Goal: Task Accomplishment & Management: Use online tool/utility

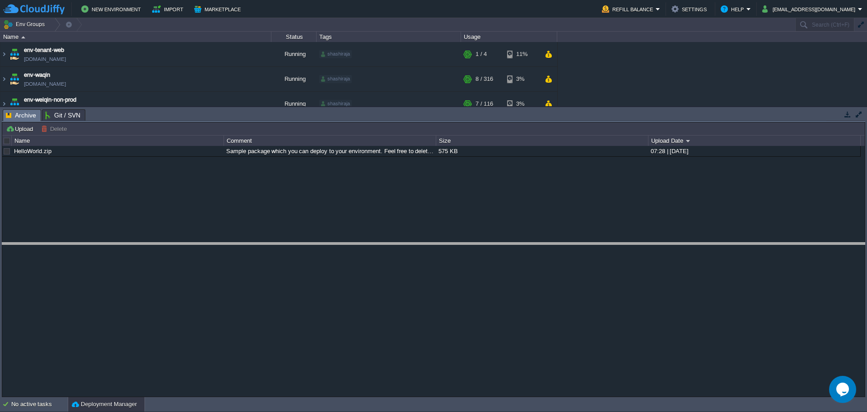
drag, startPoint x: 781, startPoint y: 119, endPoint x: 774, endPoint y: 253, distance: 134.8
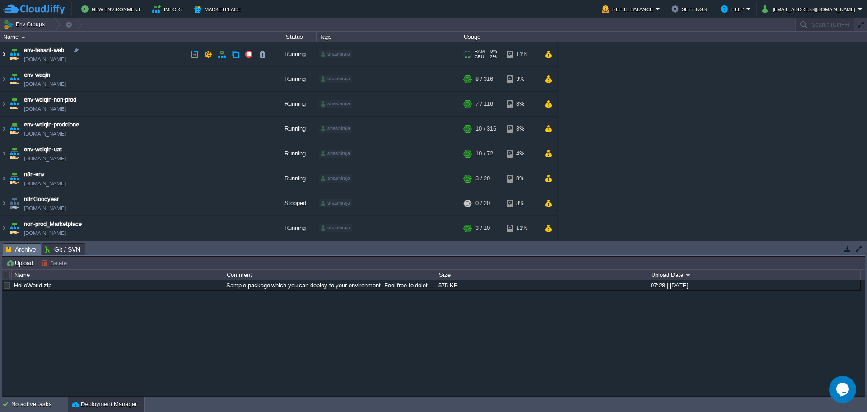
click at [2, 54] on img at bounding box center [3, 54] width 7 height 24
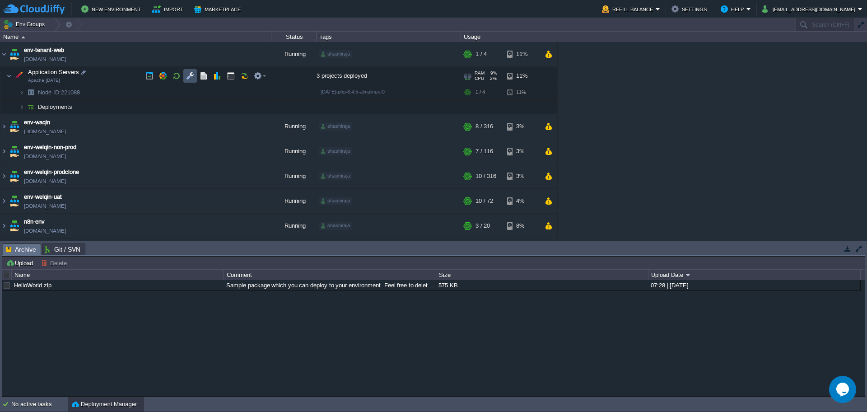
click at [193, 75] on button "button" at bounding box center [190, 76] width 8 height 8
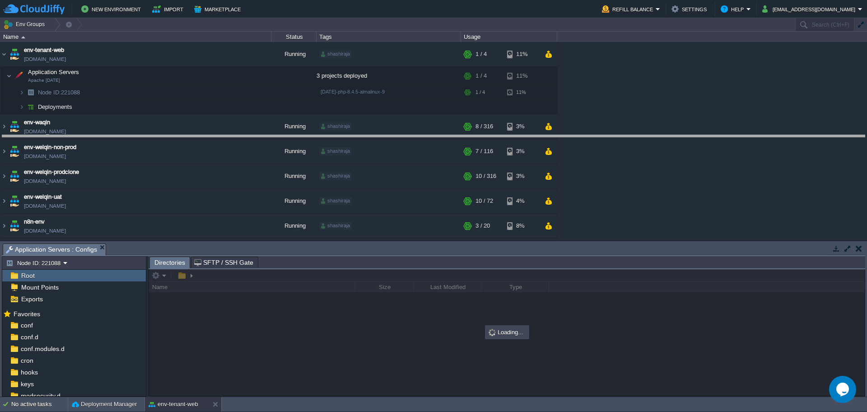
drag, startPoint x: 297, startPoint y: 254, endPoint x: 286, endPoint y: 107, distance: 147.7
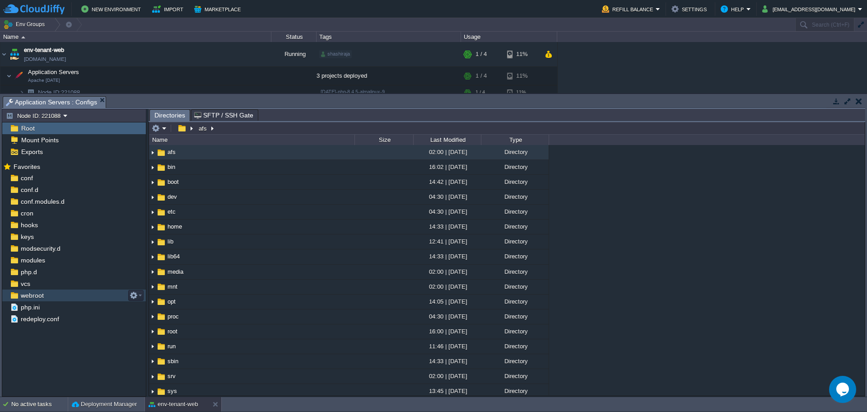
click at [48, 298] on div "webroot" at bounding box center [74, 296] width 144 height 12
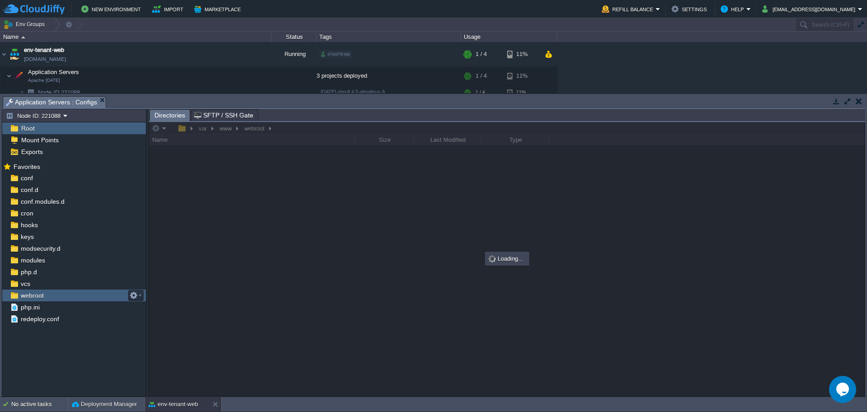
click at [48, 298] on div "webroot" at bounding box center [74, 296] width 144 height 12
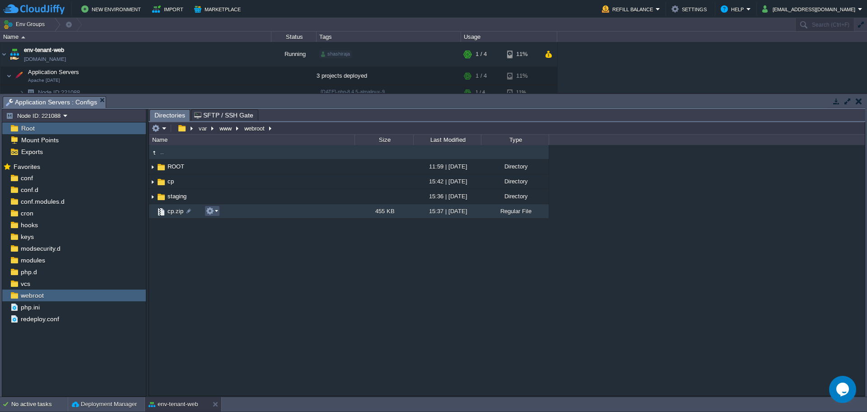
click at [210, 212] on button "button" at bounding box center [210, 211] width 8 height 8
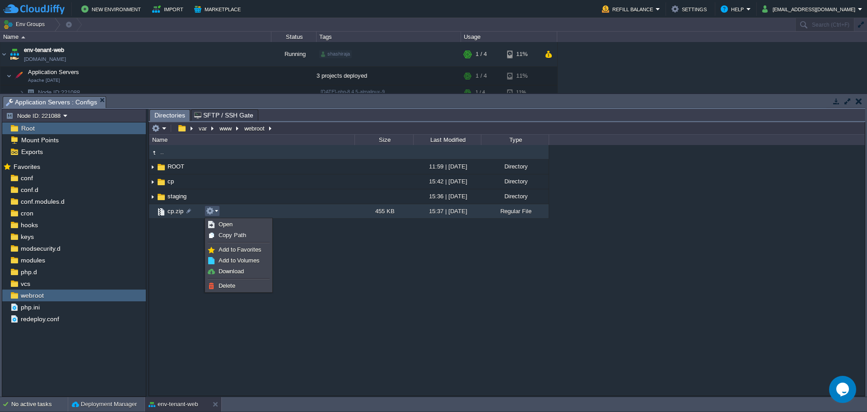
click at [173, 244] on div ".. ROOT 11:59 | [DATE] Directory cp 15:42 | [DATE] Directory staging 15:36 | [D…" at bounding box center [507, 270] width 716 height 250
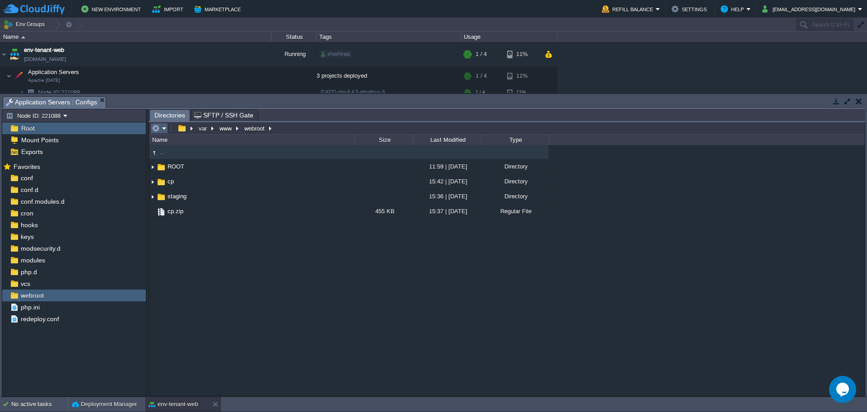
click at [163, 128] on em at bounding box center [159, 128] width 15 height 8
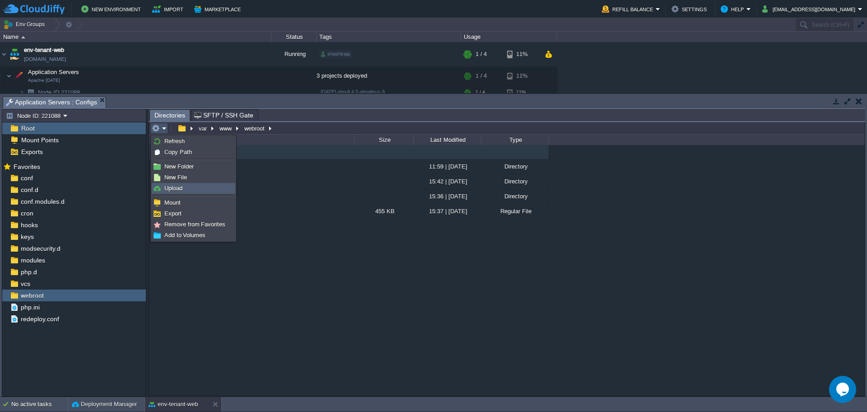
click at [196, 190] on link "Upload" at bounding box center [193, 188] width 83 height 10
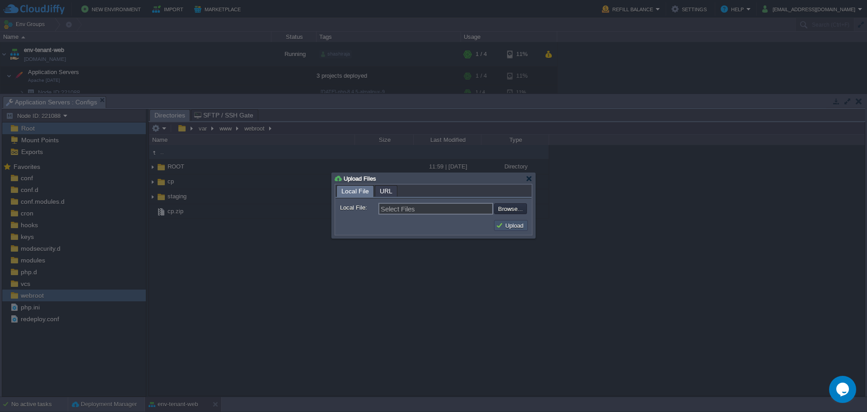
click at [513, 222] on button "Upload" at bounding box center [511, 225] width 30 height 8
click at [511, 207] on input "file" at bounding box center [470, 208] width 114 height 11
type input "C:\fakepath\ROOT.zip"
type input "ROOT.zip"
click at [501, 220] on td "Upload" at bounding box center [511, 226] width 37 height 14
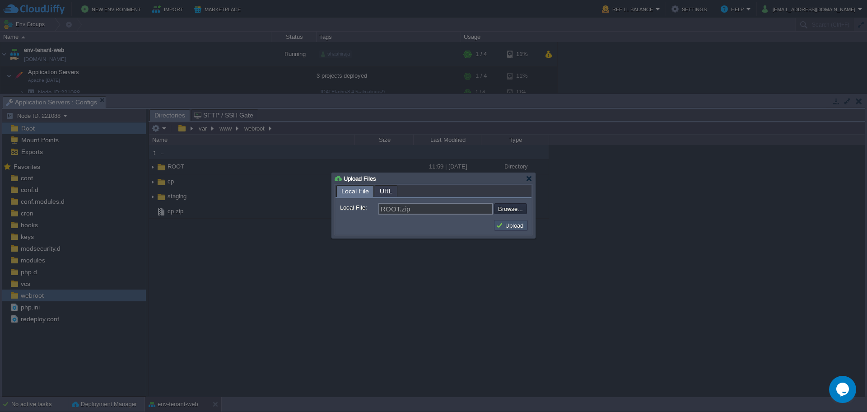
click at [502, 227] on button "Upload" at bounding box center [511, 225] width 30 height 8
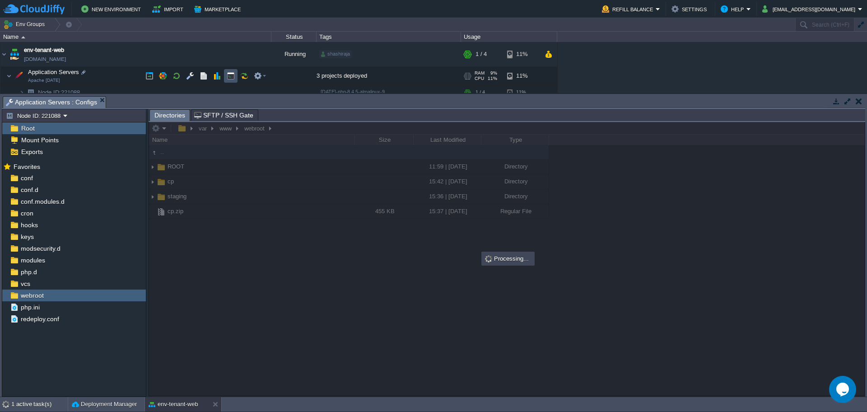
click at [230, 79] on button "button" at bounding box center [231, 76] width 8 height 8
click at [72, 105] on span "Application Servers : Configs" at bounding box center [51, 102] width 91 height 11
click at [158, 103] on span "Application Servers : Web SSH" at bounding box center [158, 102] width 97 height 11
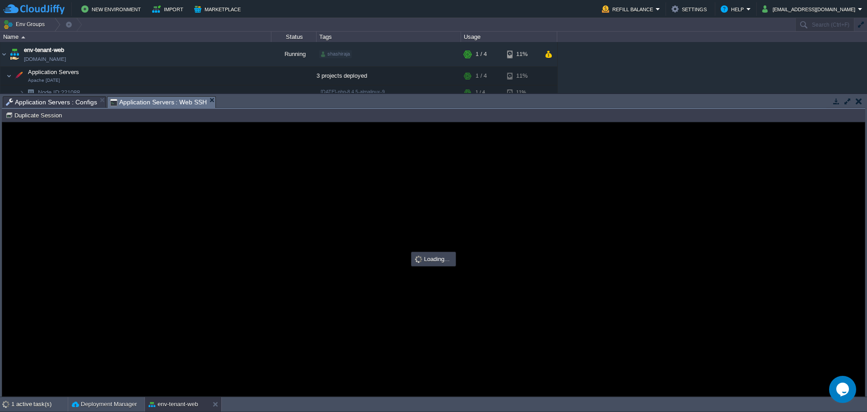
type input "#000000"
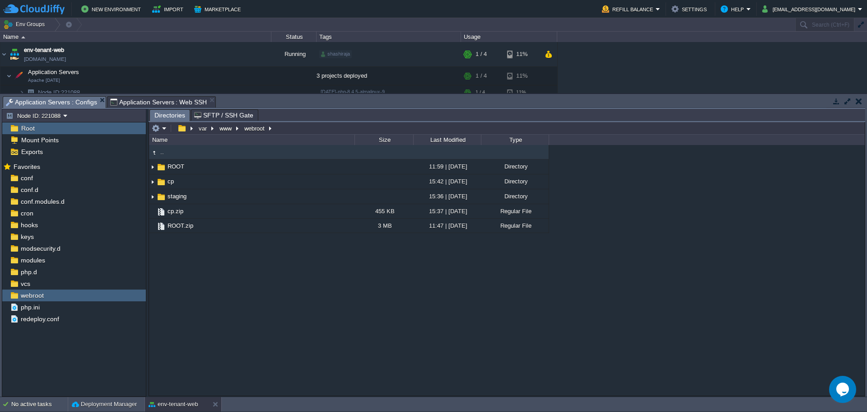
click at [47, 102] on span "Application Servers : Configs" at bounding box center [51, 102] width 91 height 11
click at [145, 99] on span "Application Servers : Web SSH" at bounding box center [158, 102] width 97 height 11
click at [52, 103] on span "Application Servers : Configs" at bounding box center [51, 102] width 91 height 11
click at [154, 130] on button "button" at bounding box center [156, 128] width 8 height 8
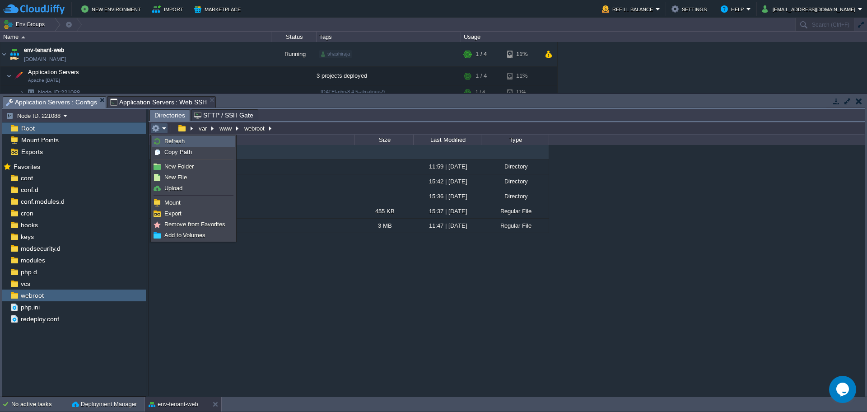
click at [180, 143] on span "Refresh" at bounding box center [174, 141] width 20 height 7
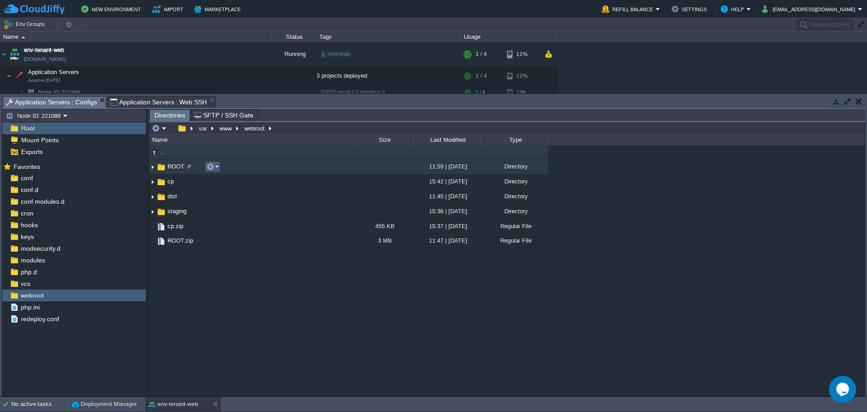
click at [207, 165] on button "button" at bounding box center [210, 167] width 8 height 8
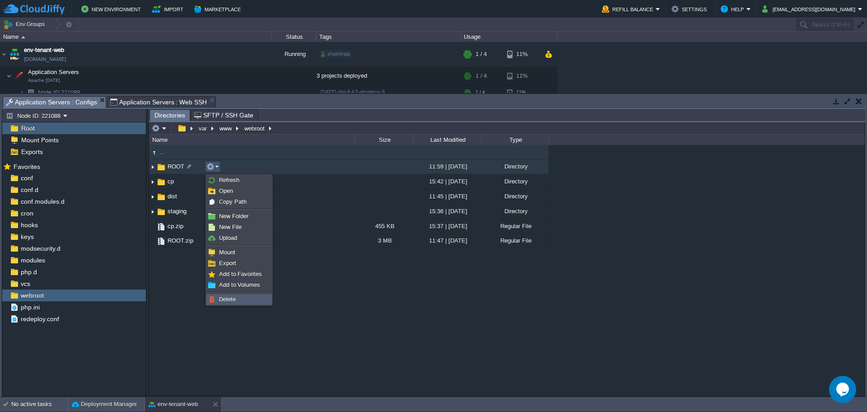
click at [240, 299] on link "Delete" at bounding box center [239, 300] width 65 height 10
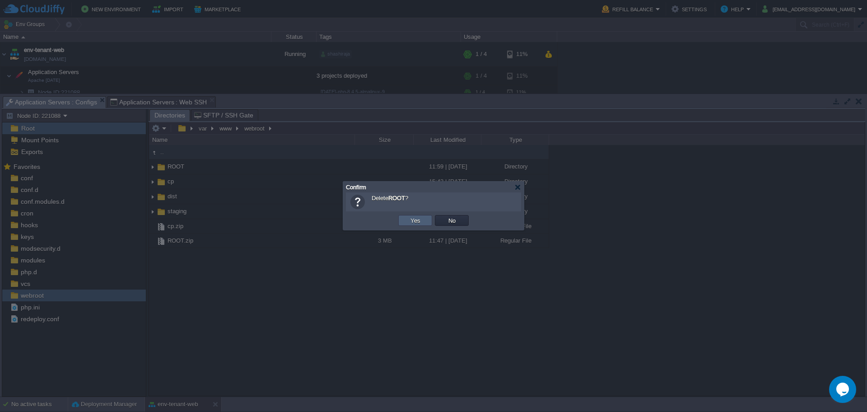
click at [407, 224] on td "Yes" at bounding box center [415, 220] width 34 height 11
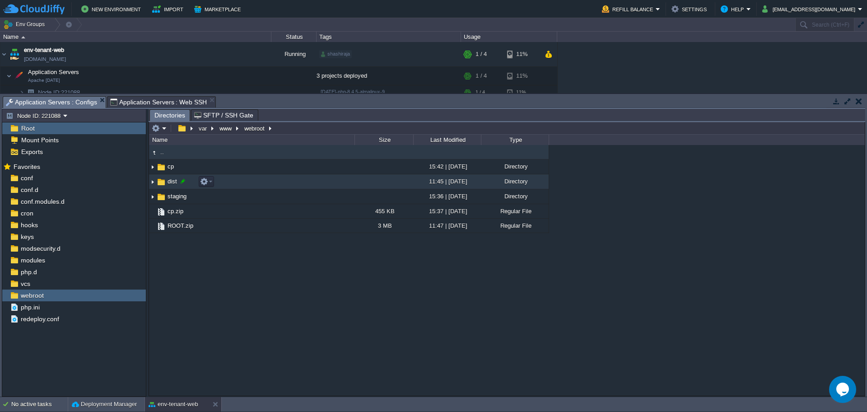
click at [185, 181] on div at bounding box center [183, 181] width 8 height 8
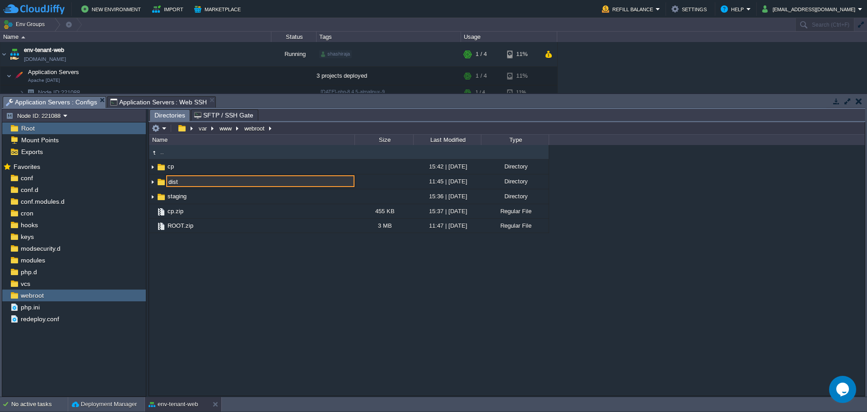
click at [185, 181] on input "dist" at bounding box center [260, 181] width 188 height 12
type input "ROOT"
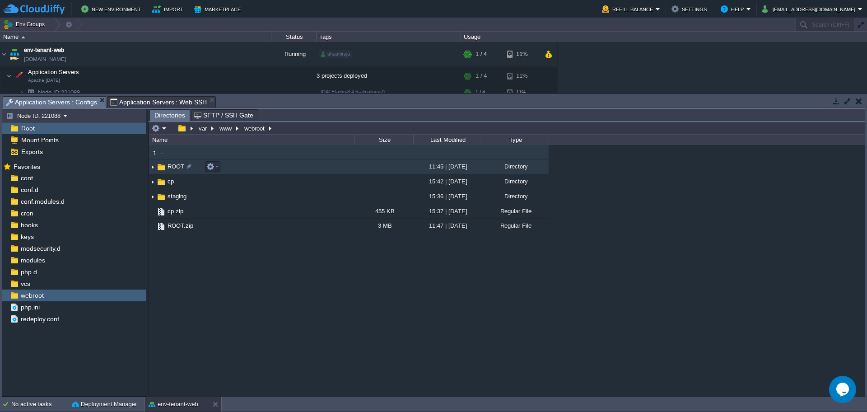
click at [151, 169] on img at bounding box center [152, 167] width 7 height 14
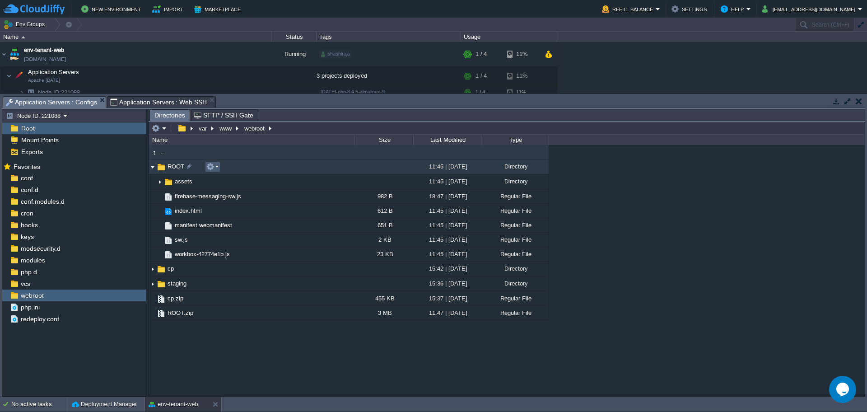
click at [211, 165] on button "button" at bounding box center [210, 167] width 8 height 8
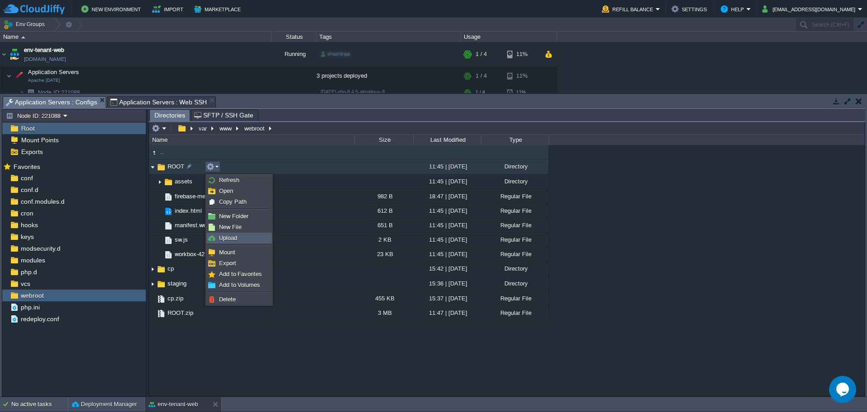
click at [239, 235] on link "Upload" at bounding box center [239, 238] width 65 height 10
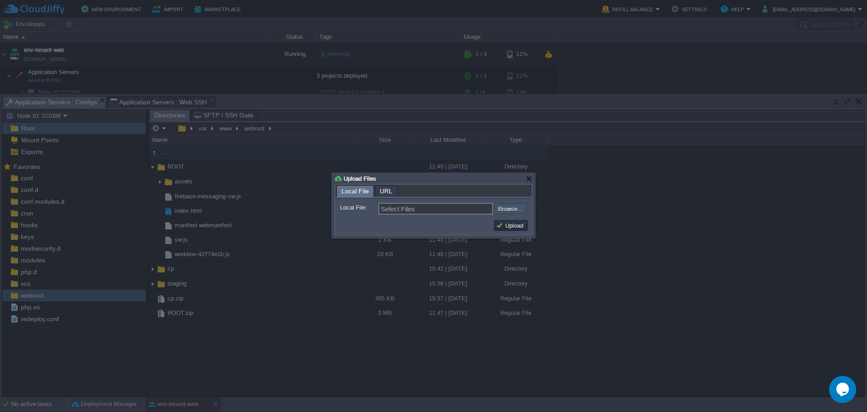
click at [507, 208] on input "file" at bounding box center [470, 208] width 114 height 11
type input "C:\fakepath\htaccess"
type input "htaccess"
click at [506, 225] on button "Upload" at bounding box center [511, 225] width 30 height 8
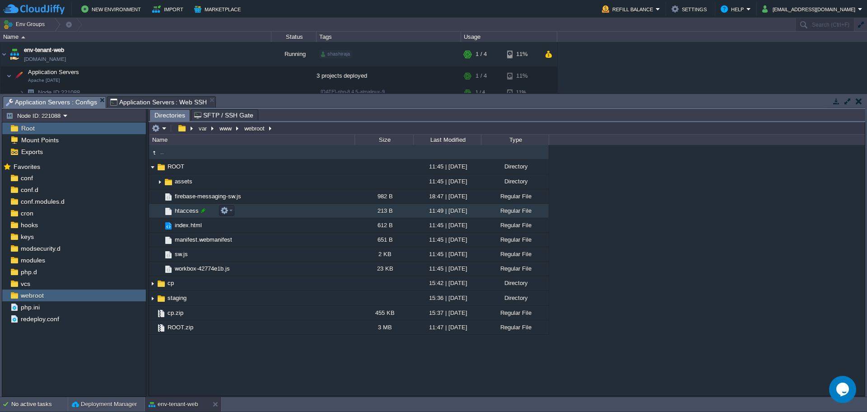
click at [201, 214] on div at bounding box center [203, 210] width 8 height 8
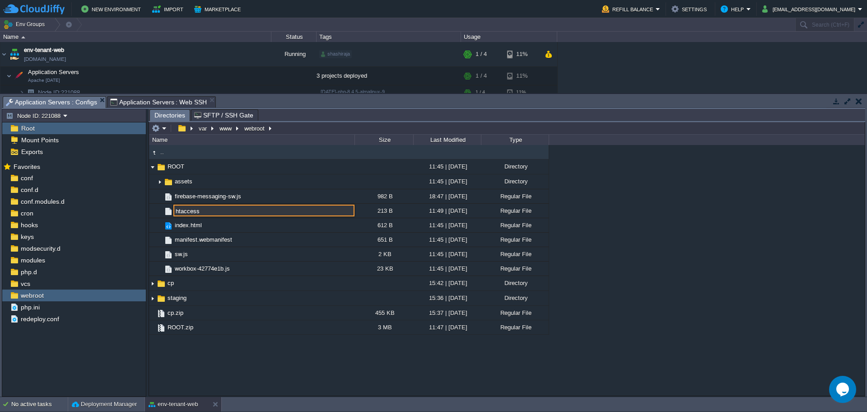
click at [177, 212] on input "htaccess" at bounding box center [263, 211] width 181 height 12
type input ".htaccess"
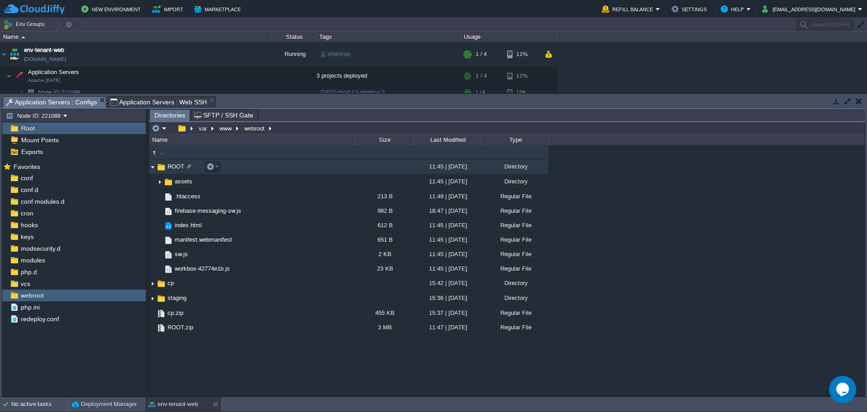
click at [152, 169] on img at bounding box center [152, 167] width 7 height 14
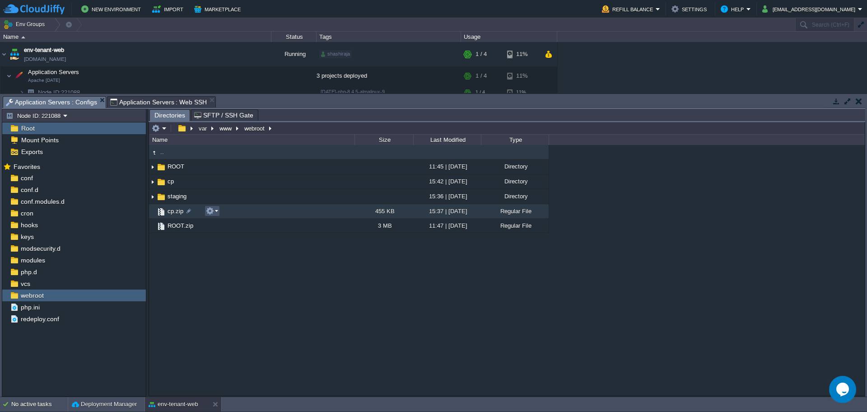
click at [213, 209] on button "button" at bounding box center [210, 211] width 8 height 8
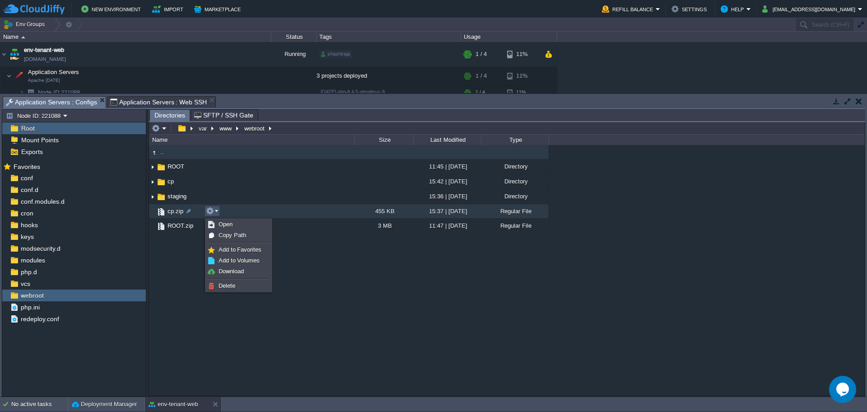
click at [178, 284] on div ".. ROOT 11:45 | [DATE] Directory .. assets 11:45 | [DATE] Directory .htaccess 2…" at bounding box center [507, 270] width 716 height 250
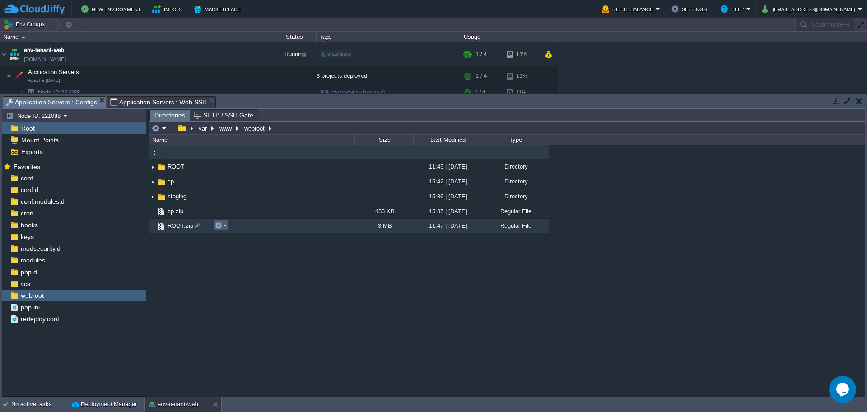
click at [218, 224] on button "button" at bounding box center [219, 225] width 8 height 8
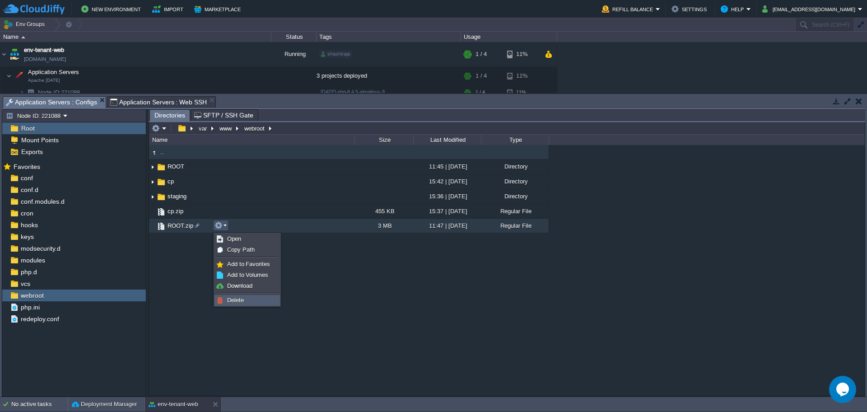
click at [232, 298] on span "Delete" at bounding box center [235, 300] width 17 height 7
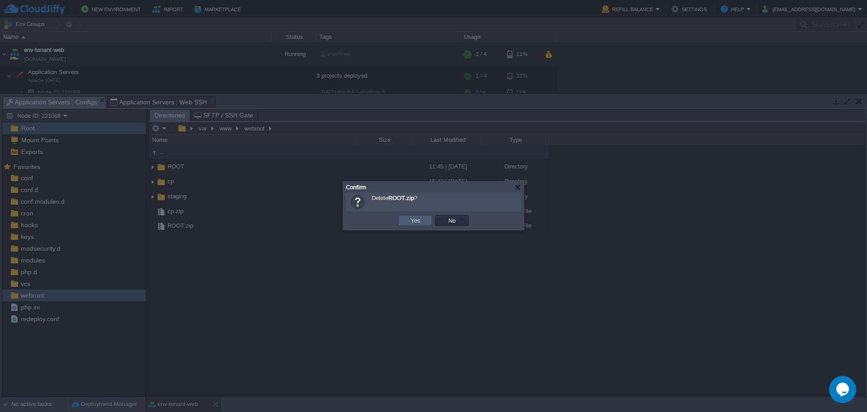
click at [420, 217] on button "Yes" at bounding box center [415, 220] width 15 height 8
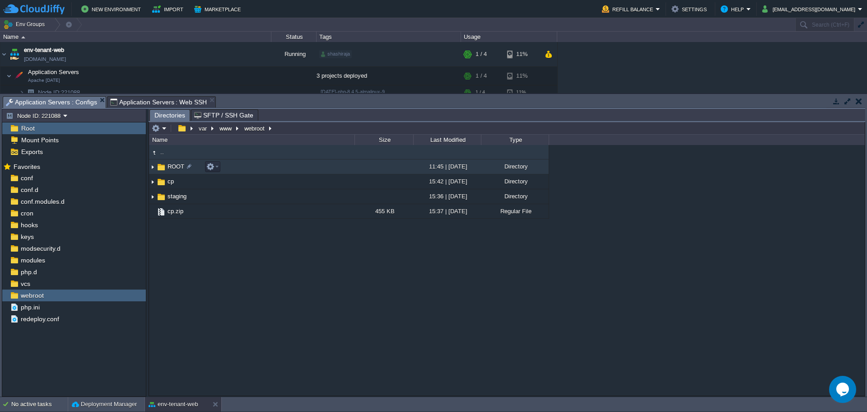
click at [150, 165] on img at bounding box center [152, 167] width 7 height 14
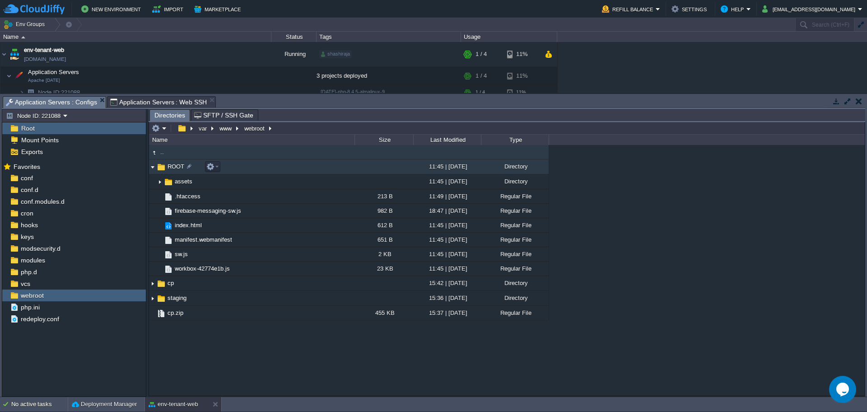
click at [150, 165] on img at bounding box center [152, 167] width 7 height 14
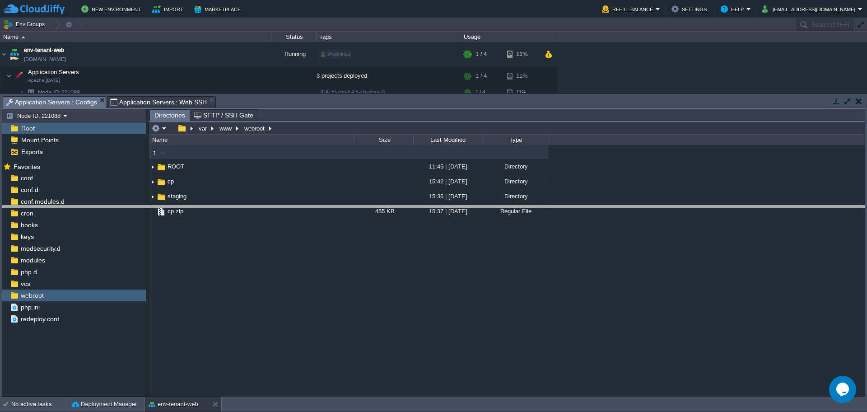
drag, startPoint x: 623, startPoint y: 106, endPoint x: 645, endPoint y: 216, distance: 112.3
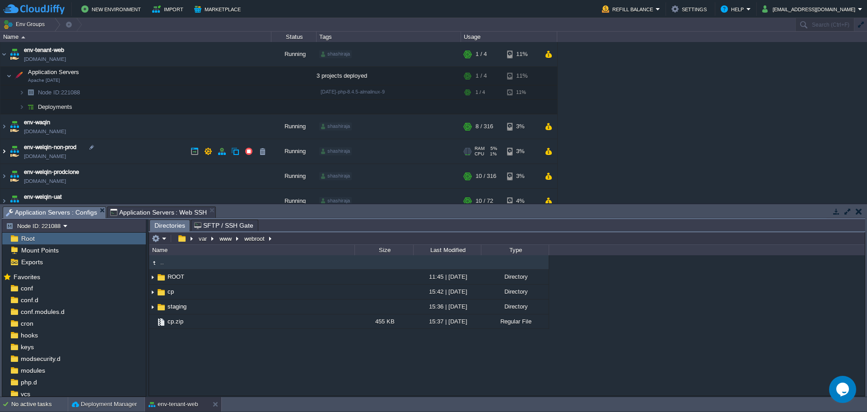
click at [4, 151] on img at bounding box center [3, 151] width 7 height 24
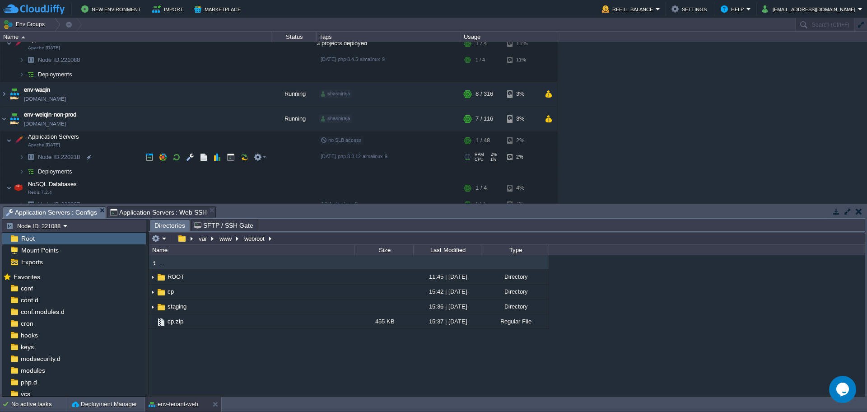
scroll to position [56, 0]
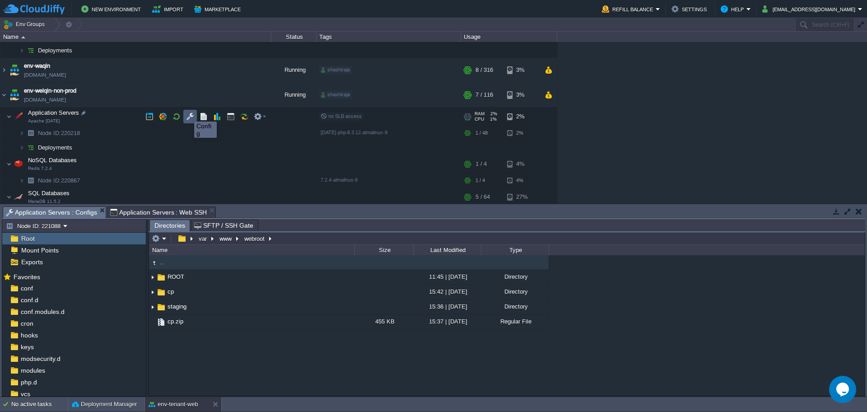
click at [187, 113] on button "button" at bounding box center [190, 116] width 8 height 8
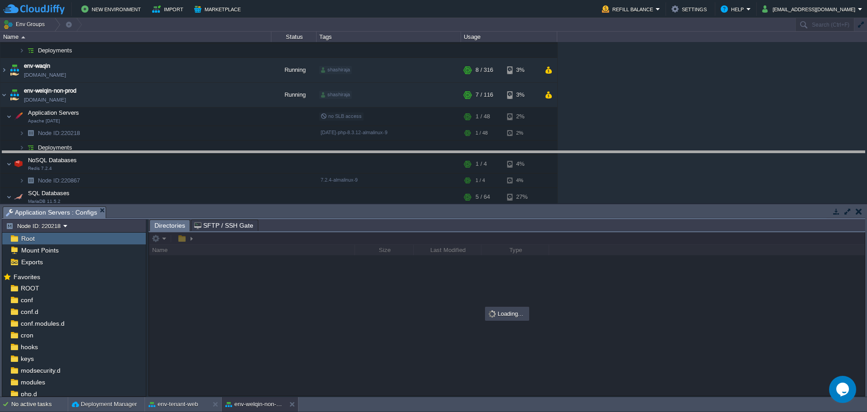
drag, startPoint x: 269, startPoint y: 218, endPoint x: 264, endPoint y: 176, distance: 42.7
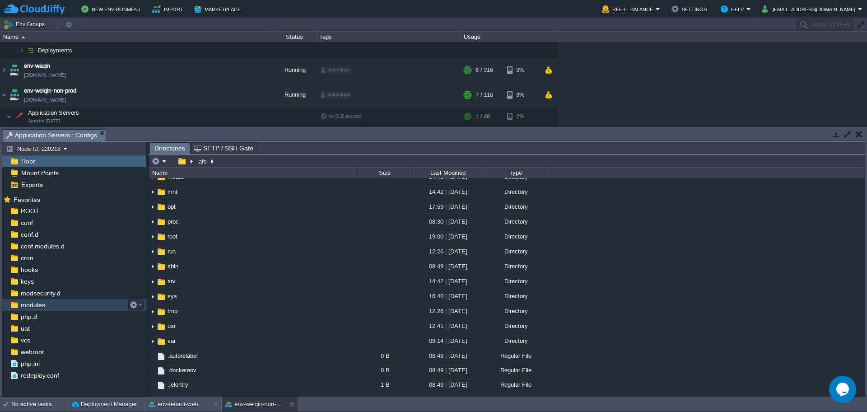
scroll to position [169, 0]
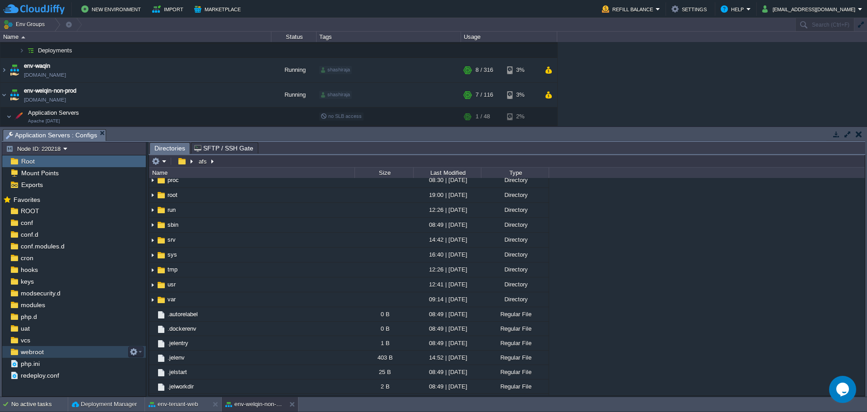
click at [75, 348] on div "webroot" at bounding box center [74, 352] width 144 height 12
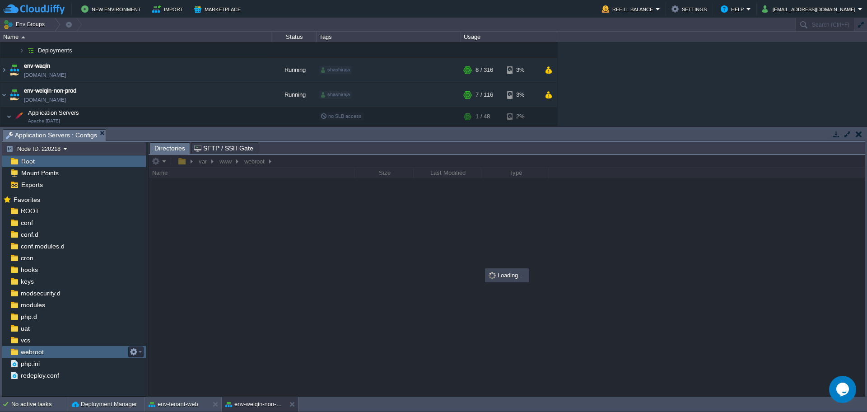
scroll to position [0, 0]
click at [75, 348] on div "webroot" at bounding box center [74, 352] width 144 height 12
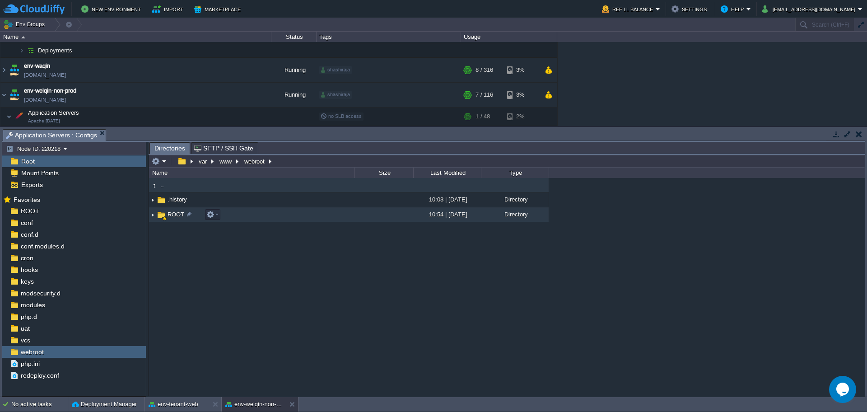
click at [169, 216] on span "ROOT" at bounding box center [175, 214] width 19 height 8
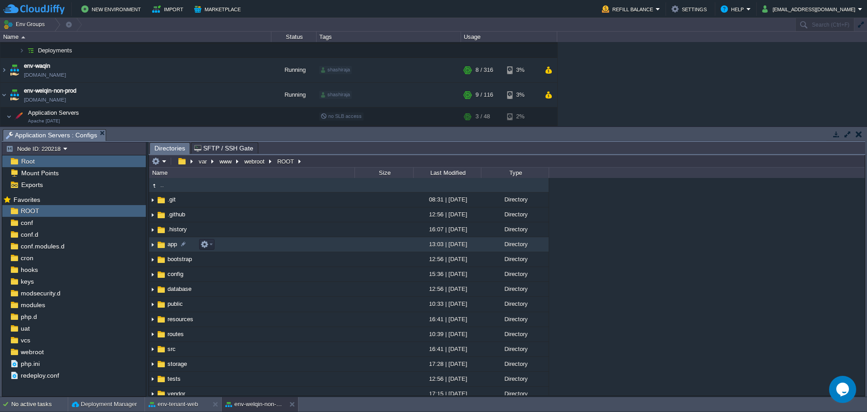
click at [153, 246] on img at bounding box center [152, 245] width 7 height 14
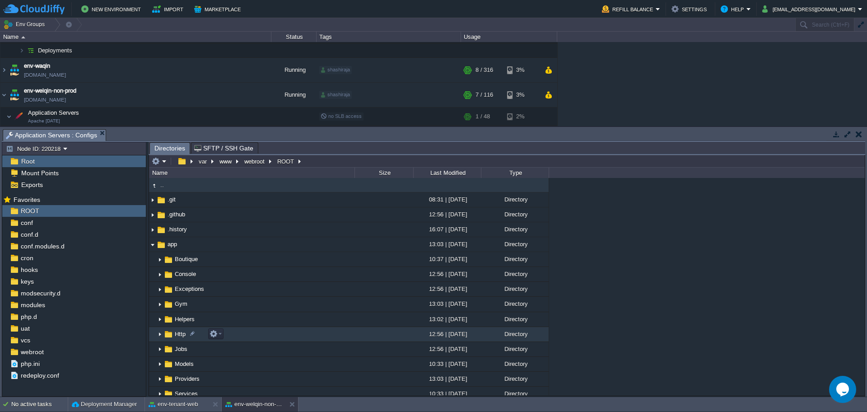
click at [159, 335] on img at bounding box center [159, 334] width 7 height 14
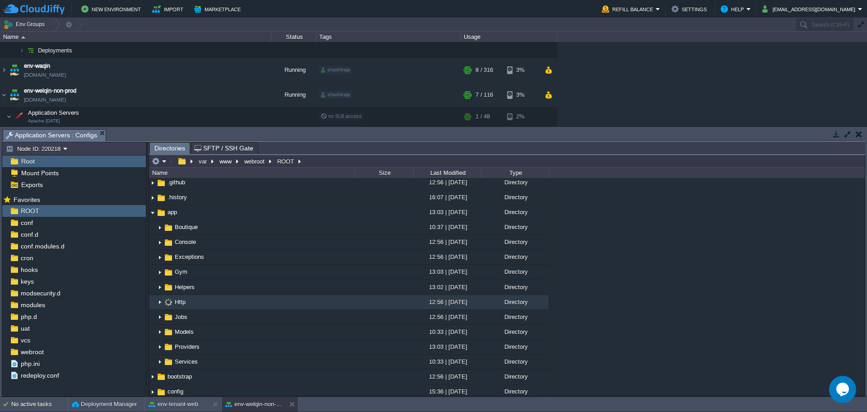
scroll to position [56, 0]
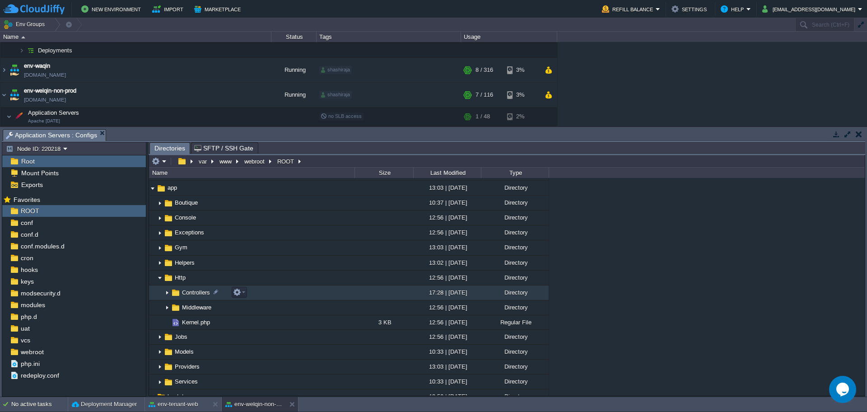
click at [169, 294] on img at bounding box center [167, 293] width 7 height 14
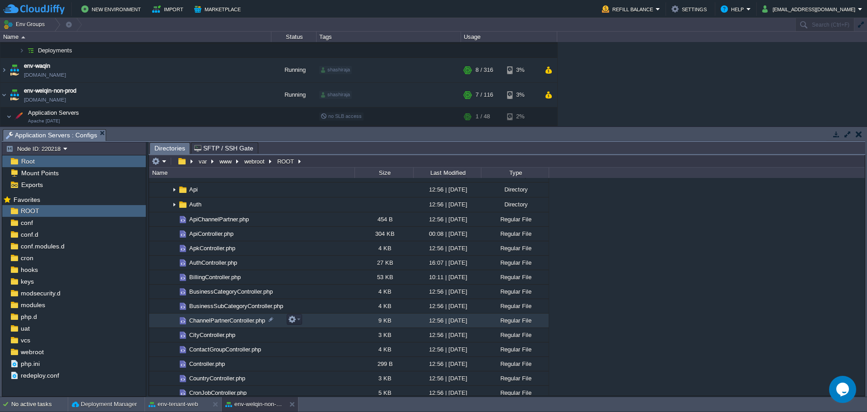
scroll to position [169, 0]
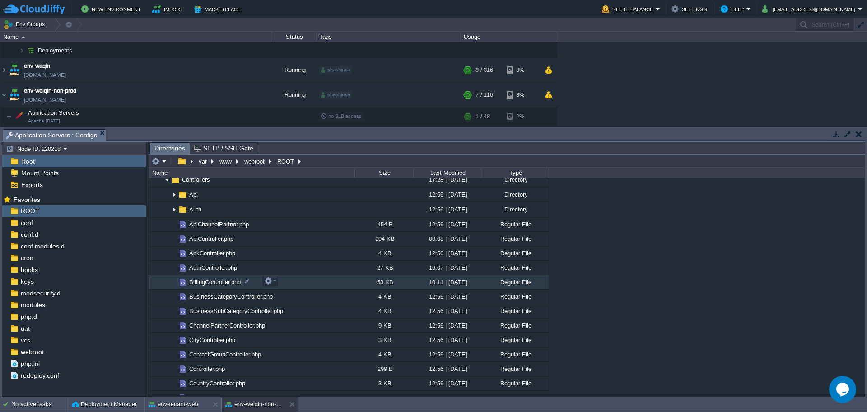
click at [217, 283] on span "BillingController.php" at bounding box center [215, 282] width 54 height 8
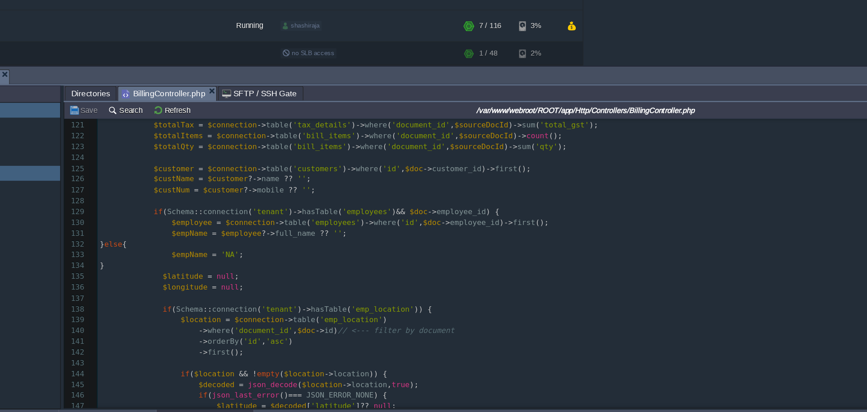
scroll to position [0, 0]
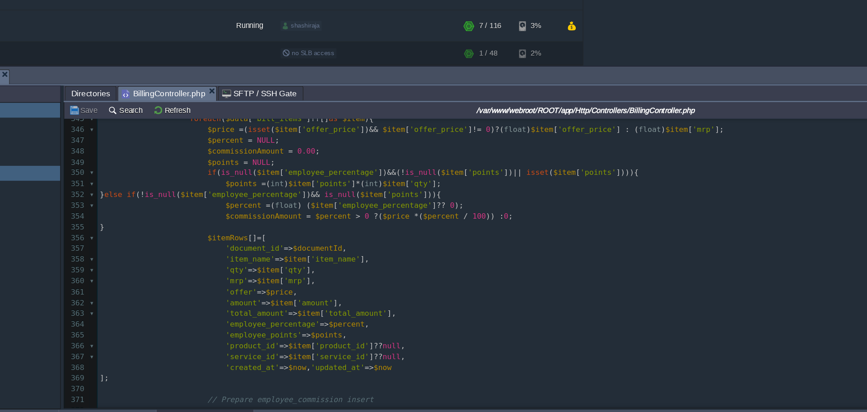
click at [342, 341] on div "1186 <?php 319 $attachmentRows [] = [ 320 'document_id' => $documentId , 321 'c…" at bounding box center [520, 211] width 690 height 536
type textarea "$points"
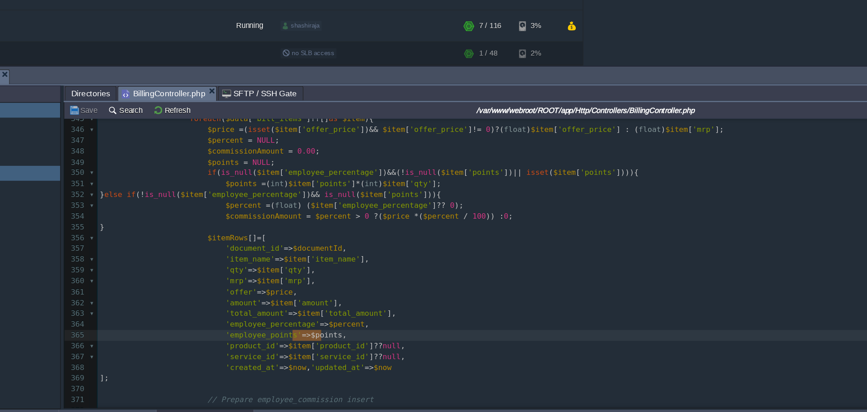
type textarea "employee_points"
click at [303, 332] on div "x <?php 319 $attachmentRows [] = [ 320 'document_id' => $documentId , 321 'cust…" at bounding box center [520, 211] width 690 height 536
type textarea "employee_percentage"
click at [300, 336] on div "x <?php 319 $attachmentRows [] = [ 320 'document_id' => $documentId , 321 'cust…" at bounding box center [520, 211] width 690 height 536
type textarea "employee_points"
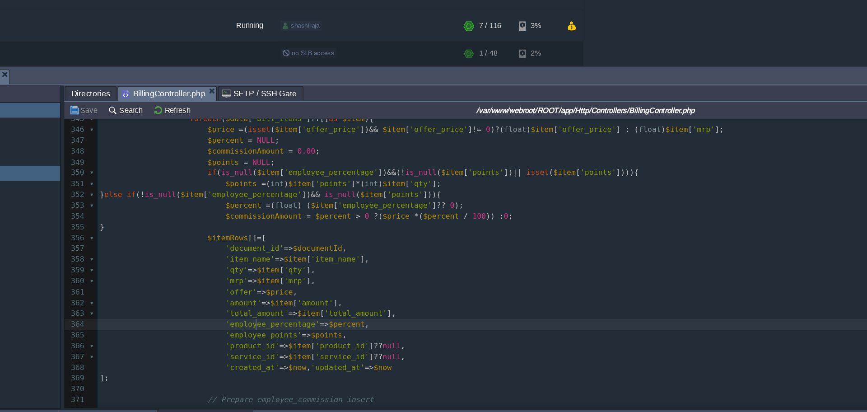
click at [300, 332] on div "x <?php 319 $attachmentRows [] = [ 320 'document_id' => $documentId , 321 'cust…" at bounding box center [520, 211] width 690 height 536
type textarea "employee_percentage"
click at [343, 338] on span "$points" at bounding box center [355, 338] width 25 height 7
type textarea "$points"
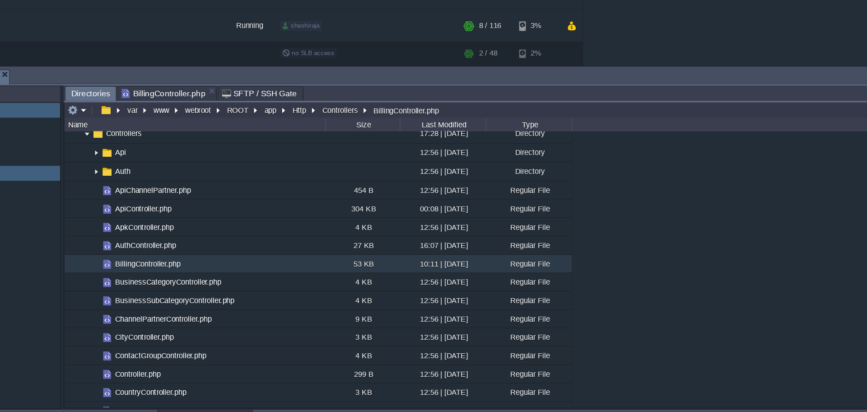
click at [168, 149] on span "Directories" at bounding box center [169, 148] width 31 height 11
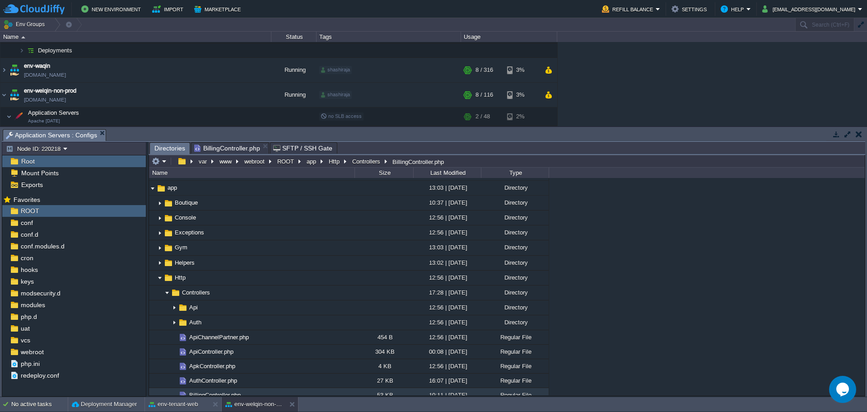
click at [229, 148] on span "BillingController.php" at bounding box center [227, 148] width 66 height 11
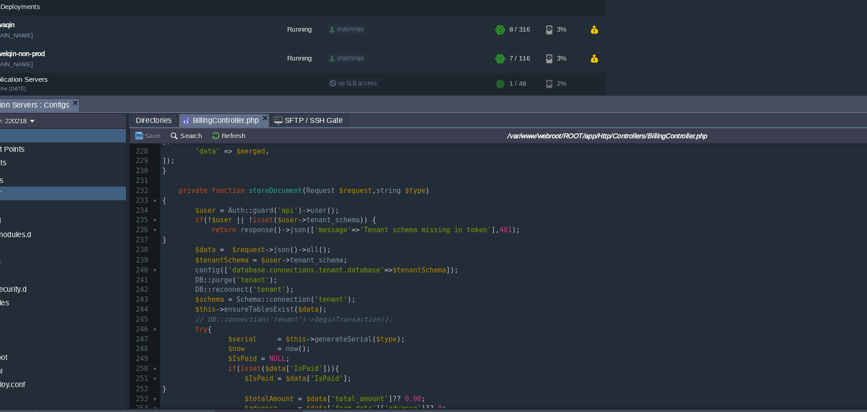
click at [161, 153] on span "Directories" at bounding box center [169, 148] width 31 height 11
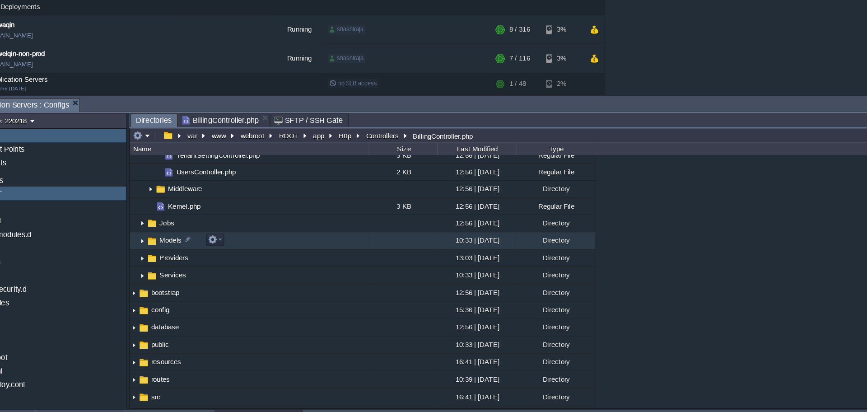
click at [159, 252] on img at bounding box center [159, 252] width 7 height 14
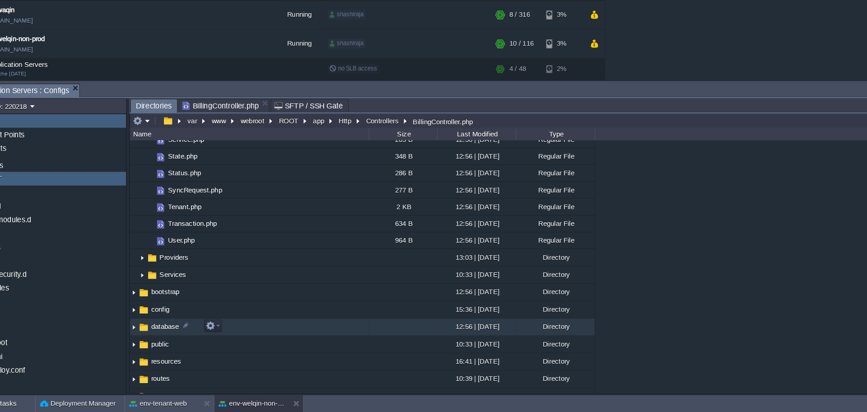
click at [150, 340] on img at bounding box center [152, 339] width 7 height 14
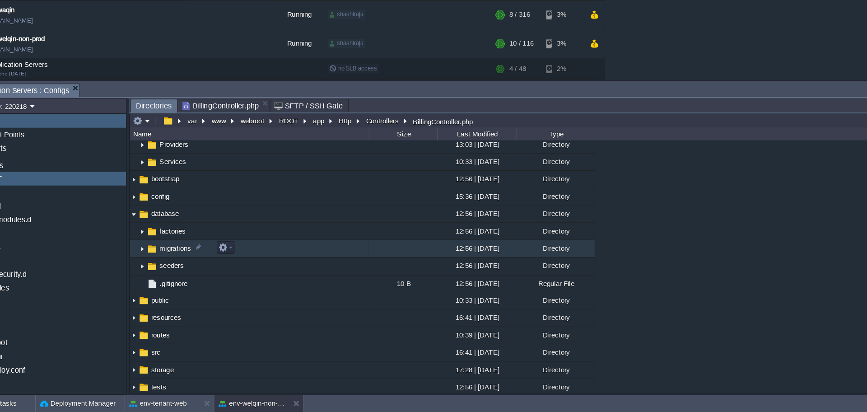
click at [159, 271] on img at bounding box center [159, 271] width 7 height 14
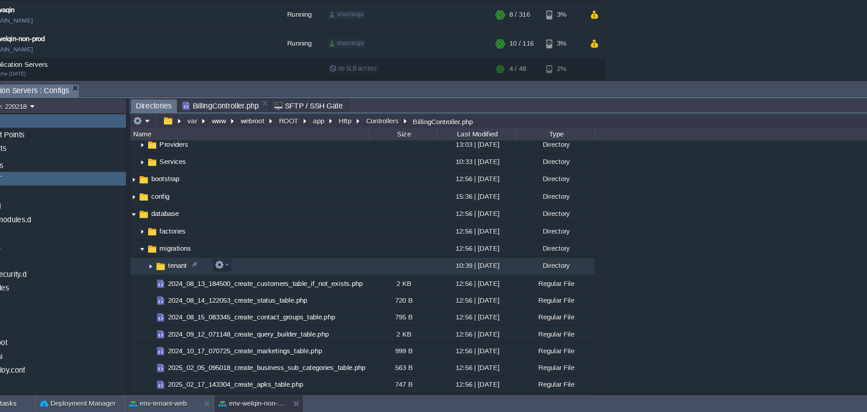
click at [165, 287] on img at bounding box center [167, 287] width 7 height 14
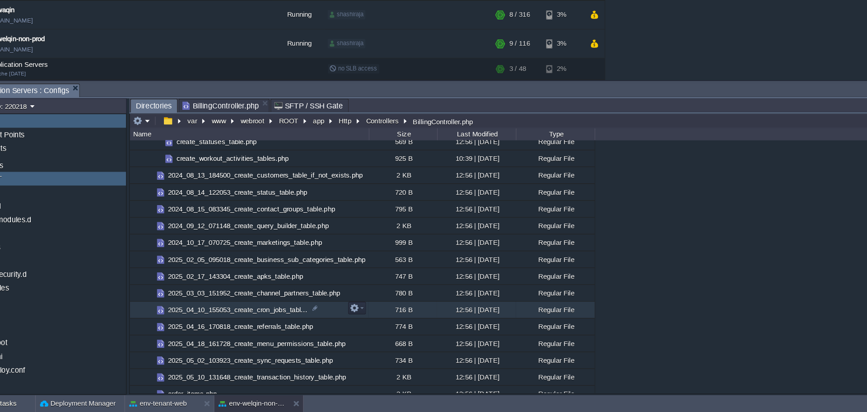
scroll to position [1221, 0]
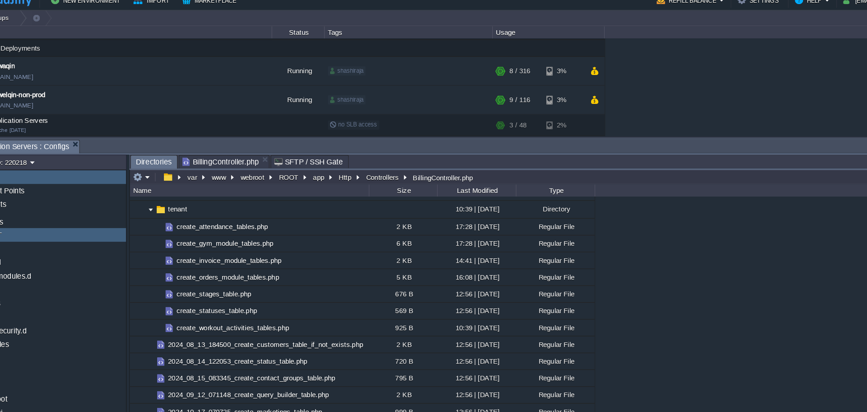
click at [225, 148] on span "BillingController.php" at bounding box center [227, 148] width 66 height 11
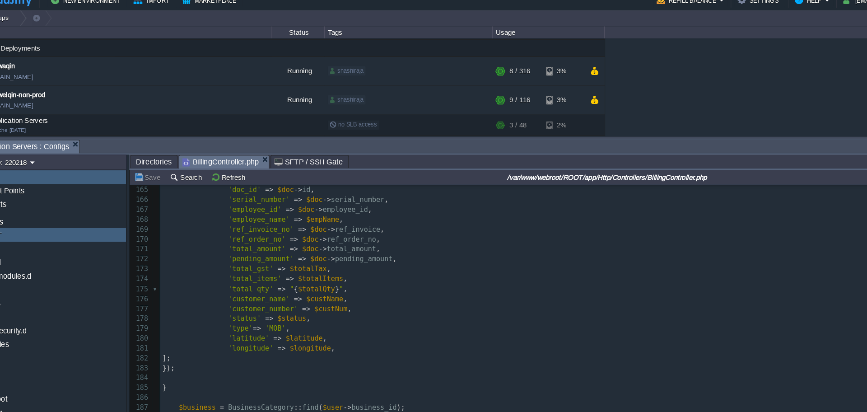
scroll to position [1398, 0]
click at [238, 292] on span "'type'" at bounding box center [244, 291] width 21 height 7
click at [244, 276] on div "x 'employee_points' => $points , 153 ​ 154 ​ 155 $pendingAmount = $doc -> pendi…" at bounding box center [520, 270] width 690 height 409
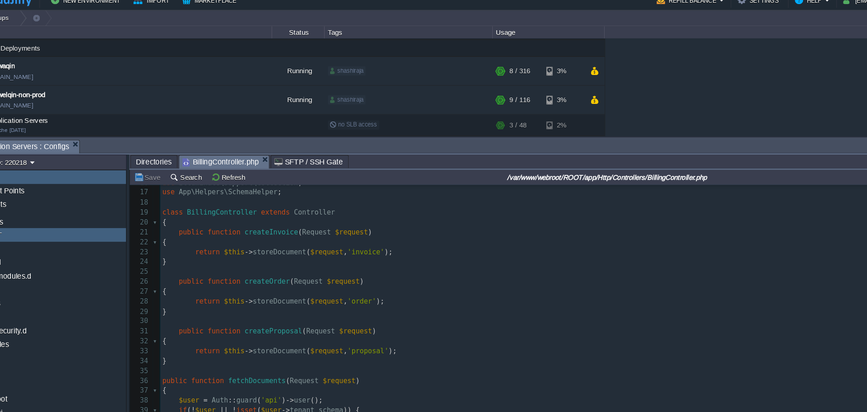
type textarea "customer_number"
click at [256, 253] on div "x ' customer_number ' => $custNum , 4 ​ 5 use Illuminate\Http\Request ; 6 use I…" at bounding box center [520, 268] width 690 height 417
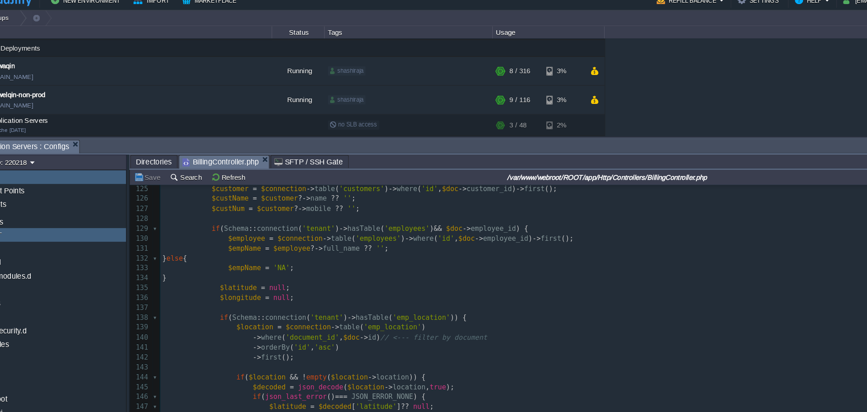
click at [466, 211] on div "x public function createOrder ( Request $request ) 97 $grandTotalAmount = $gran…" at bounding box center [520, 163] width 690 height 468
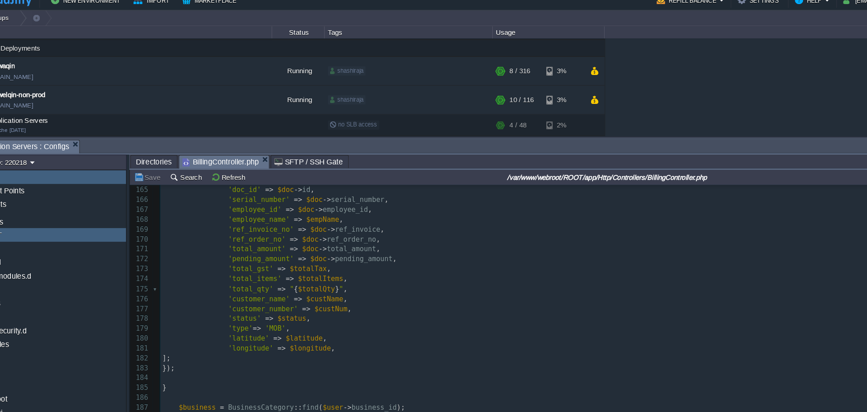
click at [246, 310] on div "x $employee = $connection -> table ( 'employees' ) -> where ( 'id' , $doc -> em…" at bounding box center [520, 262] width 690 height 460
type textarea "longitude"
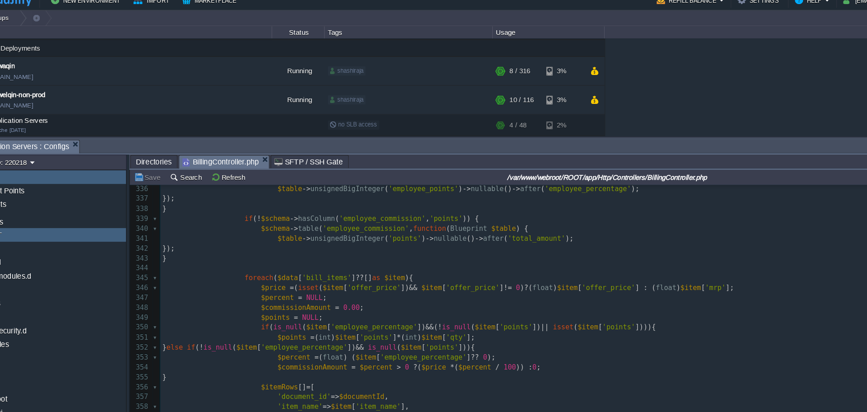
click at [293, 277] on div "x ' longitude ' => $longitude , 308 ]); 309 } 310 // Attachments 311 $attachmen…" at bounding box center [520, 163] width 690 height 468
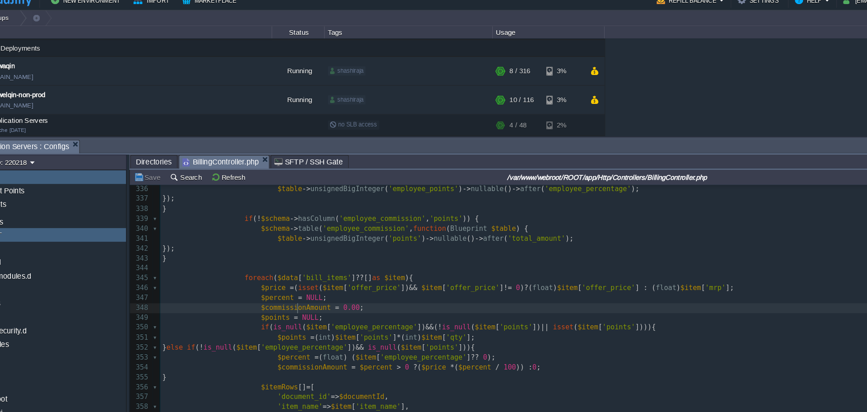
type textarea "$commissionAmount"
click at [309, 249] on div "x ' longitude ' => $longitude , 308 ]); 309 } 310 // Attachments 311 $attachmen…" at bounding box center [520, 201] width 690 height 545
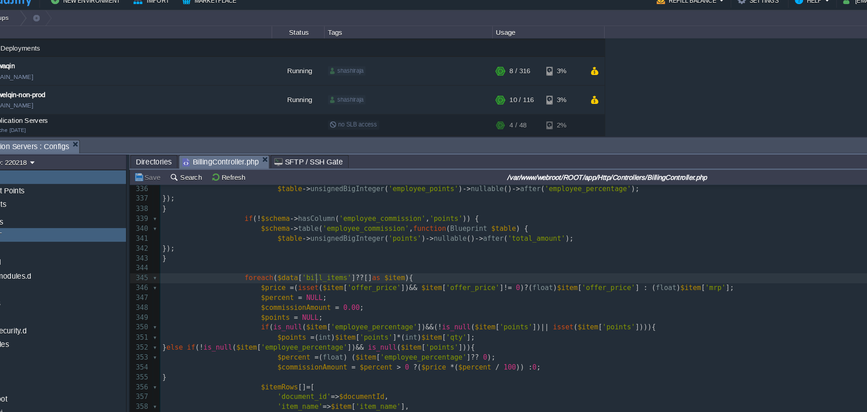
type textarea "bill_items"
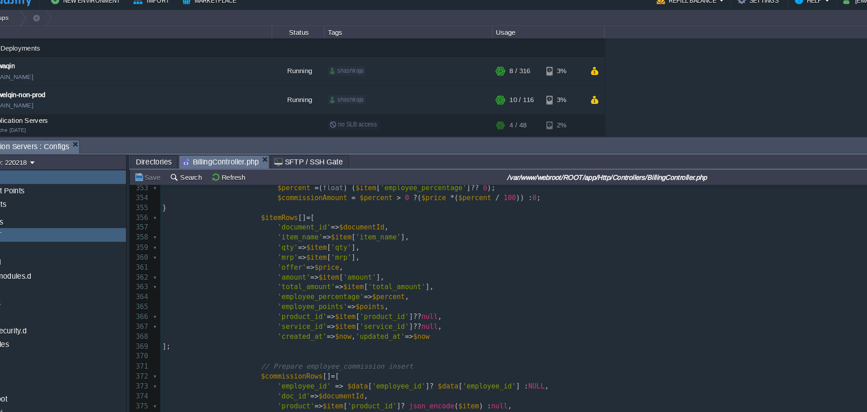
click at [297, 266] on div "x ' longitude ' => $longitude , 337 }); 338 } 339 if ( ! $schema -> hasColumn (…" at bounding box center [520, 231] width 690 height 400
type textarea "employee_percentage"
type textarea "$percent"
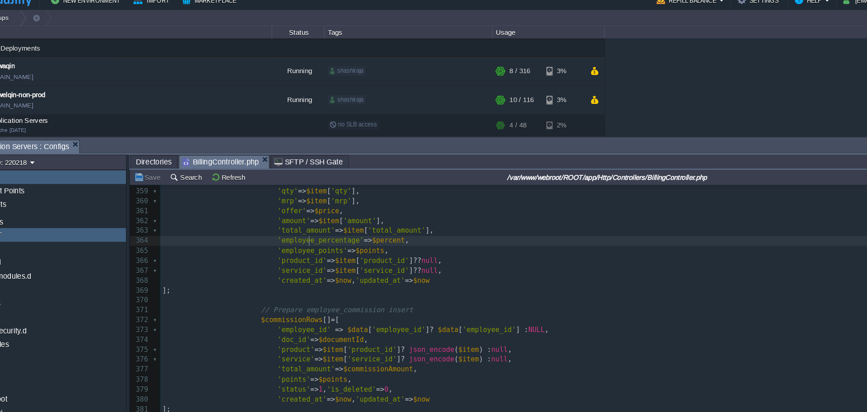
type textarea "employee_percentage"
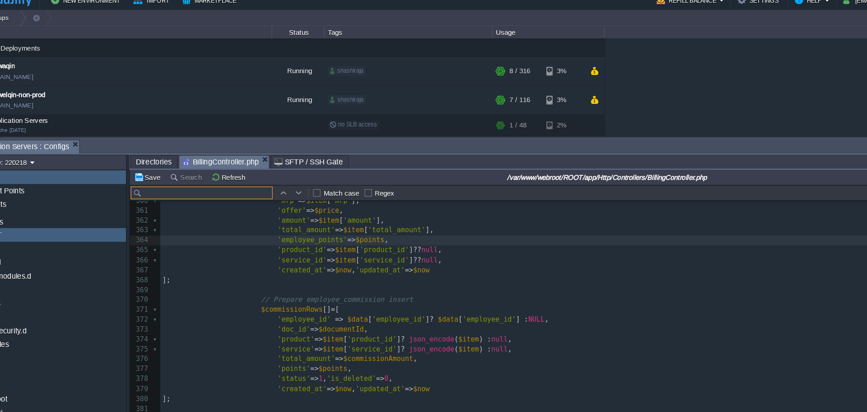
type input "employee_percentage"
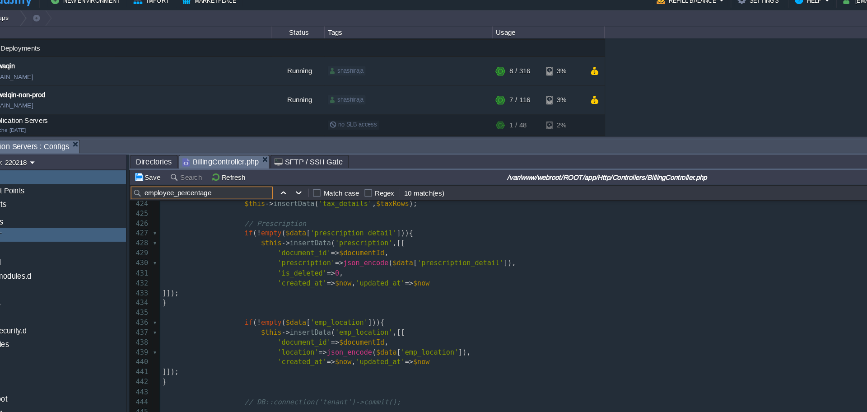
click at [234, 177] on input "employee_percentage" at bounding box center [211, 174] width 122 height 11
click at [166, 150] on span "Directories" at bounding box center [169, 148] width 31 height 11
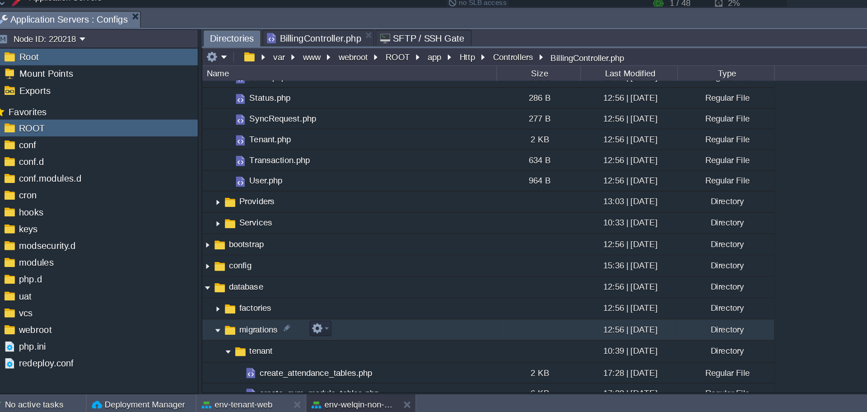
click at [159, 353] on img at bounding box center [159, 352] width 7 height 14
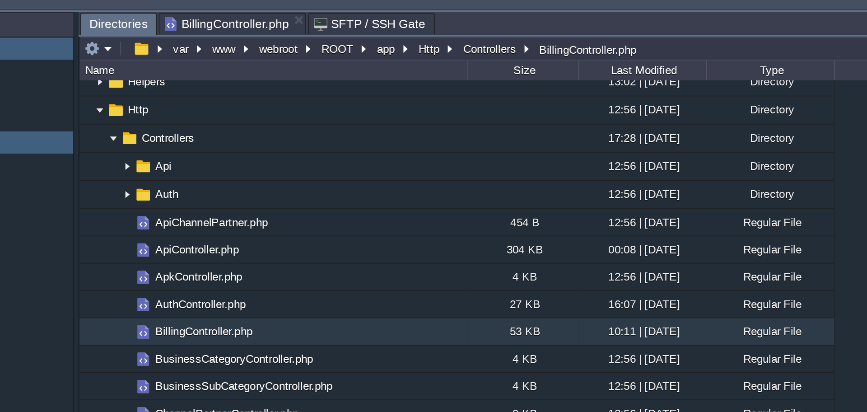
click at [231, 153] on span "BillingController.php" at bounding box center [227, 148] width 66 height 11
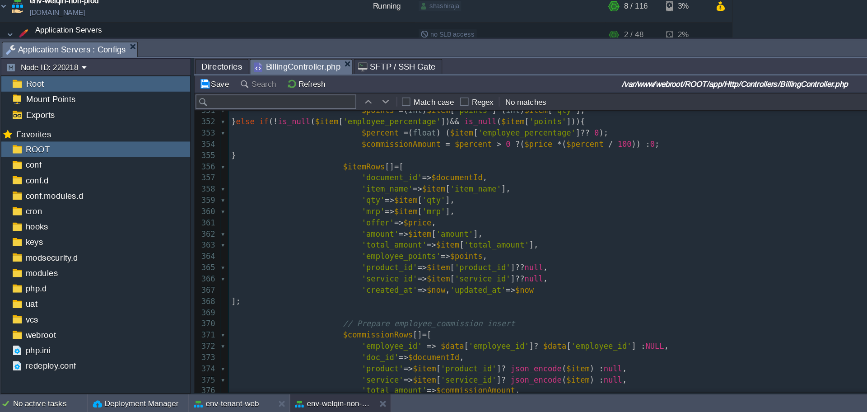
scroll to position [2875, 0]
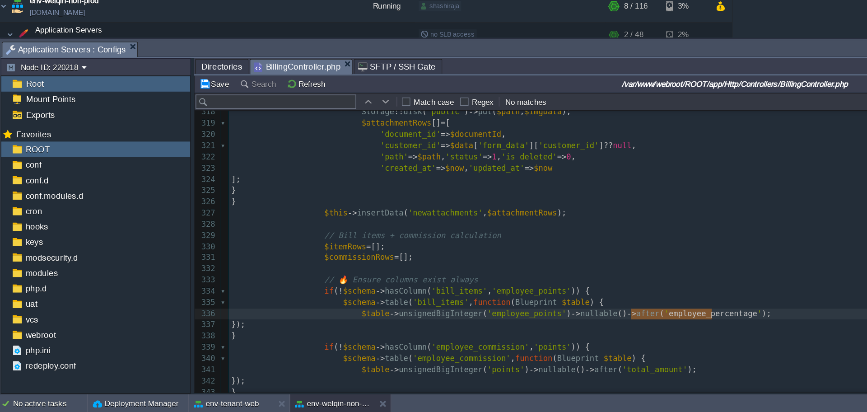
type textarea "employee_percentage"
type textarea "employee_points"
click at [318, 330] on span "'bill_items'" at bounding box center [336, 327] width 42 height 7
type textarea "bill_items"
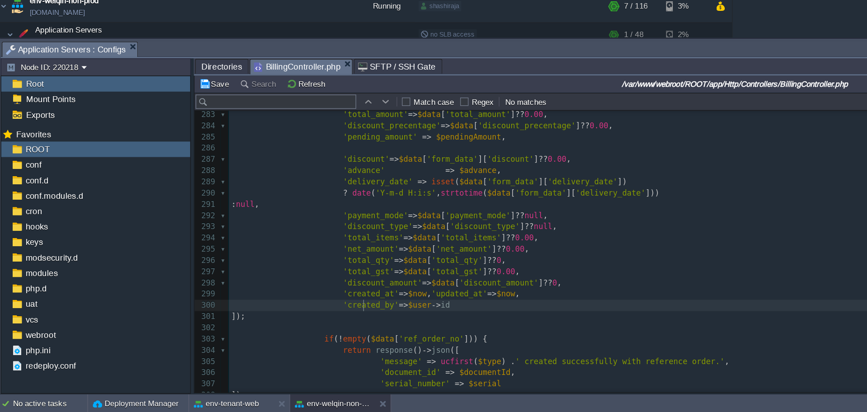
click at [278, 333] on div "xxxxxxxxxx $schema -> table ( ' bill_items ' , function ( Blueprint $table ) { …" at bounding box center [520, 351] width 690 height 511
type textarea "created_by"
click at [276, 325] on div "xxxxxxxxxx $schema -> table ( ' bill_items ' , function ( Blueprint $table ) { …" at bounding box center [520, 351] width 690 height 511
type textarea "created_at"
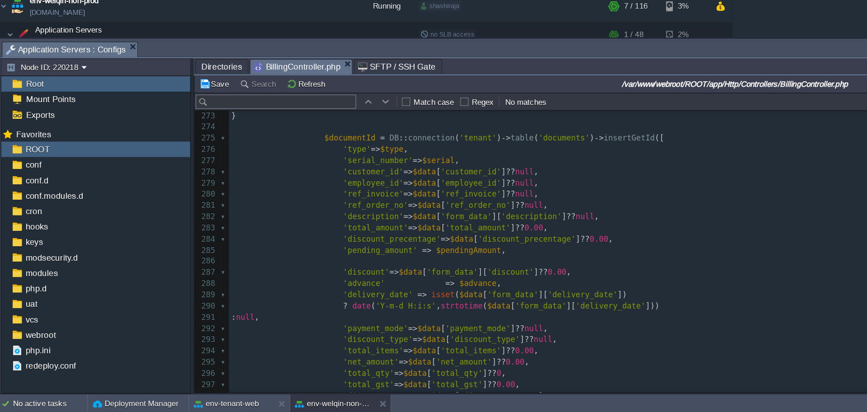
type textarea "delivery_date"
click at [275, 290] on div "xxxxxxxxxx $schema -> table ( ' bill_items ' , function ( Blueprint $table ) { …" at bounding box center [520, 287] width 690 height 383
type textarea "pending_amount"
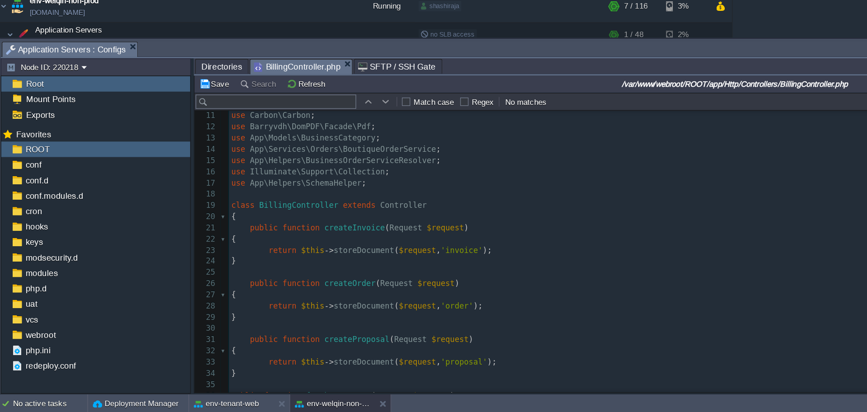
click at [167, 149] on span "Directories" at bounding box center [169, 148] width 31 height 11
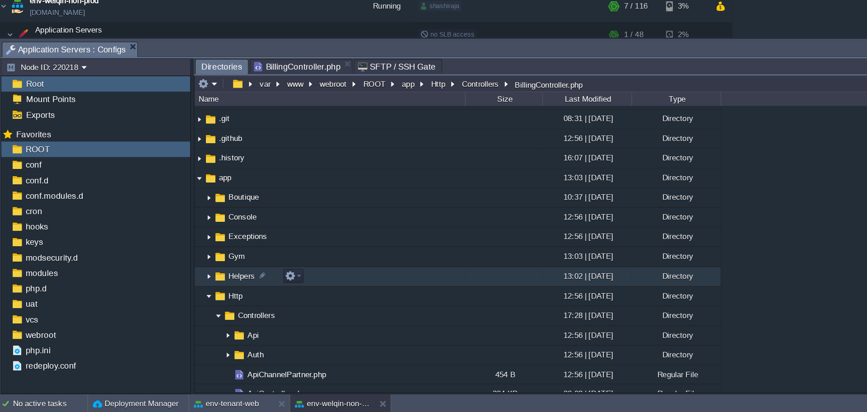
click at [159, 309] on img at bounding box center [159, 308] width 7 height 14
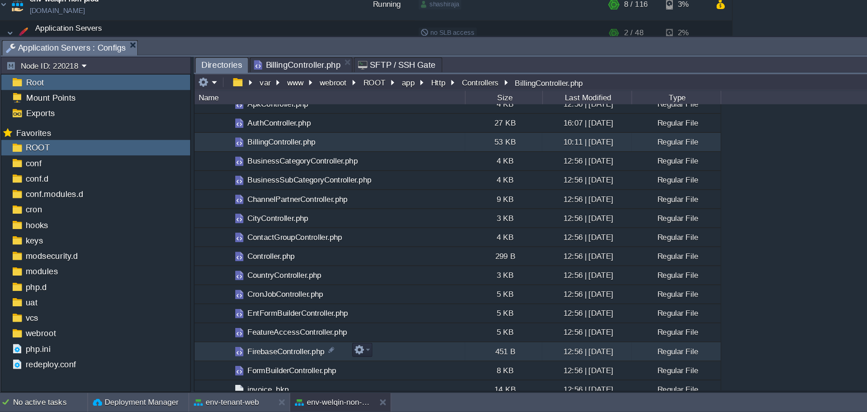
scroll to position [344, 0]
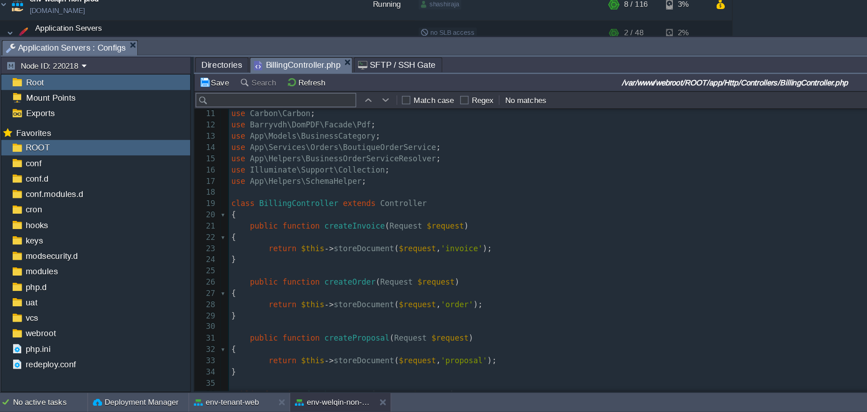
click at [216, 149] on span "BillingController.php" at bounding box center [227, 148] width 66 height 11
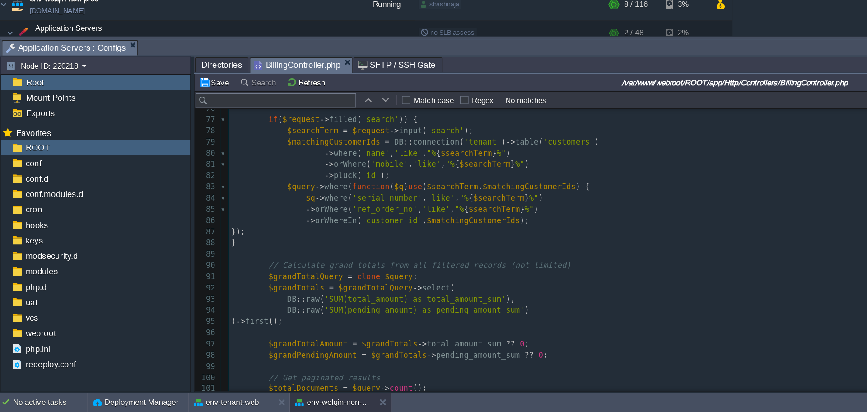
scroll to position [756, 0]
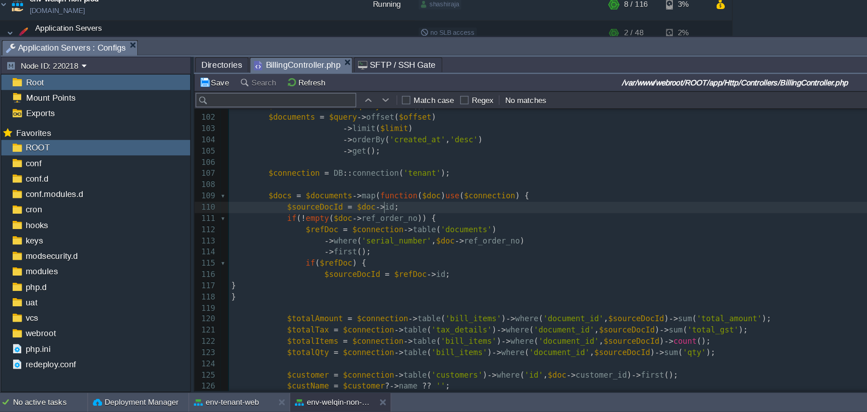
click at [534, 257] on pre "$sourceDocId = $doc -> id ;" at bounding box center [520, 256] width 690 height 9
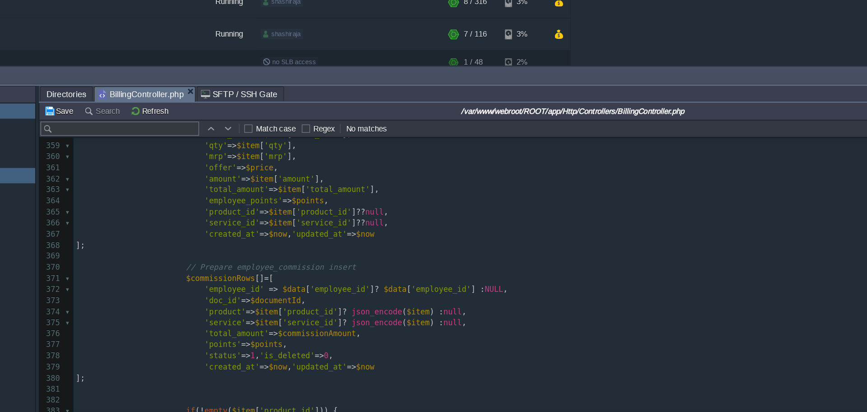
click at [307, 343] on div "xxxxxxxxxx $sourceDocId = $doc -> id ; 333 // 🔥 Ensure columns exist always 334…" at bounding box center [520, 188] width 690 height 451
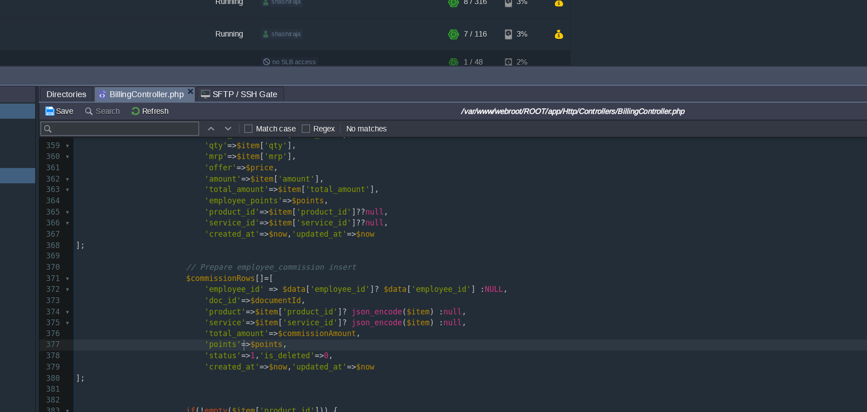
type textarea "$points"
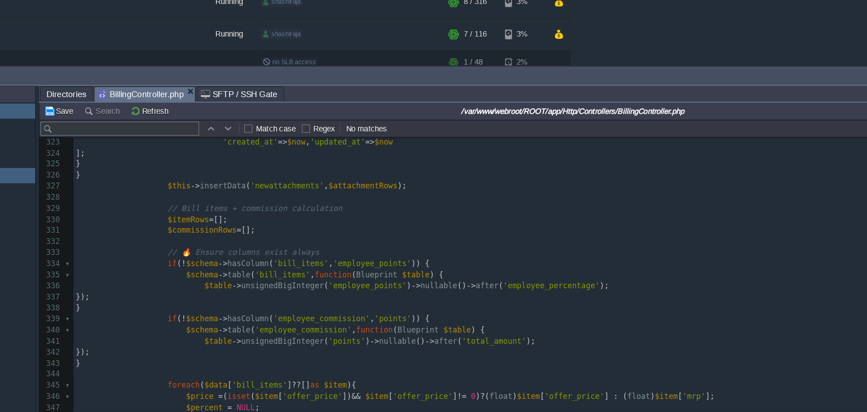
click at [405, 282] on span "'employee_points'" at bounding box center [405, 278] width 60 height 7
type textarea "employee_points"
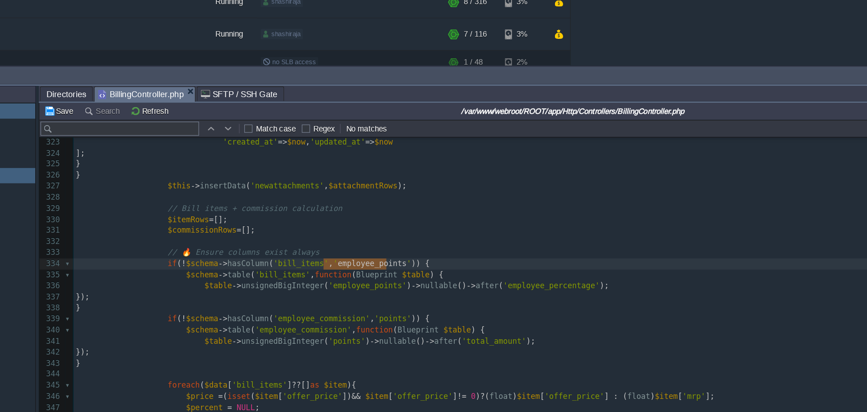
click at [327, 292] on pre "$schema -> table ( 'bill_items' , function ( Blueprint $table ) {" at bounding box center [520, 287] width 690 height 9
type textarea "bill_items"
click at [338, 282] on div "xxxxxxxxxx 'points' => $points , 313 if ( preg_match ( '/^data:image\/(\w+);bas…" at bounding box center [520, 351] width 690 height 511
type textarea "bill_items"
type textarea "employee_points"
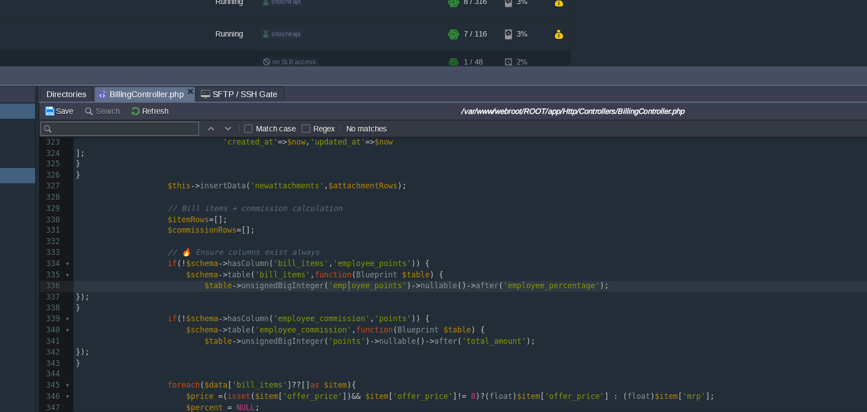
click at [386, 297] on span "'employee_points'" at bounding box center [402, 295] width 60 height 7
type textarea "employee_points"
click at [323, 290] on div "xxxxxxxxxx 'points' => $points , 313 if ( preg_match ( '/^data:image\/(\w+);bas…" at bounding box center [520, 351] width 690 height 511
type textarea "bill_items"
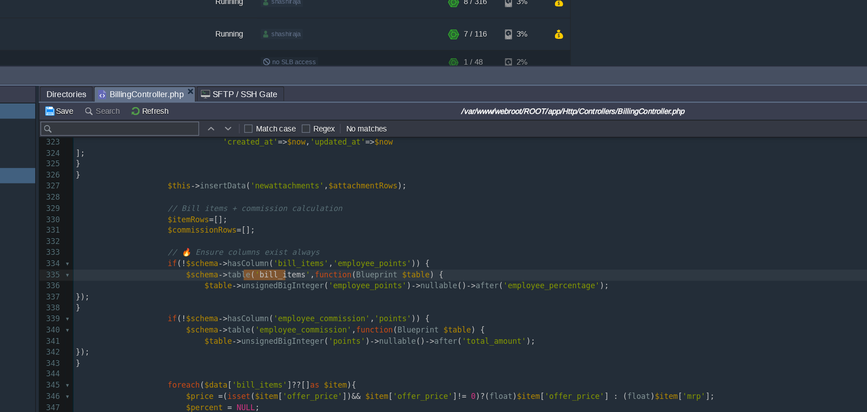
click at [344, 324] on div "xxxxxxxxxx 'points' => $points , 313 if ( preg_match ( '/^data:image\/(\w+);bas…" at bounding box center [520, 351] width 690 height 511
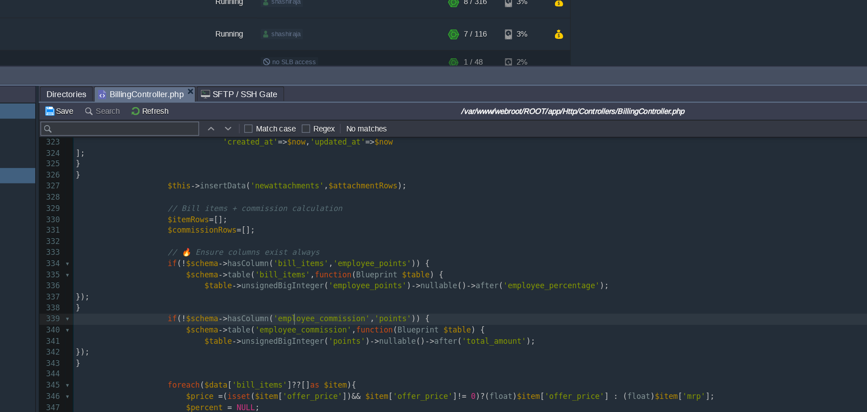
type textarea "employee_commission"
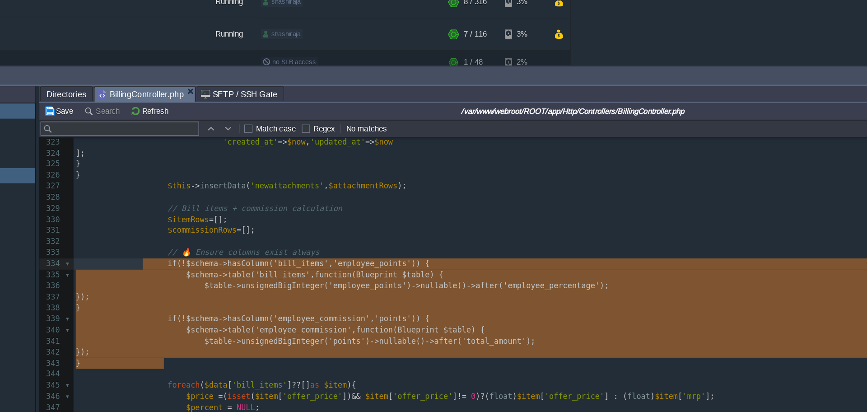
type textarea "// 🔥 Ensure columns exist always if (!$schema->hasColumn('bill_items', 'employe…"
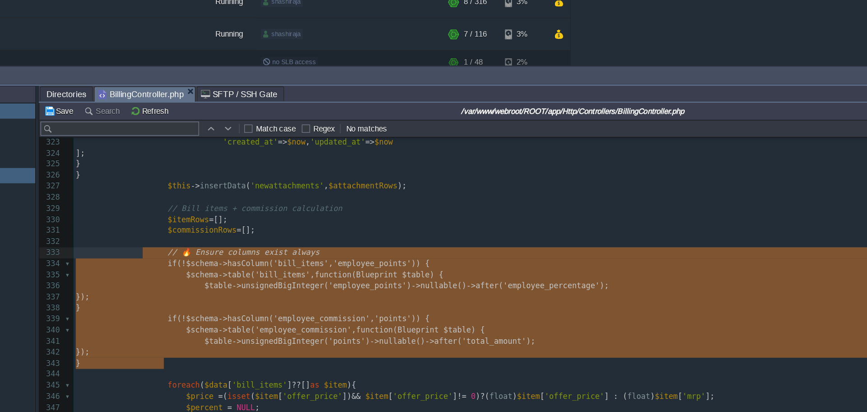
drag, startPoint x: 253, startPoint y: 357, endPoint x: 229, endPoint y: 275, distance: 85.6
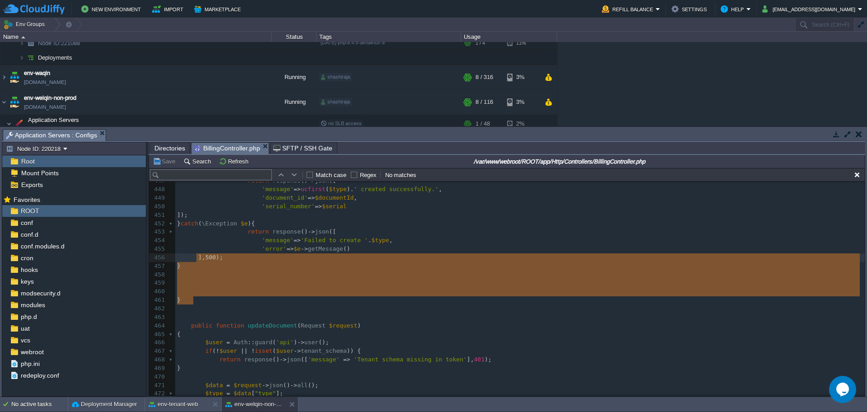
scroll to position [3668, 0]
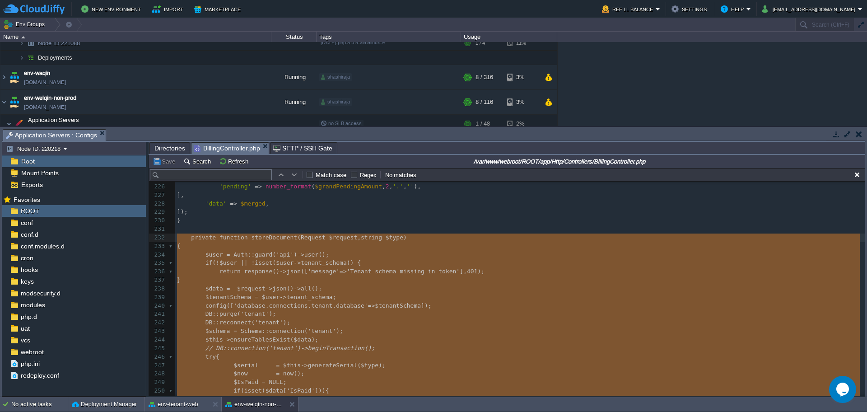
drag, startPoint x: 207, startPoint y: 299, endPoint x: 181, endPoint y: 237, distance: 67.0
type textarea "-"
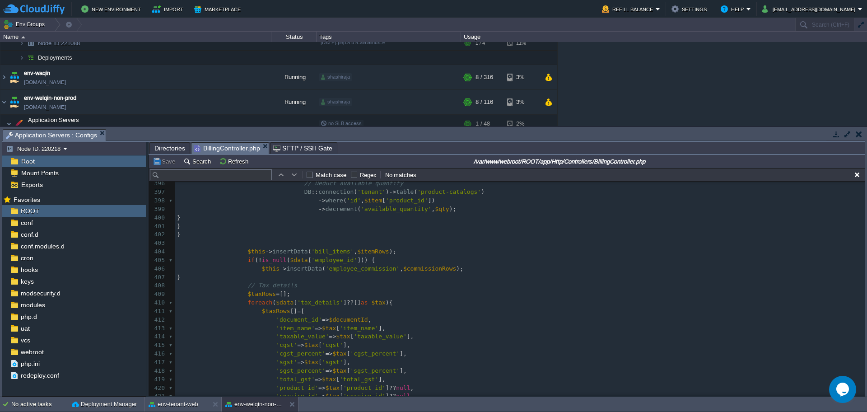
scroll to position [3412, 0]
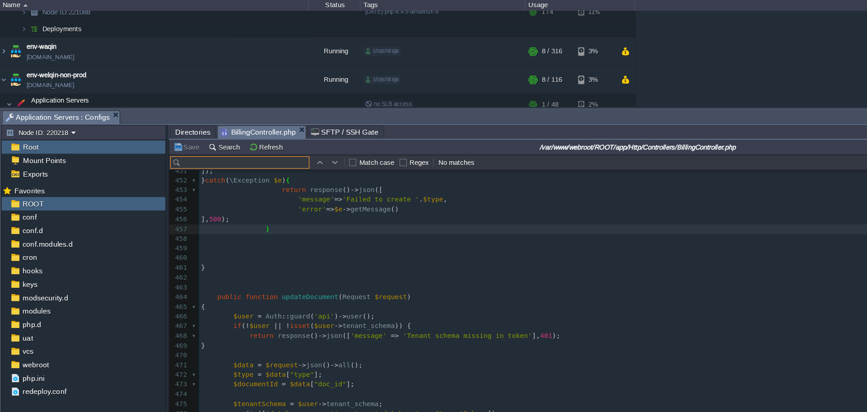
paste input "$points = NULL;"
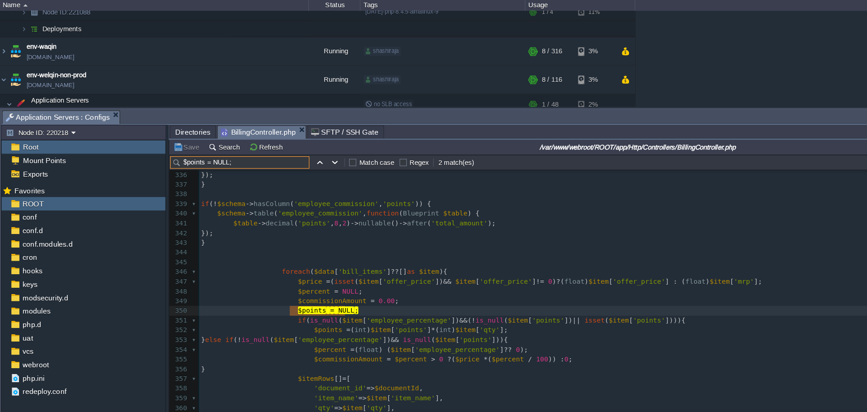
type input "$points = NULL;"
click at [214, 175] on input "$points = NULL;" at bounding box center [211, 174] width 122 height 11
click at [350, 303] on pre "$points = NULL ;" at bounding box center [520, 304] width 690 height 9
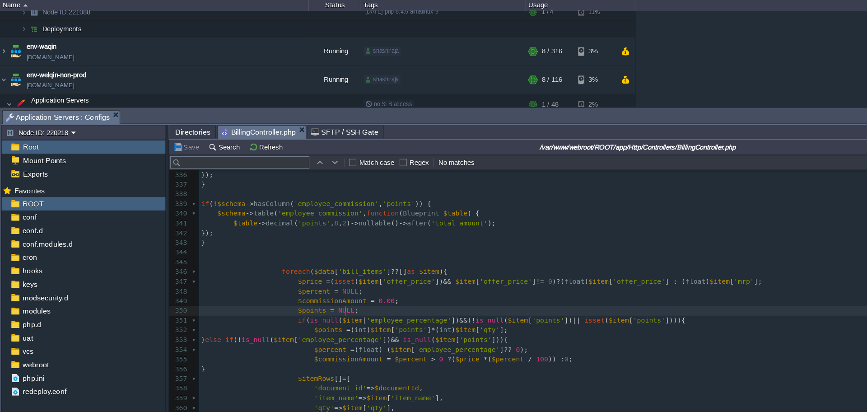
click at [351, 297] on pre "$commissionAmount = 0.00 ;" at bounding box center [520, 296] width 690 height 9
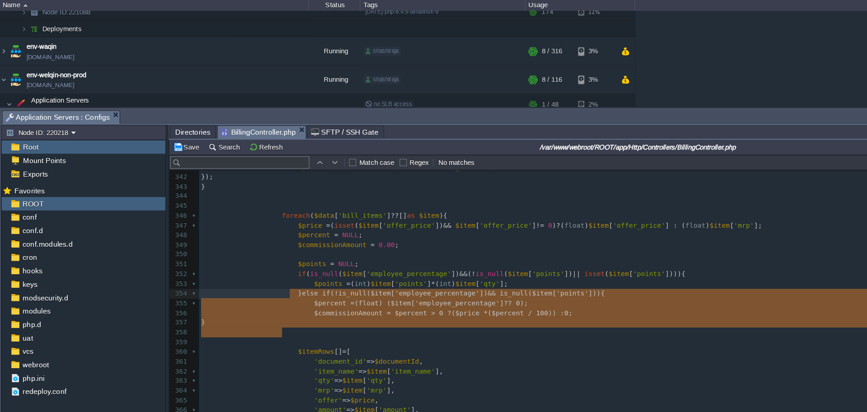
type textarea "$points = NULL; if(is_null($item['employee_percentage']) && (!is_null($item['po…"
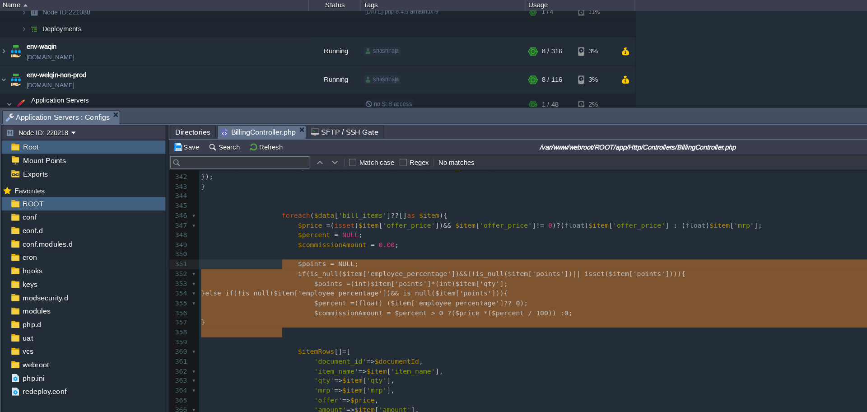
drag, startPoint x: 260, startPoint y: 319, endPoint x: 249, endPoint y: 269, distance: 51.2
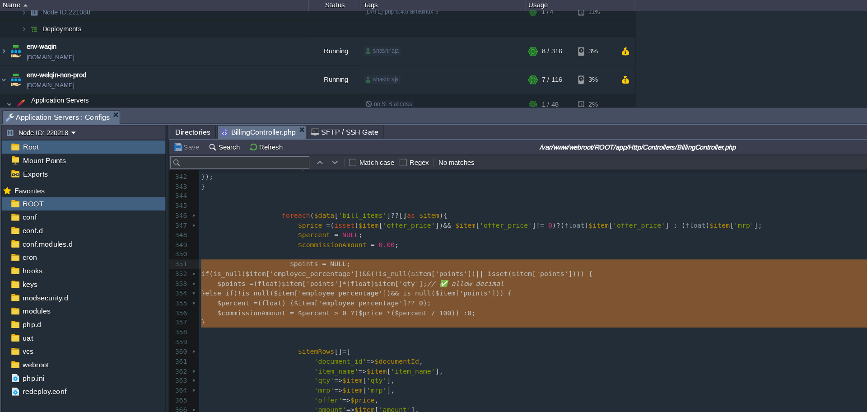
drag, startPoint x: 185, startPoint y: 323, endPoint x: 166, endPoint y: 264, distance: 61.8
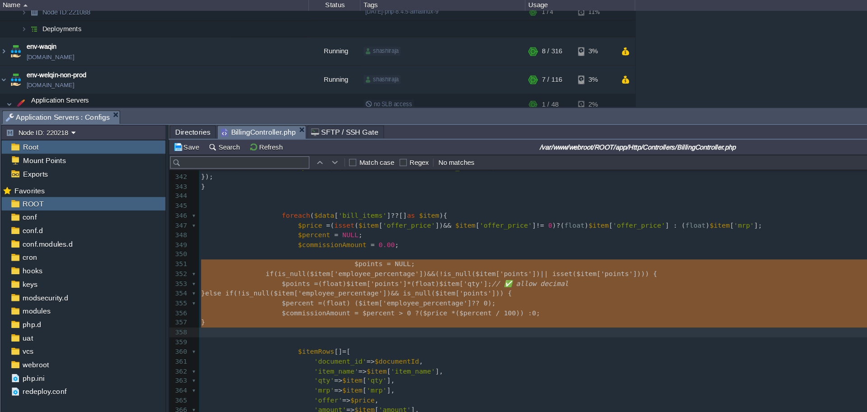
type textarea "$points = NULL; if (is_null($item['employee_percentage']) && (!is_null($item['p…"
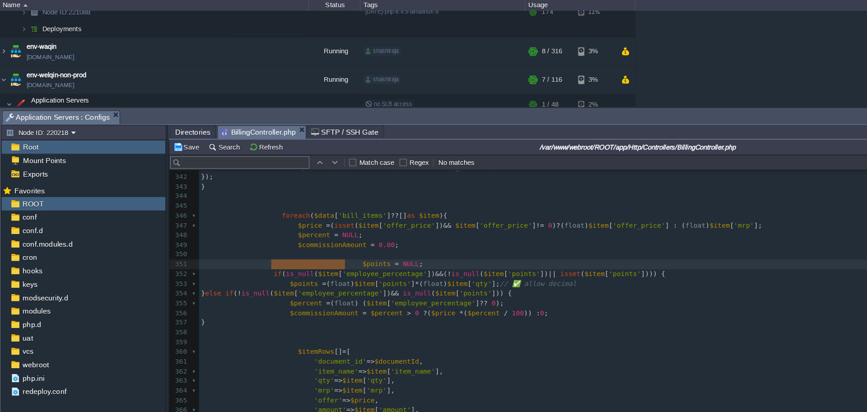
drag, startPoint x: 297, startPoint y: 266, endPoint x: 238, endPoint y: 263, distance: 59.2
click at [288, 253] on pre at bounding box center [520, 255] width 690 height 9
type textarea "PRSTHIKSHA CHGED"
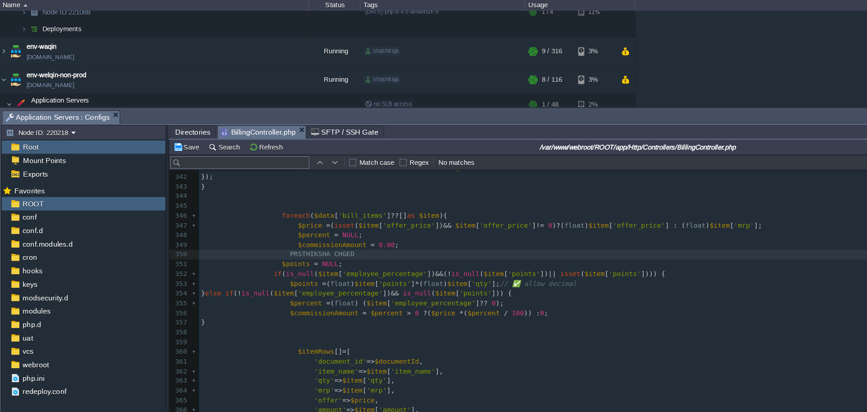
click at [288, 253] on div "xxxxxxxxxx $user = Auth :: guard ( 'api' ) -> user (); 326 } 327 $this -> inser…" at bounding box center [520, 268] width 690 height 443
type textarea "PRSTHIKSHA CHGED"
click at [274, 329] on pre at bounding box center [520, 332] width 690 height 9
click at [383, 332] on pre "PRSTHIKSHA CHGED" at bounding box center [520, 332] width 690 height 9
type textarea "ANGED END"
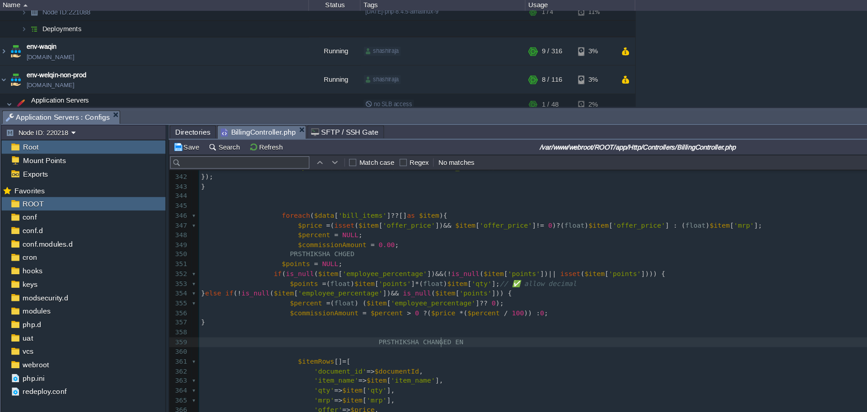
scroll to position [3, 29]
click at [400, 332] on span "END" at bounding box center [405, 331] width 10 height 7
type textarea "PRSTHIKSHA CHANGED END"
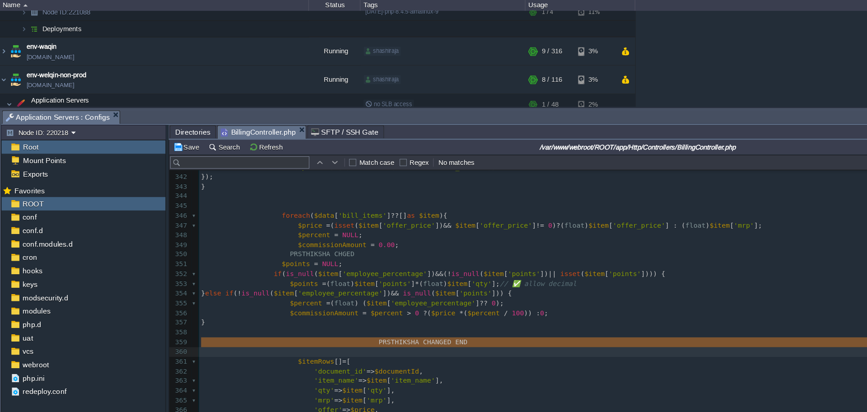
click at [297, 256] on div "xxxxxxxxxx $user = Auth :: guard ( 'api' ) -> user (); 326 } 327 $this -> inser…" at bounding box center [520, 272] width 690 height 451
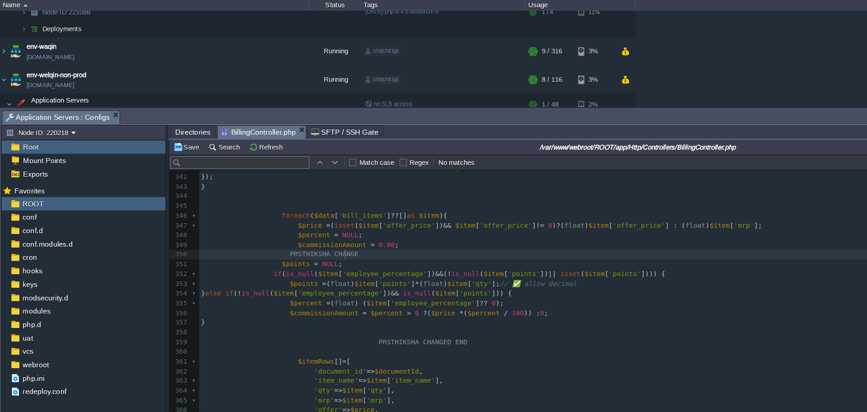
type textarea "CHANGED"
click at [297, 256] on div "xxxxxxxxxx $user = Auth :: guard ( 'api' ) -> user (); 326 } 327 $this -> inser…" at bounding box center [520, 272] width 690 height 451
type textarea "CHANGED"
type textarea "PRSTHIKSHA CHANGED"
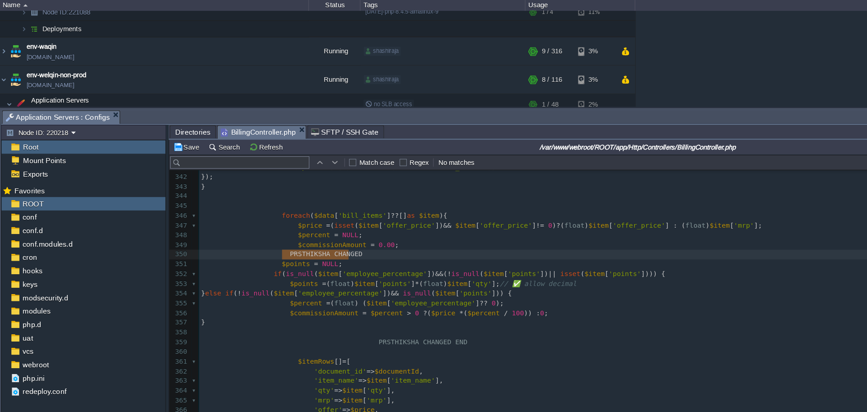
drag, startPoint x: 247, startPoint y: 256, endPoint x: 275, endPoint y: 256, distance: 28.5
type textarea "//"
drag, startPoint x: 316, startPoint y: 334, endPoint x: 224, endPoint y: 332, distance: 92.2
type textarea "//"
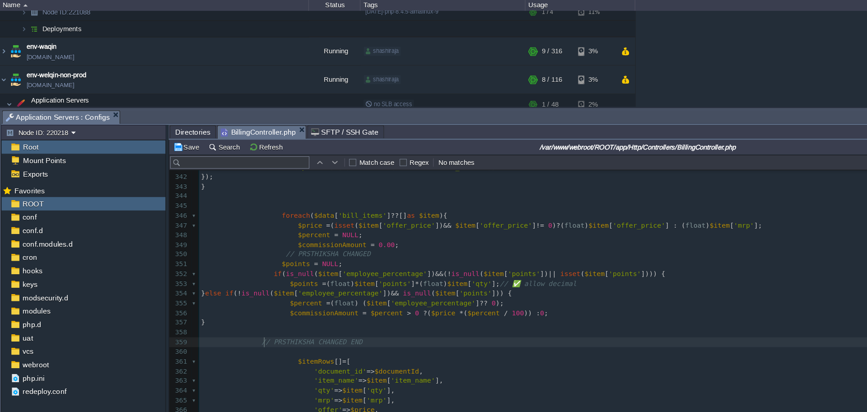
scroll to position [3, 6]
click at [320, 254] on pre "// PRSTHIKSHA CHANGED" at bounding box center [520, 255] width 690 height 9
type textarea "// PRSTHIKSHA CHANGED"
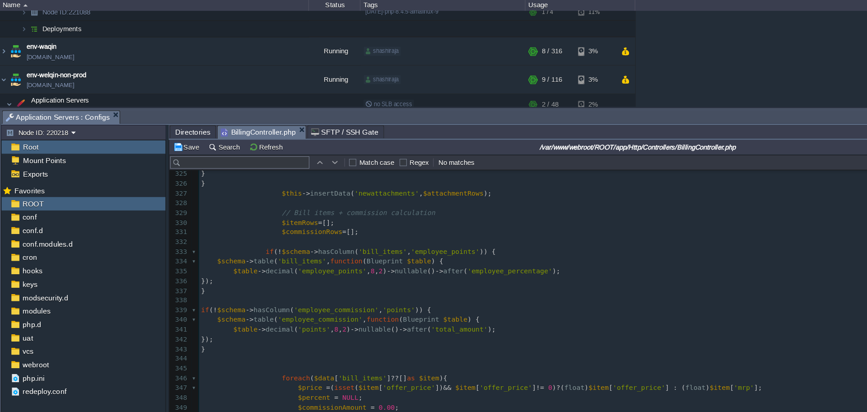
scroll to position [2754, 0]
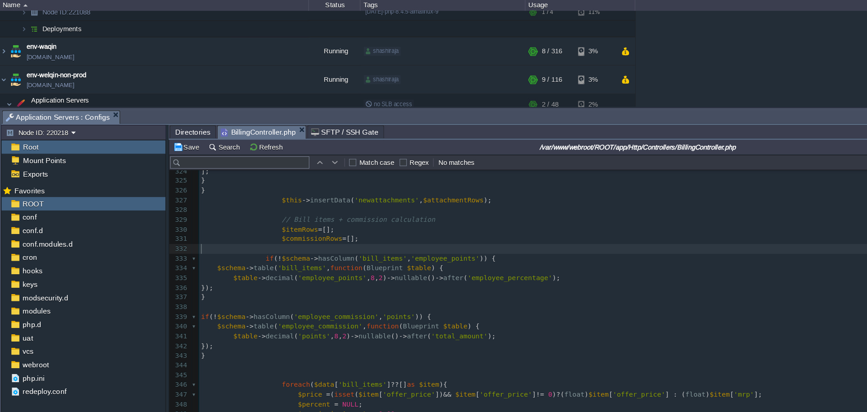
click at [326, 251] on pre "​" at bounding box center [520, 250] width 690 height 9
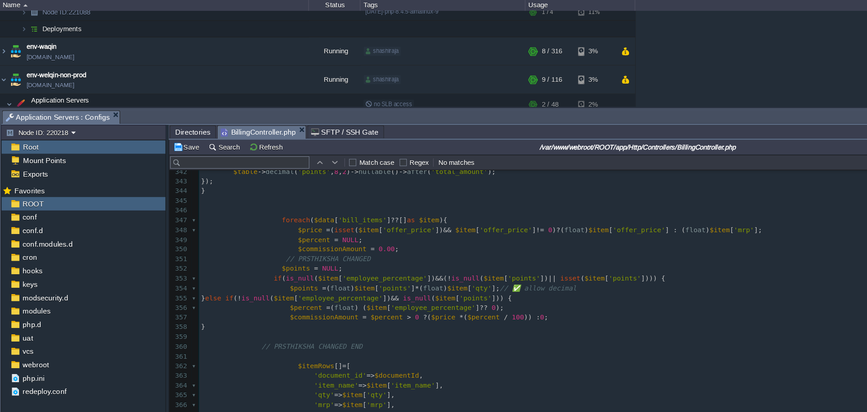
scroll to position [2952, 0]
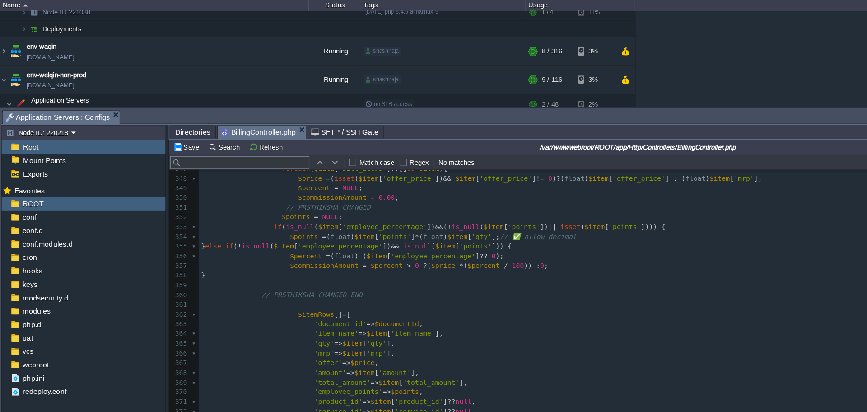
click at [312, 291] on pre "// PRSTHIKSHA CHANGED END" at bounding box center [520, 291] width 690 height 9
type textarea "// PRSTHIKSHA CHANGED END"
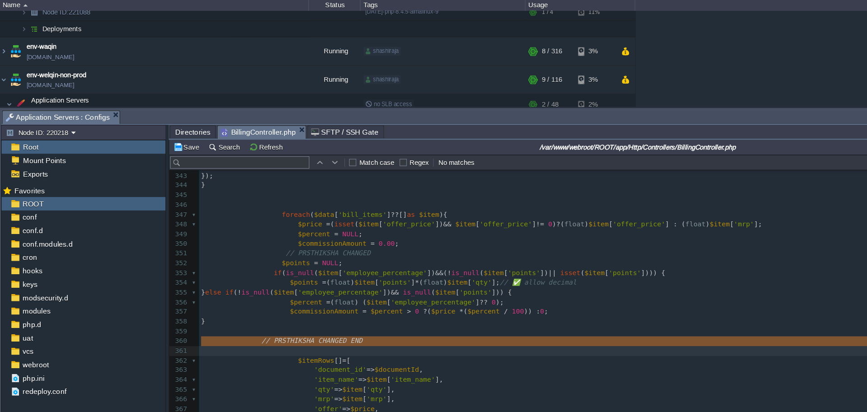
scroll to position [2853, 0]
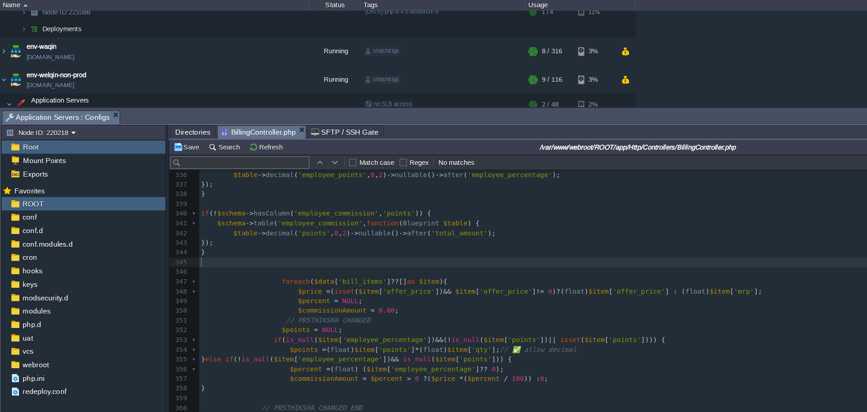
click at [256, 261] on pre "​" at bounding box center [520, 262] width 690 height 9
paste textarea "D"
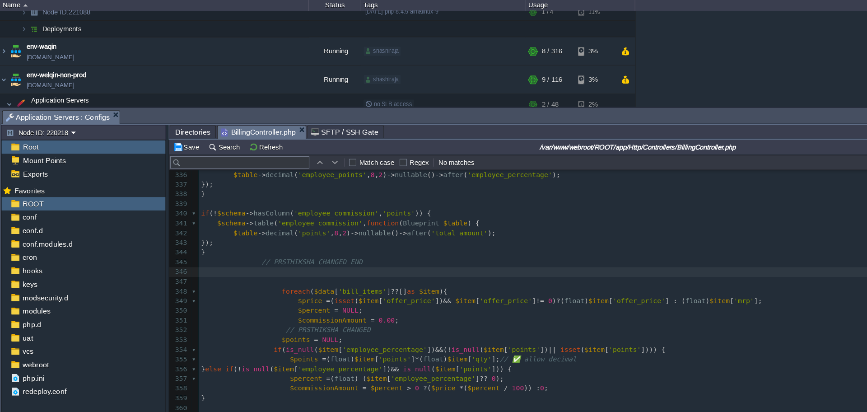
click at [195, 262] on div "xxxxxxxxxx ​ 326 } 327 $this -> insertData ( 'newattachments' , $attachmentRows…" at bounding box center [520, 338] width 690 height 485
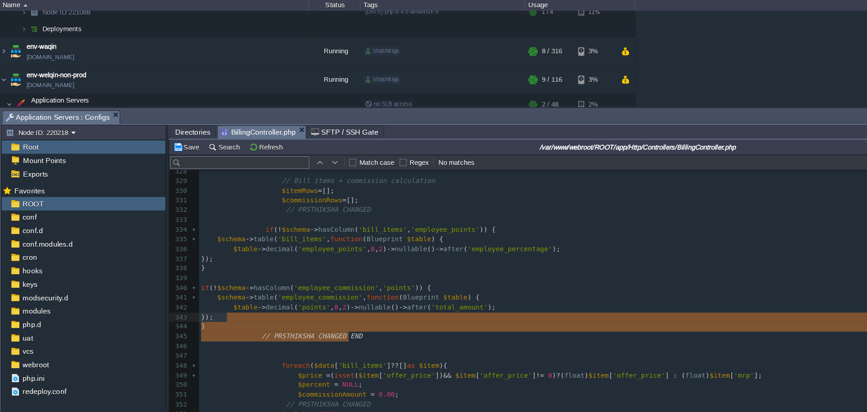
scroll to position [2789, 0]
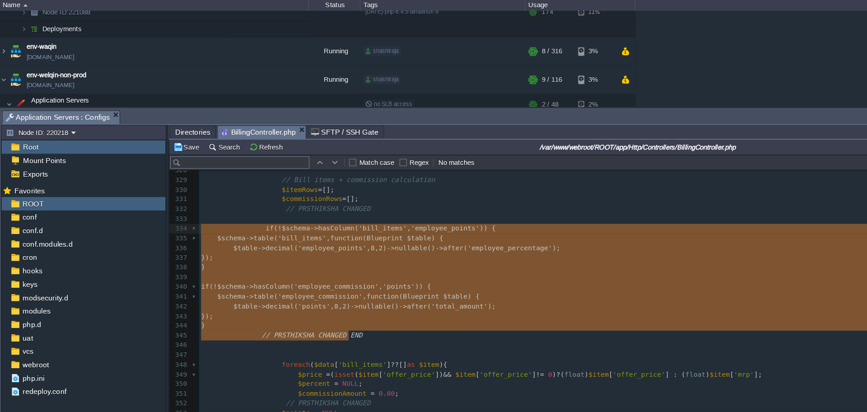
drag, startPoint x: 303, startPoint y: 260, endPoint x: 173, endPoint y: 230, distance: 133.0
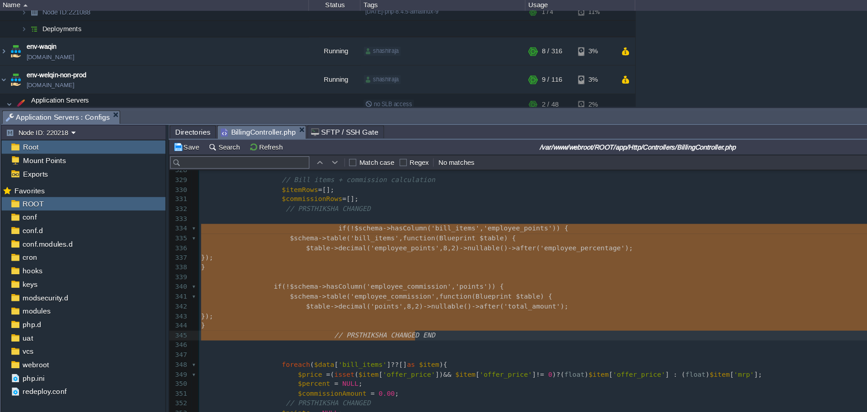
type textarea "if (!$schema->hasColumn('bill_items', 'employee_points')) { $schema->table('bil…"
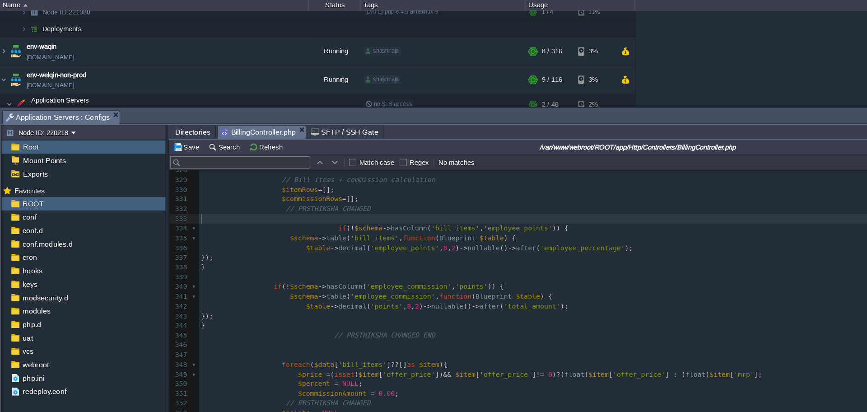
drag, startPoint x: 274, startPoint y: 226, endPoint x: 220, endPoint y: 226, distance: 54.2
click at [220, 226] on pre "​" at bounding box center [520, 224] width 690 height 9
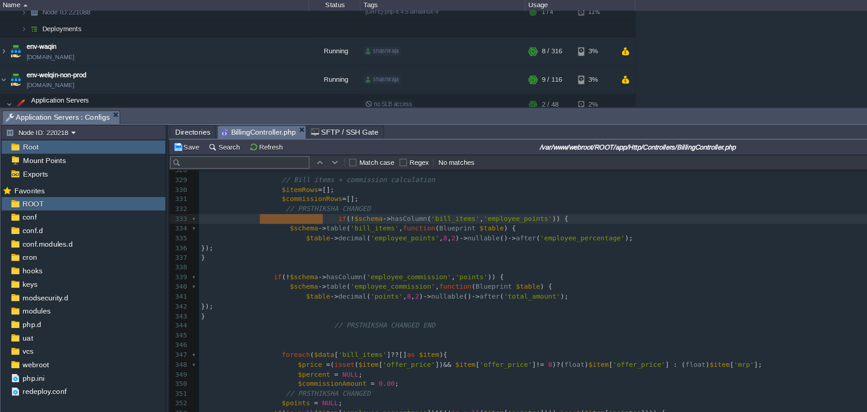
drag, startPoint x: 283, startPoint y: 225, endPoint x: 257, endPoint y: 225, distance: 26.2
click at [239, 270] on pre "​" at bounding box center [520, 266] width 690 height 9
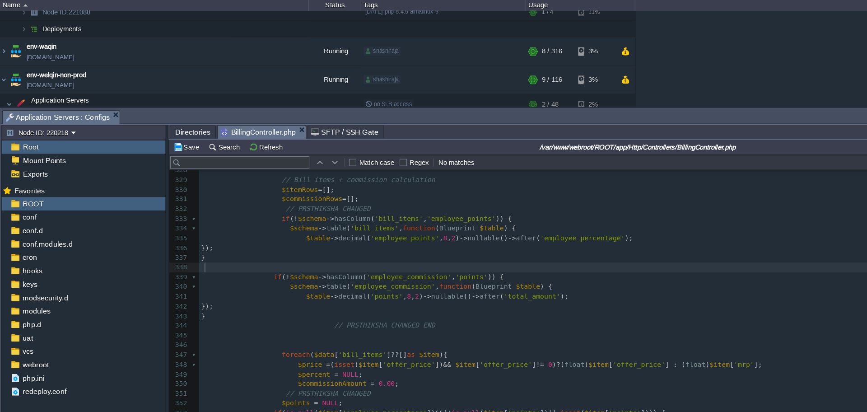
click at [259, 293] on div "xxxxxxxxxx ​ 315 $imgData = base64_decode ( substr ( $base64 , strpos ( $base64…" at bounding box center [520, 271] width 690 height 409
click at [257, 334] on pre "​" at bounding box center [520, 335] width 690 height 9
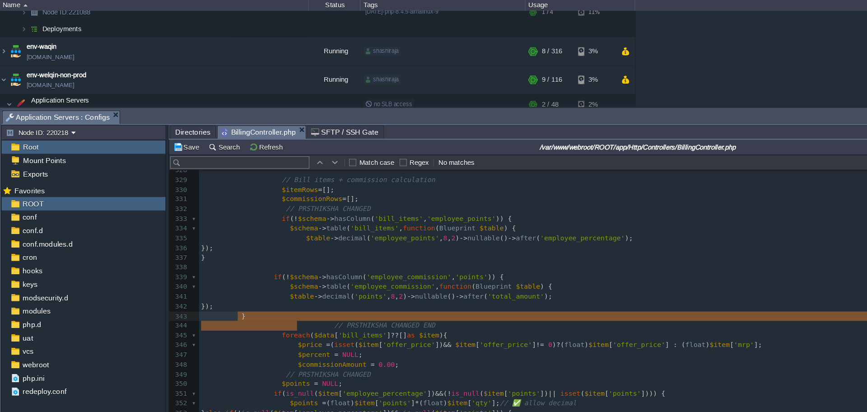
type textarea "}"
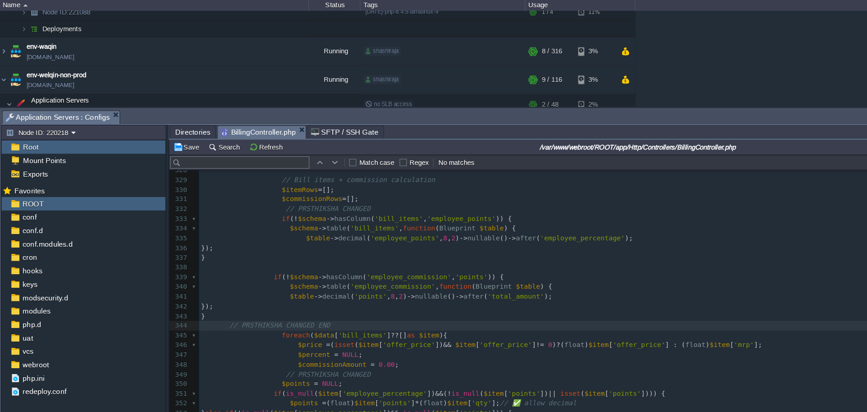
click at [192, 319] on span at bounding box center [189, 317] width 25 height 7
click at [249, 266] on pre at bounding box center [520, 266] width 690 height 9
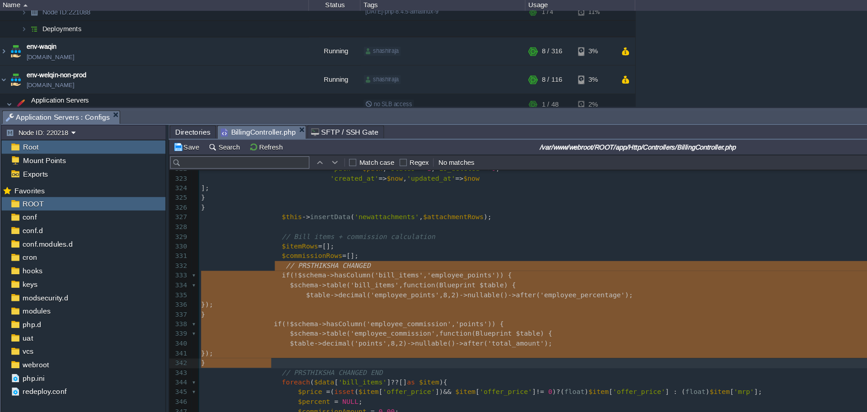
type textarea "// PRSTHIKSHA CHANGED if (!$schema->hasColumn('bill_items', 'employee_points'))…"
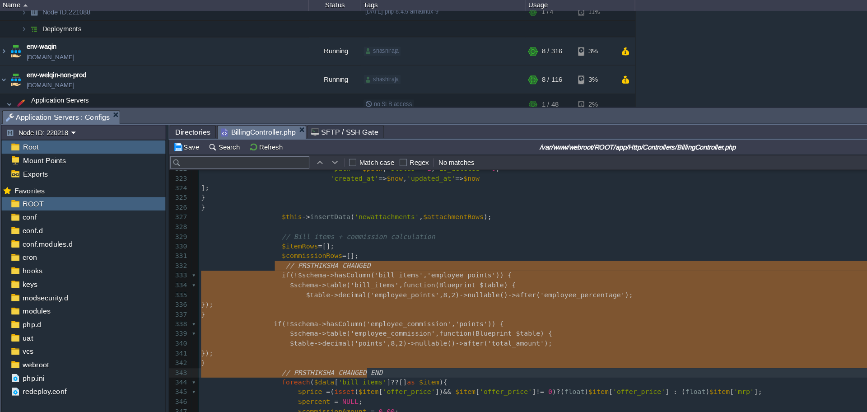
drag, startPoint x: 242, startPoint y: 266, endPoint x: 350, endPoint y: 358, distance: 141.3
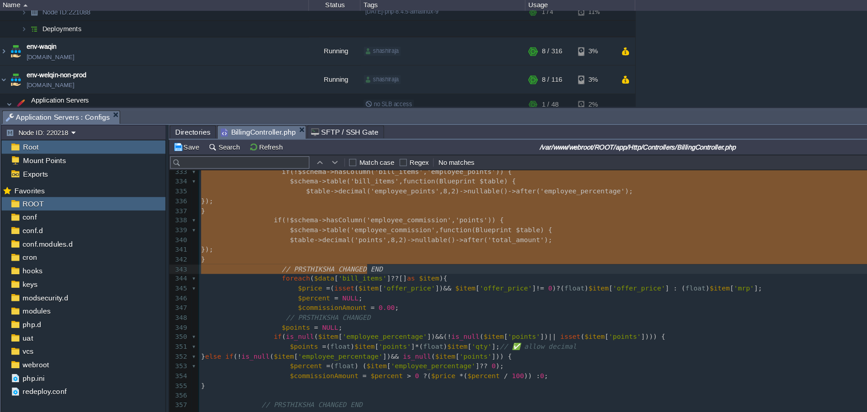
scroll to position [2888, 0]
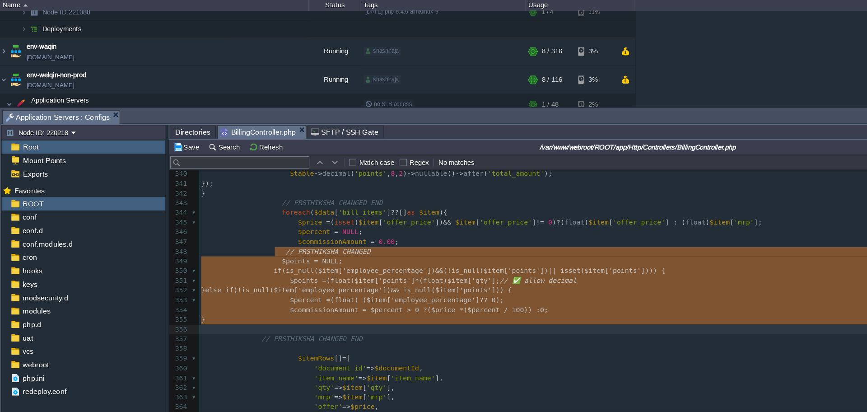
drag, startPoint x: 243, startPoint y: 252, endPoint x: 296, endPoint y: 318, distance: 84.7
type textarea "// PRSTHIKSHA CHANGED $points = NULL; if (is_null($item['employee_percentage'])…"
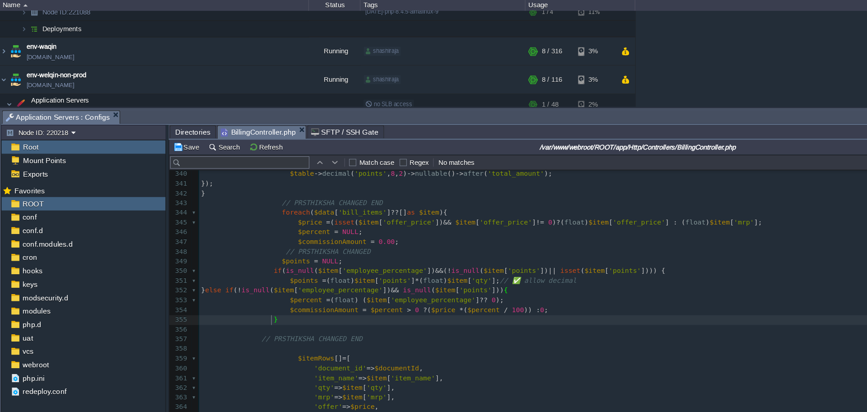
click at [290, 322] on pre "​" at bounding box center [520, 321] width 690 height 9
drag, startPoint x: 245, startPoint y: 304, endPoint x: 178, endPoint y: 307, distance: 66.5
type textarea "// ✅ allow decimal"
drag, startPoint x: 435, startPoint y: 281, endPoint x: 498, endPoint y: 279, distance: 62.8
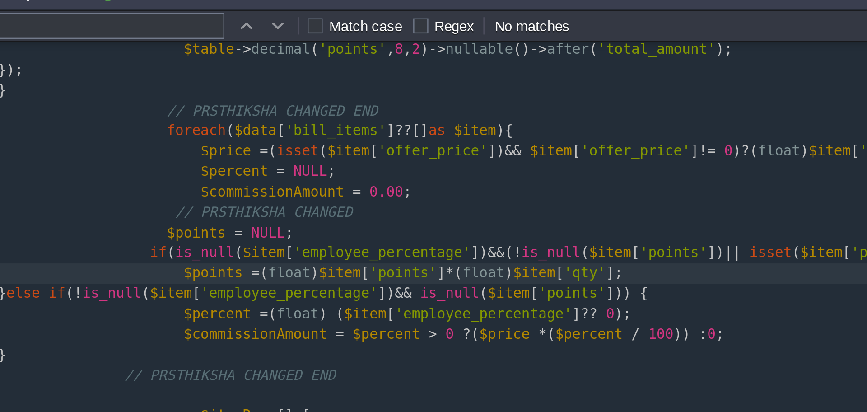
scroll to position [0, 0]
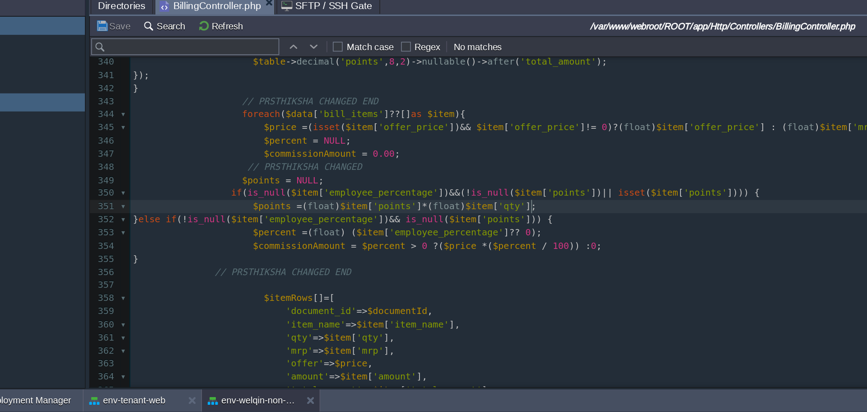
click at [343, 298] on span "'employee_percentage'" at bounding box center [380, 295] width 74 height 7
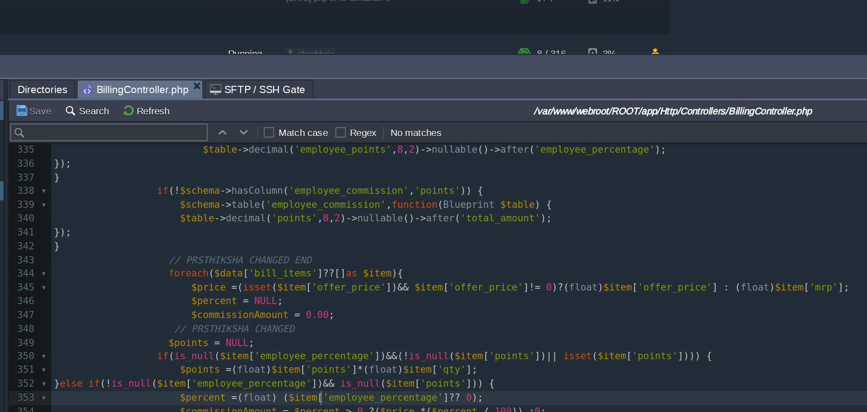
scroll to position [2844, 0]
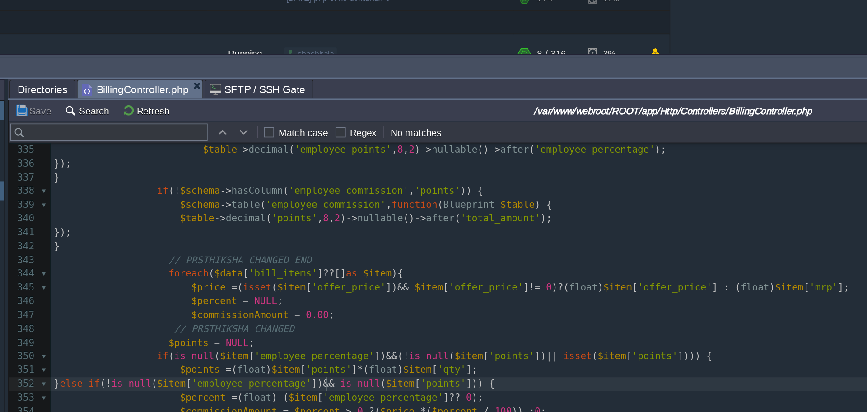
click at [346, 330] on div "xxxxxxxxxx 309 } 310 // Attachments 311 $attachmentRows = []; 312 foreach ( $da…" at bounding box center [520, 219] width 690 height 519
type textarea "employee_percentage"
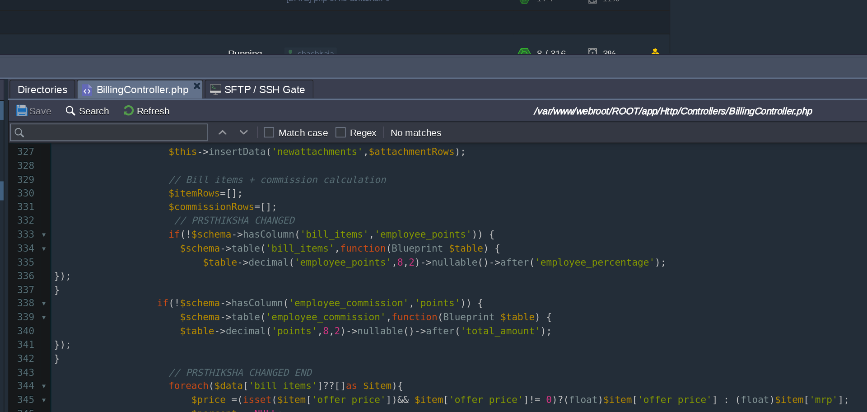
scroll to position [2775, 0]
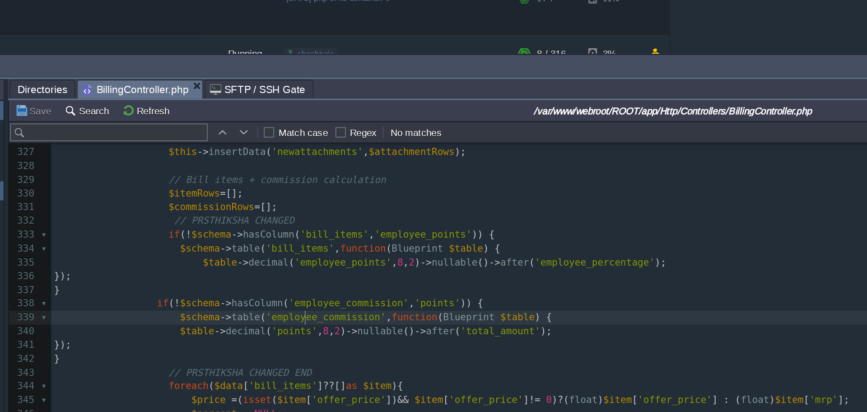
click at [333, 291] on div "xxxxxxxxxx 309 } 310 // Attachments 311 $attachmentRows = []; 312 foreach ( $da…" at bounding box center [520, 289] width 690 height 519
type textarea "employee_commission"
click at [332, 256] on div "xxxxxxxxxx 309 } 310 // Attachments 311 $attachmentRows = []; 312 foreach ( $da…" at bounding box center [520, 289] width 690 height 519
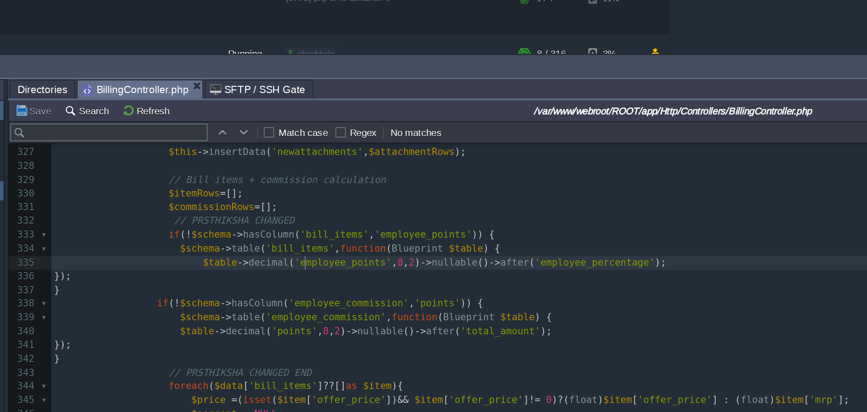
type textarea "employee_points"
click at [400, 261] on pre "});" at bounding box center [520, 264] width 690 height 9
type textarea "employee_points"
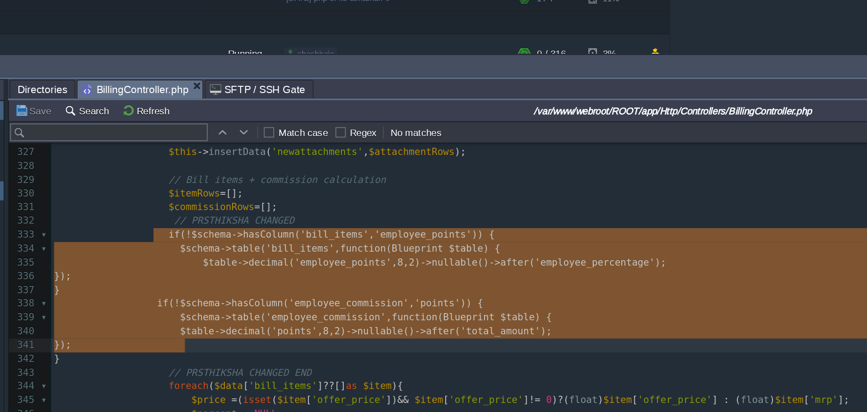
type textarea "if (!$schema->hasColumn('bill_items', 'employee_points')) { $schema->table('bil…"
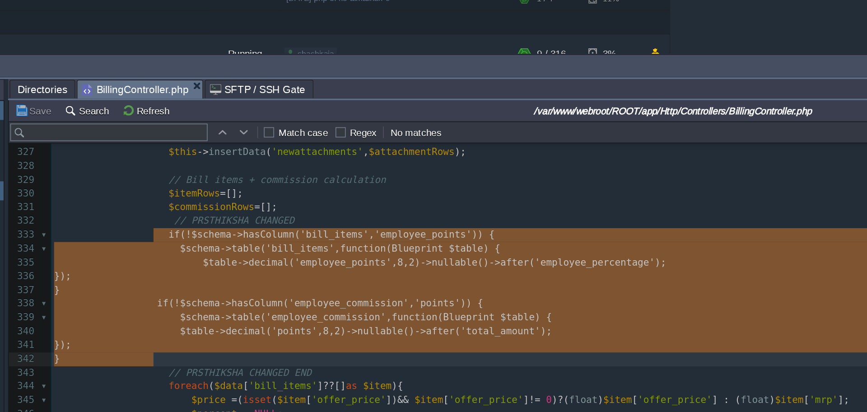
drag, startPoint x: 238, startPoint y: 238, endPoint x: 265, endPoint y: 312, distance: 78.6
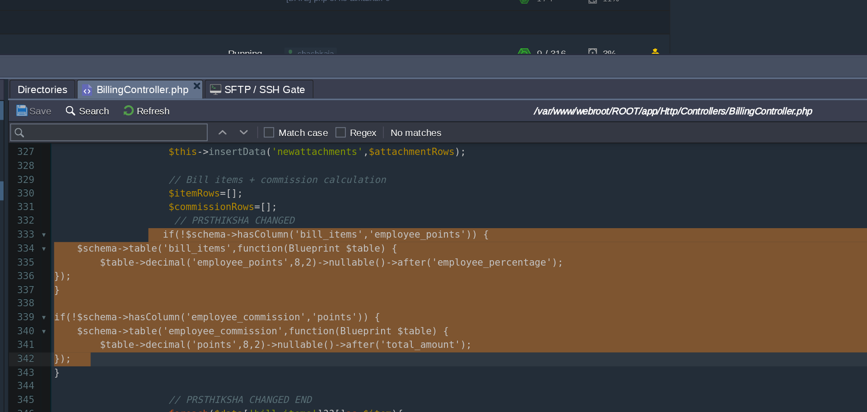
type textarea "if (!$schema->hasColumn('bill_items', 'employee_points')) { $schema->table('bil…"
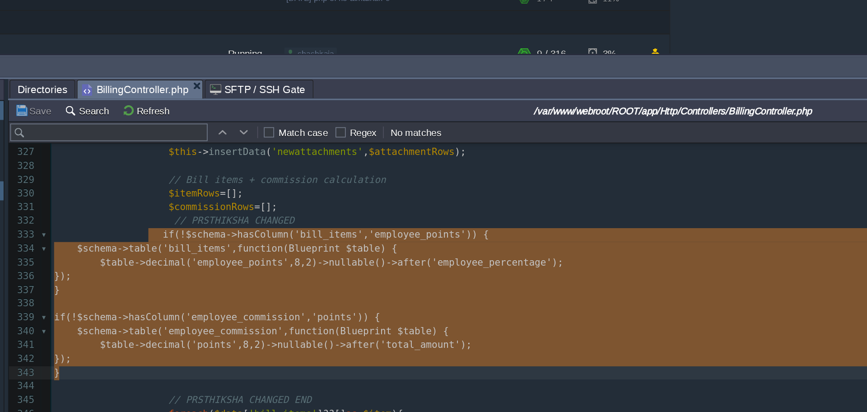
drag, startPoint x: 237, startPoint y: 240, endPoint x: 252, endPoint y: 321, distance: 81.9
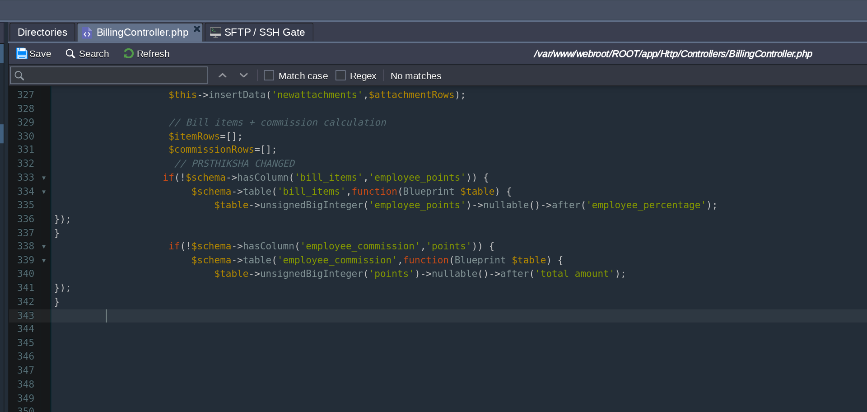
click at [303, 323] on pre at bounding box center [520, 323] width 690 height 9
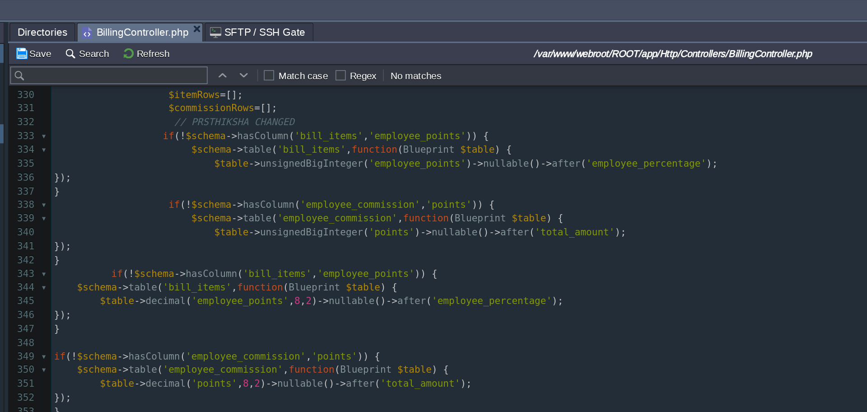
click at [331, 215] on span "'bill_items'" at bounding box center [347, 212] width 42 height 7
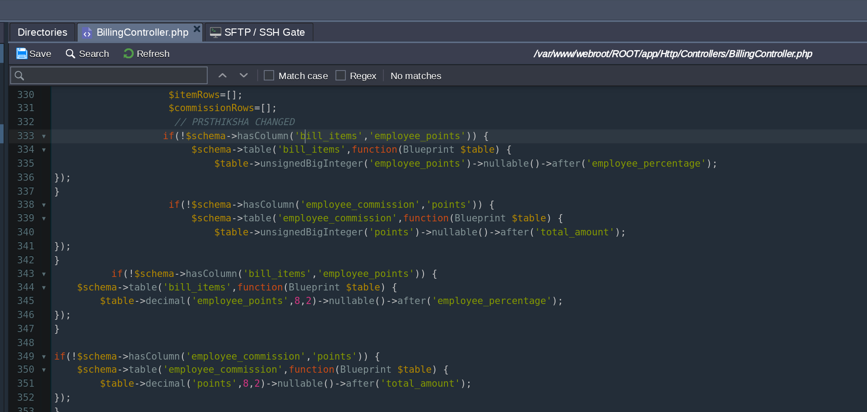
type textarea "bill_items"
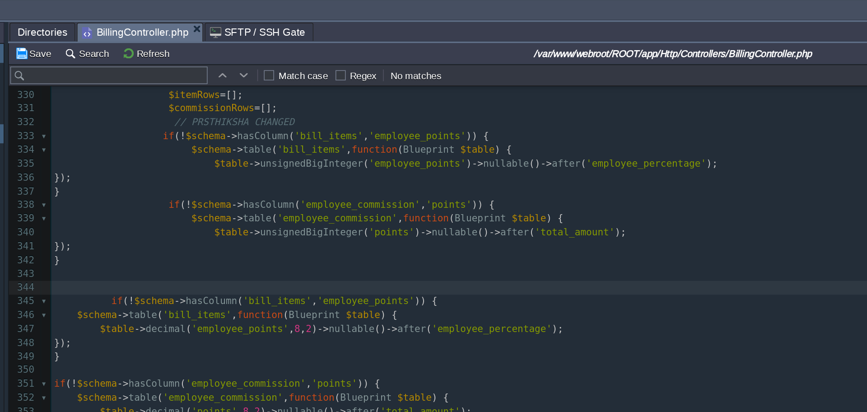
click at [320, 221] on div "xxxxxxxxxx 309 } 310 // Attachments 311 $attachmentRows = []; 312 foreach ( $da…" at bounding box center [520, 251] width 690 height 494
type textarea "bill_items"
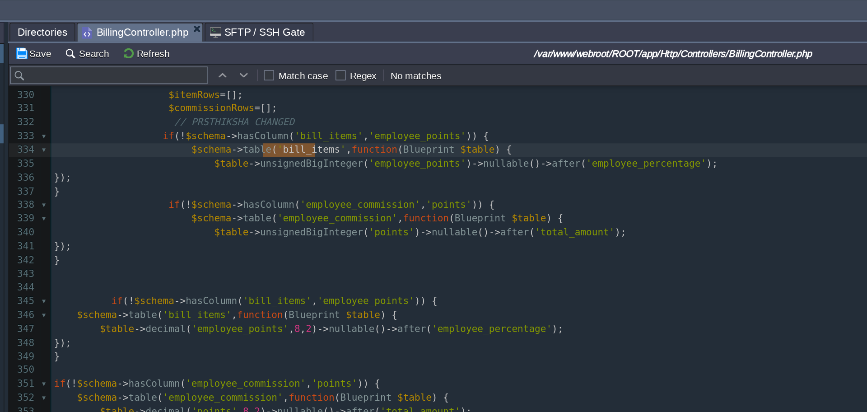
scroll to position [2835, 0]
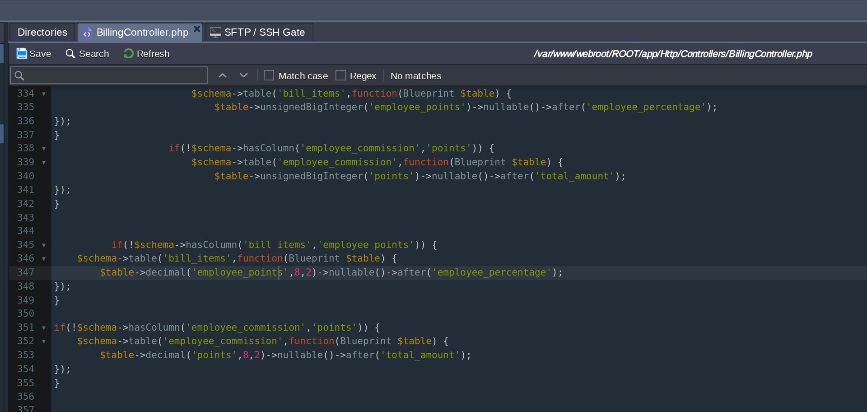
type textarea "8, 2"
drag, startPoint x: 315, startPoint y: 298, endPoint x: 329, endPoint y: 298, distance: 14.5
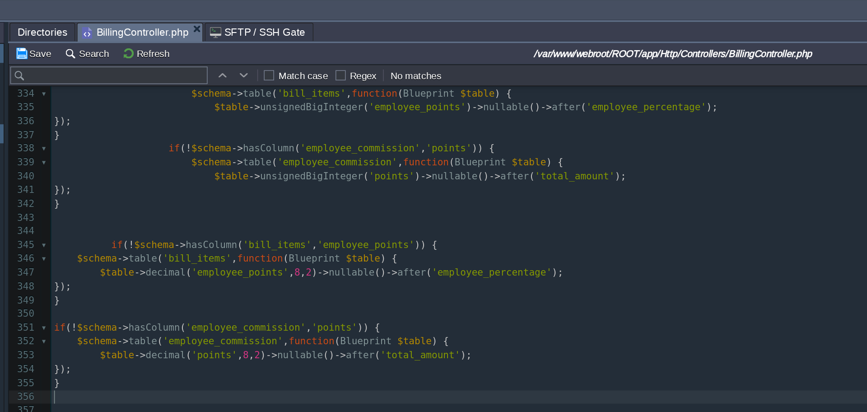
click at [274, 373] on pre "​" at bounding box center [520, 373] width 690 height 9
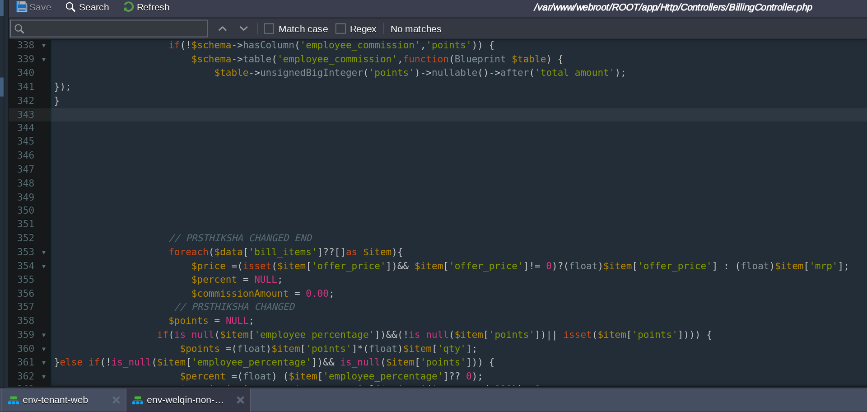
scroll to position [2975, 0]
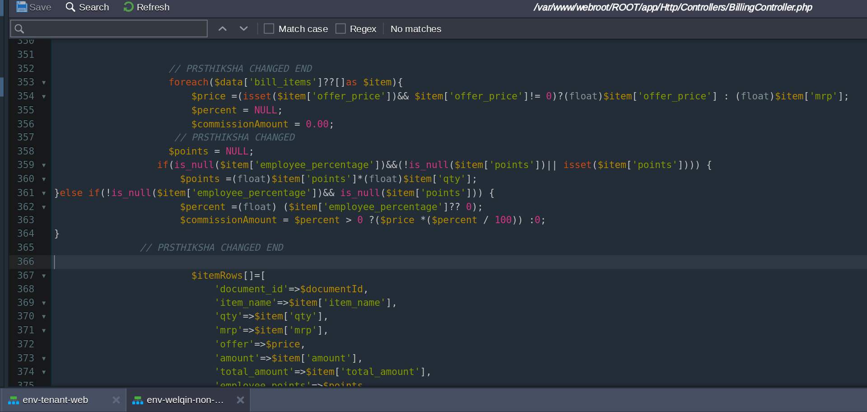
click at [388, 318] on pre "​" at bounding box center [520, 319] width 690 height 9
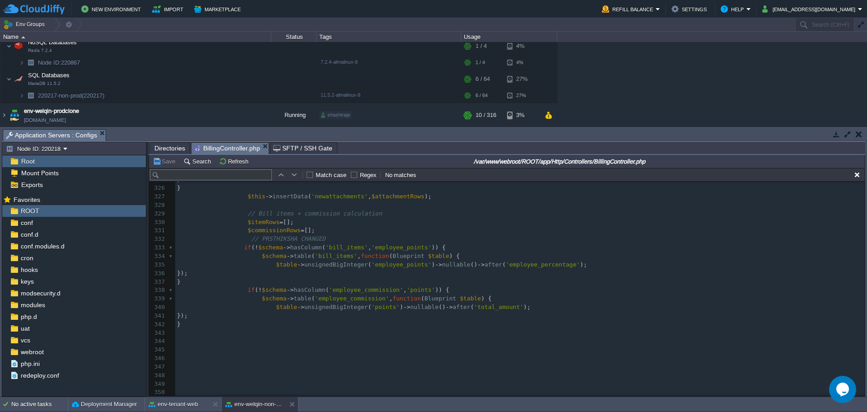
scroll to position [2765, 0]
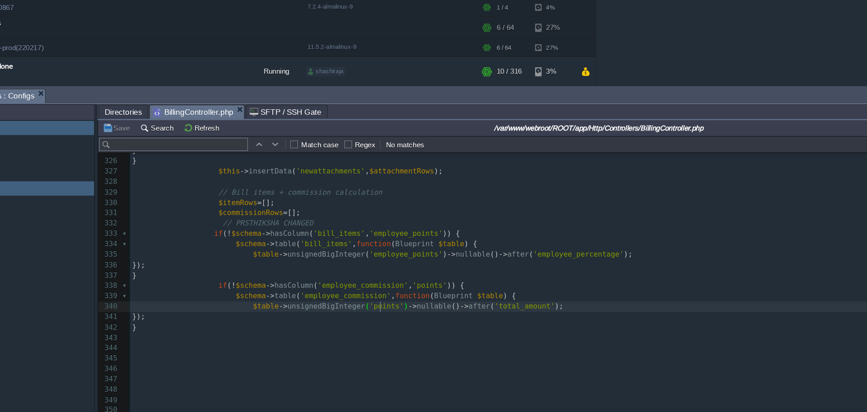
click at [380, 313] on div "xxxxxxxxxx ​ 312 foreach ( $data [ 'form_data' ][ 'attachment' ] ?? [] as $base…" at bounding box center [520, 290] width 690 height 451
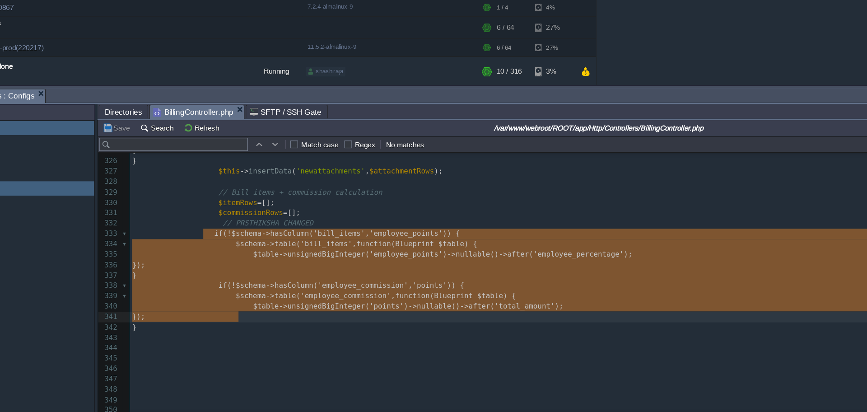
type textarea "if (!$schema->hasColumn('bill_items', 'employee_points')) { $schema->table('bil…"
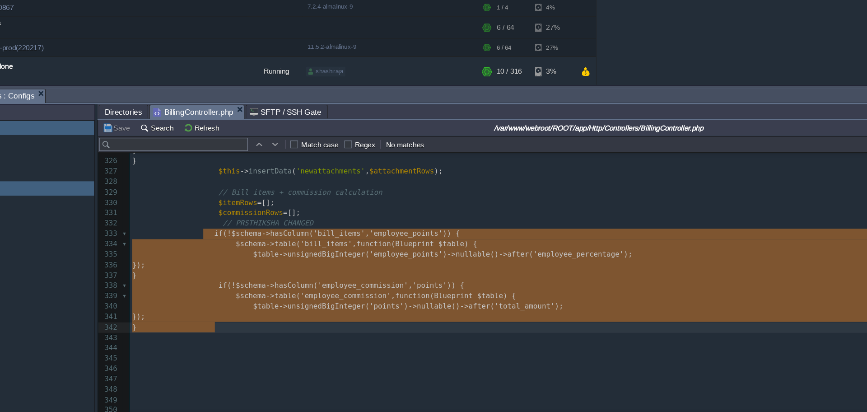
drag, startPoint x: 237, startPoint y: 248, endPoint x: 278, endPoint y: 322, distance: 84.5
paste textarea
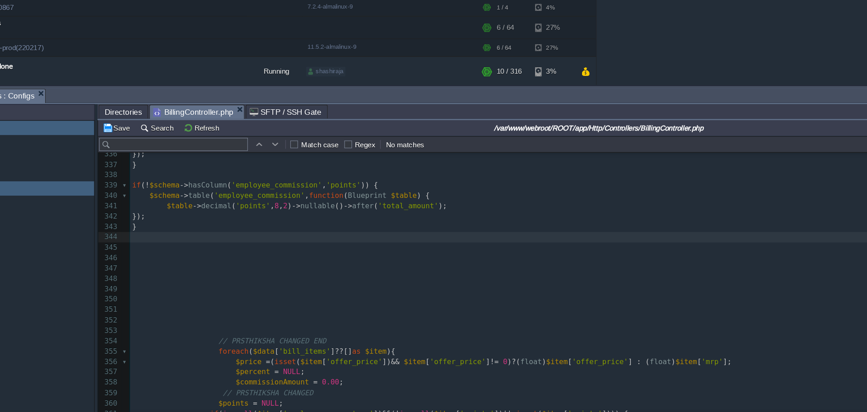
scroll to position [2858, 0]
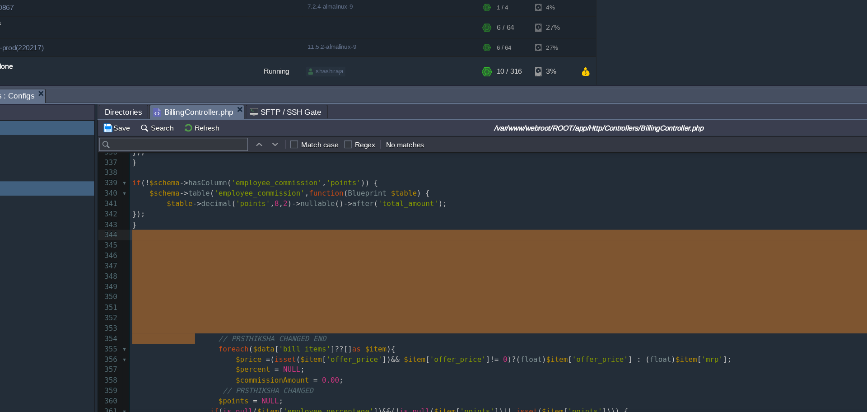
drag, startPoint x: 229, startPoint y: 332, endPoint x: 170, endPoint y: 254, distance: 97.4
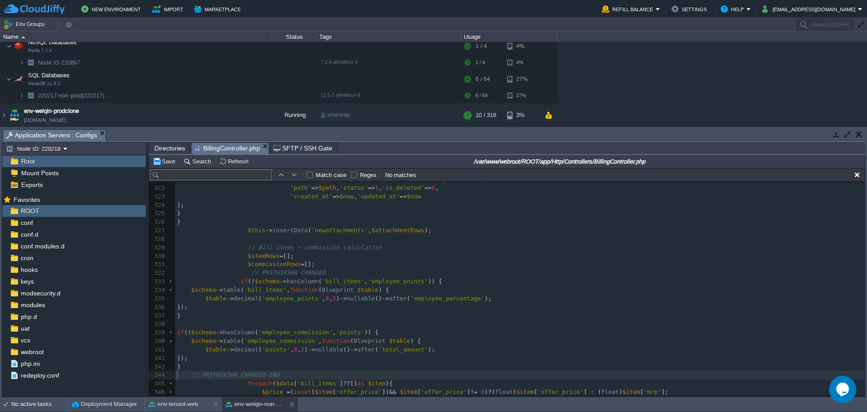
scroll to position [2748, 0]
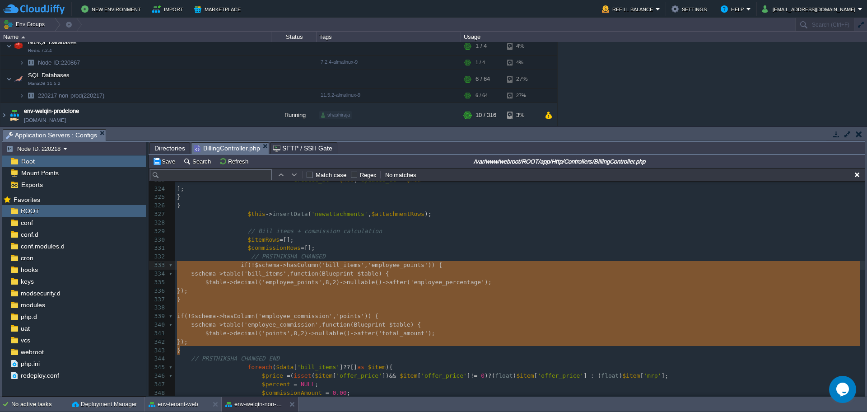
drag, startPoint x: 184, startPoint y: 354, endPoint x: 176, endPoint y: 269, distance: 84.9
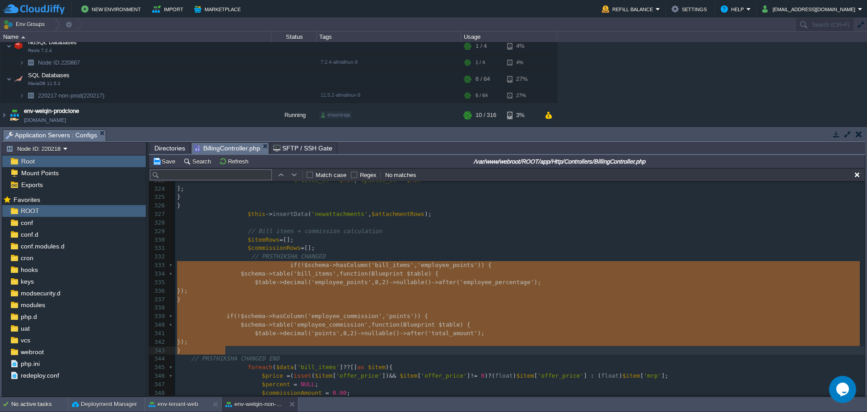
type textarea "if (!$schema->hasColumn('bill_items', 'employee_points')) { $schema->table('bil…"
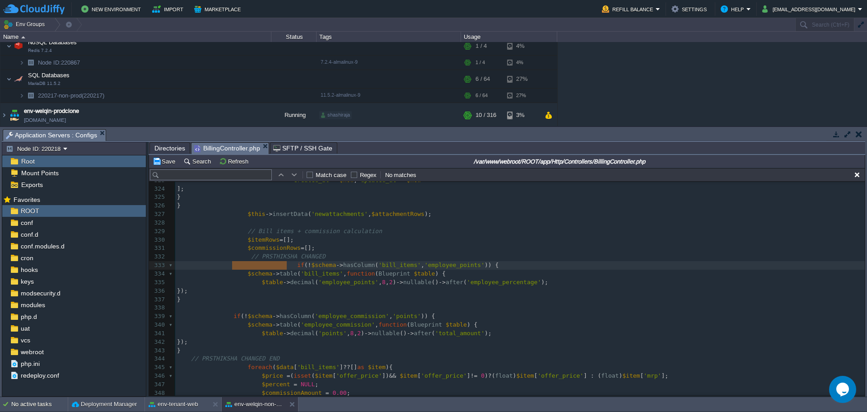
drag, startPoint x: 285, startPoint y: 265, endPoint x: 233, endPoint y: 266, distance: 52.9
click at [240, 307] on pre "​" at bounding box center [520, 308] width 690 height 9
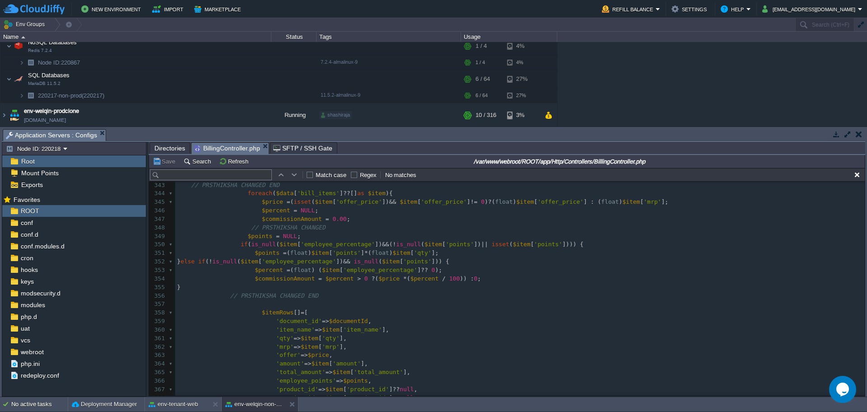
scroll to position [2917, 0]
click at [437, 252] on div "xxxxxxxxxx ​ 333 if ( ! $schema -> hasColumn ( 'bill_items' , 'employee_points'…" at bounding box center [520, 283] width 690 height 383
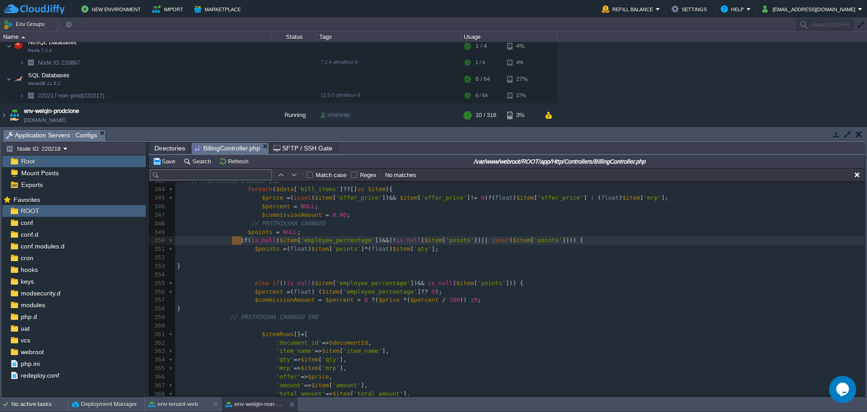
type textarea "if (is_null($item['employee_percentage']) && (!is_null($item['points']) || isse…"
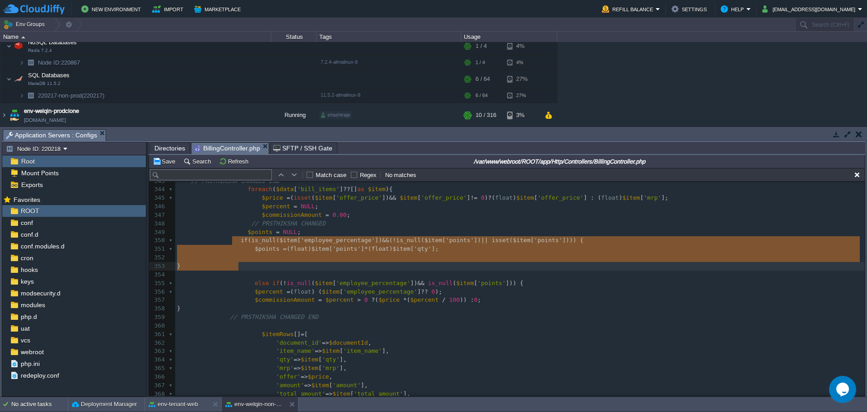
drag, startPoint x: 236, startPoint y: 242, endPoint x: 249, endPoint y: 265, distance: 26.5
paste textarea
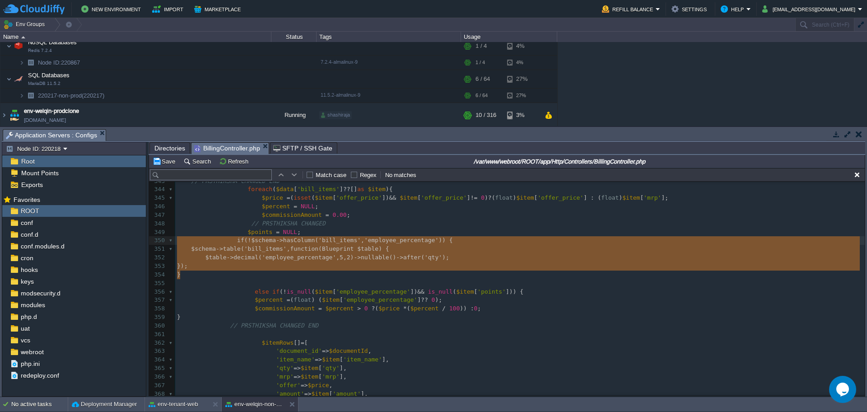
drag, startPoint x: 181, startPoint y: 276, endPoint x: 178, endPoint y: 242, distance: 34.9
type textarea "if (!$schema->hasColumn('bill_items', 'employee_percentage')) { $schema->table(…"
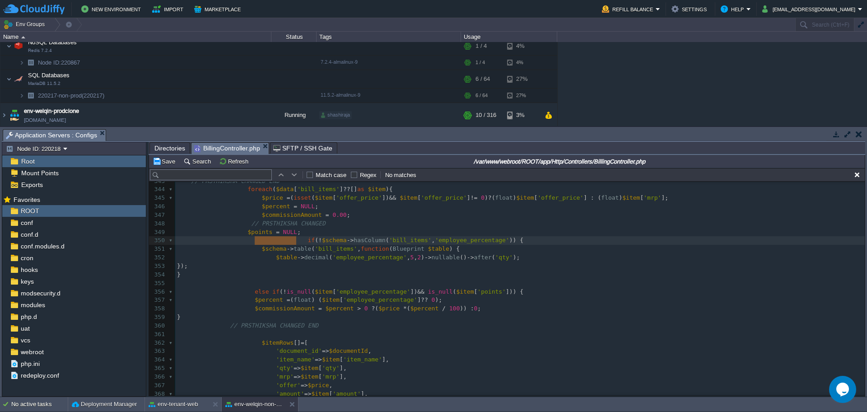
drag, startPoint x: 294, startPoint y: 241, endPoint x: 255, endPoint y: 242, distance: 38.9
click at [250, 286] on div "xxxxxxxxxx ​ 333 if ( ! $schema -> hasColumn ( 'bill_items' , 'employee_points'…" at bounding box center [520, 300] width 690 height 417
click at [329, 338] on pre "​" at bounding box center [520, 334] width 690 height 9
click at [408, 239] on div "xxxxxxxxxx ​ 333 if ( ! $schema -> hasColumn ( 'bill_items' , 'employee_points'…" at bounding box center [520, 300] width 690 height 417
type textarea "employee_percentage"
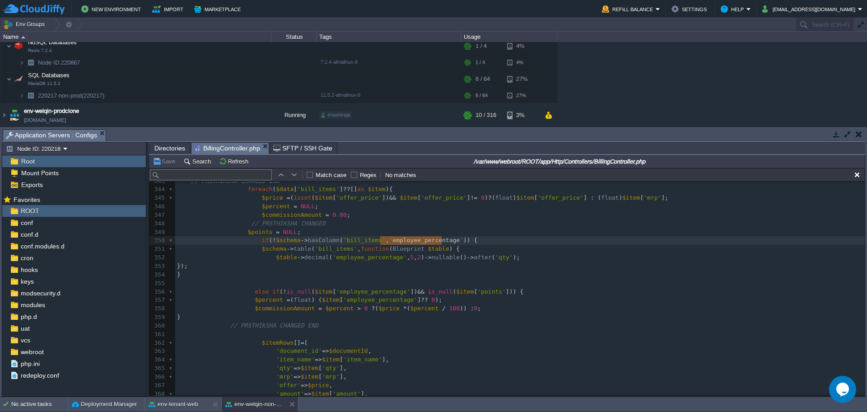
click at [408, 246] on span "Blueprint" at bounding box center [409, 248] width 32 height 7
click at [407, 246] on span "Blueprint" at bounding box center [409, 248] width 32 height 7
click at [407, 243] on span "'employee_percentage'" at bounding box center [426, 240] width 74 height 7
type textarea "employee_percentage"
paste textarea
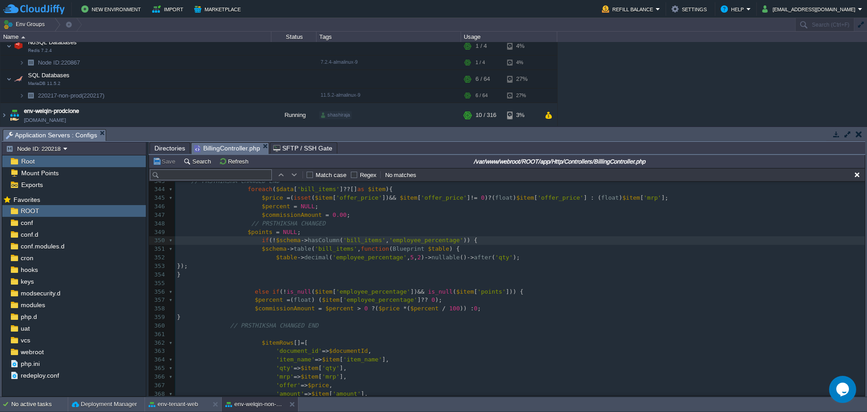
click at [351, 262] on div "xxxxxxxxxx ​ 333 if ( ! $schema -> hasColumn ( 'bill_items' , 'employee_points'…" at bounding box center [520, 300] width 690 height 417
type textarea "employee_percentage"
click at [358, 280] on pre at bounding box center [520, 283] width 690 height 9
click at [358, 281] on pre at bounding box center [520, 283] width 690 height 9
click at [354, 280] on pre at bounding box center [520, 283] width 690 height 9
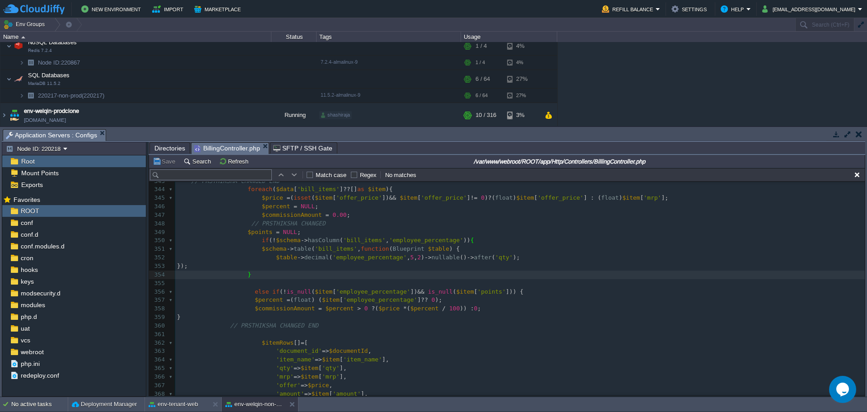
click at [247, 285] on span at bounding box center [216, 283] width 78 height 7
click at [178, 287] on div "xxxxxxxxxx ​ 333 if ( ! $schema -> hasColumn ( 'bill_items' , 'employee_points'…" at bounding box center [520, 300] width 690 height 417
click at [448, 290] on div "xxxxxxxxxx ​ 333 if ( ! $schema -> hasColumn ( 'bill_items' , 'employee_points'…" at bounding box center [520, 300] width 690 height 417
type textarea "employee_percentage"
type textarea "if (!$schema->hasColumn('bill_items', 'employee_percentage')) { $schema->table(…"
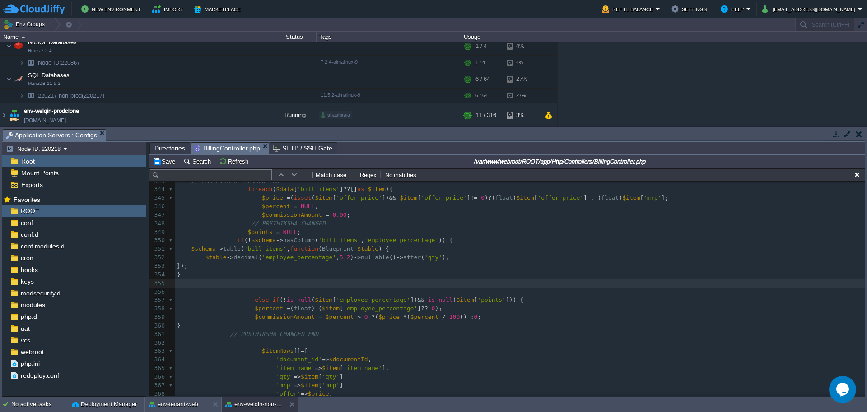
type textarea "if (is_null($item['employee_percentage']) && (!is_null($item['points']) || isse…"
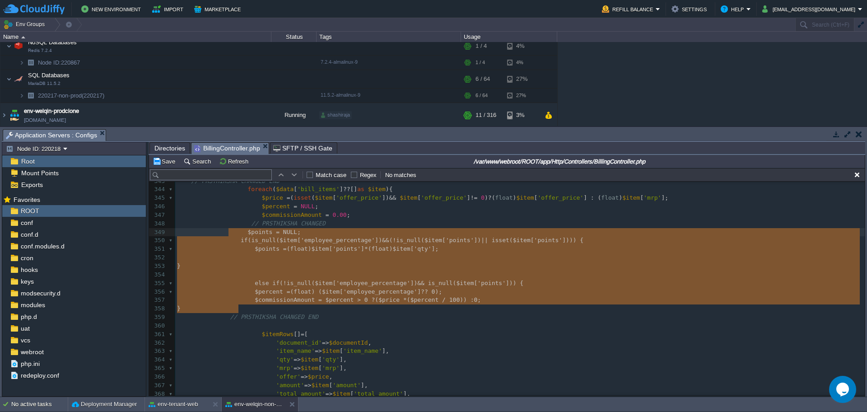
type textarea "$points = NULL; if (is_null($item['employee_percentage']) && (!is_null($item['p…"
drag, startPoint x: 247, startPoint y: 311, endPoint x: 230, endPoint y: 234, distance: 78.9
paste textarea
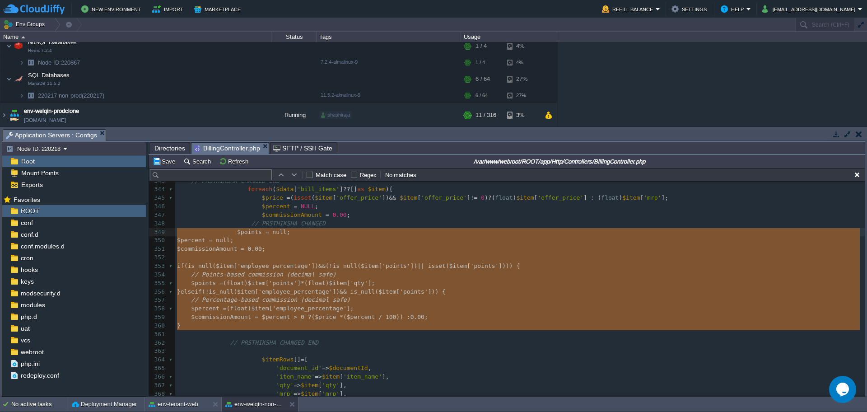
drag, startPoint x: 201, startPoint y: 336, endPoint x: 165, endPoint y: 245, distance: 97.7
type textarea "$points = null; $percent = null; $commissionAmount = 0.00; if (is_null($item['e…"
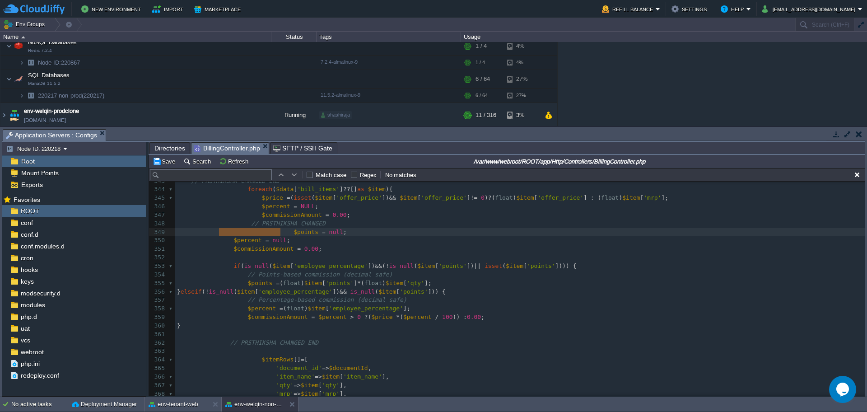
drag, startPoint x: 282, startPoint y: 234, endPoint x: 227, endPoint y: 235, distance: 54.7
click at [273, 249] on span "$commissionAmount" at bounding box center [264, 248] width 60 height 7
type textarea "$commissionAmount = 0.00;"
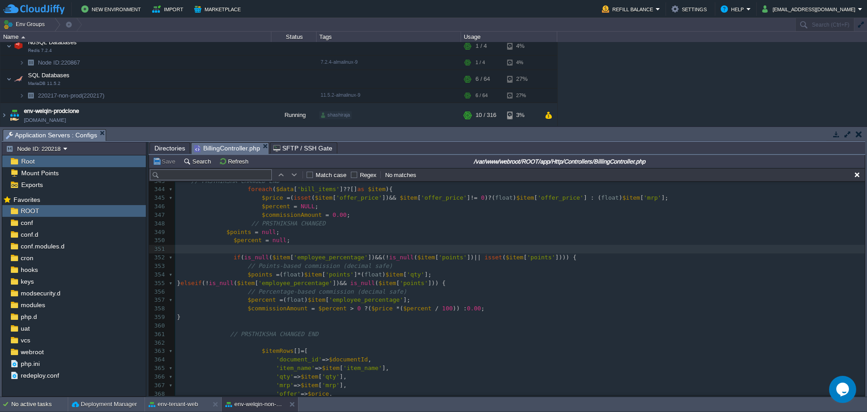
click at [298, 291] on div "xxxxxxxxxx ​ 333 if ( ! $schema -> hasColumn ( 'bill_items' , 'employee_points'…" at bounding box center [520, 304] width 690 height 425
type textarea "// Percentage-based commission (decimal safe)"
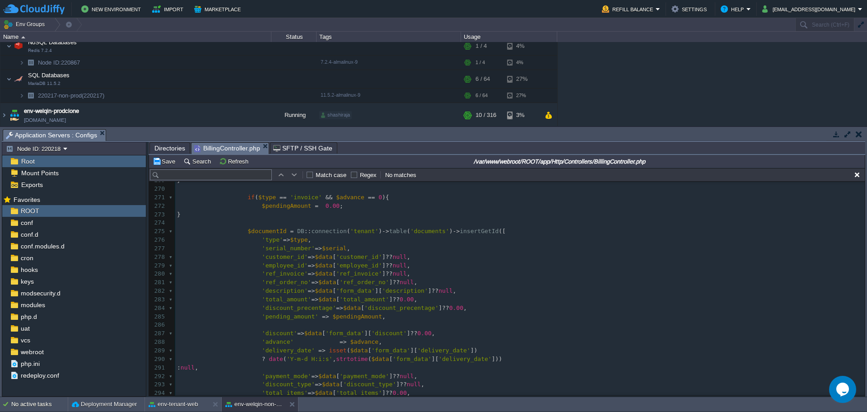
scroll to position [2353, 0]
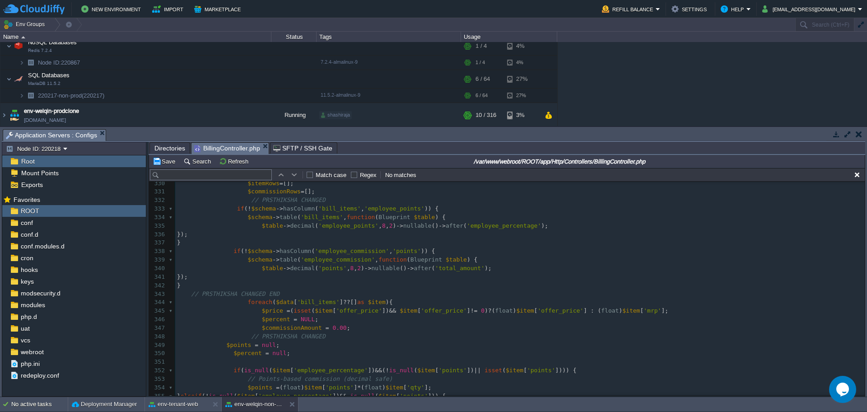
click at [188, 296] on div "xxxxxxxxxx 319 $attachmentRows [] = [ 320 'document_id' => $documentId , 321 'c…" at bounding box center [520, 276] width 690 height 383
click at [337, 211] on div "xxxxxxxxxx 319 $attachmentRows [] = [ 320 'document_id' => $documentId , 321 'c…" at bounding box center [520, 281] width 690 height 392
type textarea "bill_items"
click at [328, 228] on div "xxxxxxxxxx 319 $attachmentRows [] = [ 320 'document_id' => $documentId , 321 'c…" at bounding box center [520, 281] width 690 height 392
type textarea "employee_points"
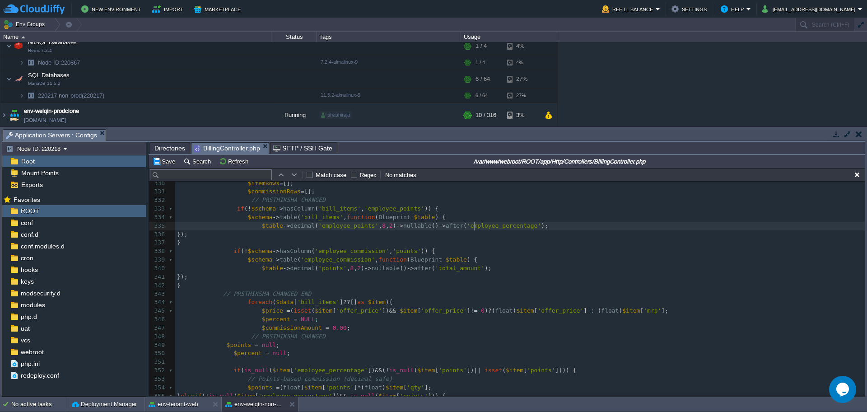
type textarea "employee_percentage"
click at [333, 210] on div "xxxxxxxxxx 319 $attachmentRows [] = [ 320 'document_id' => $documentId , 321 'c…" at bounding box center [520, 281] width 690 height 392
type textarea "bill_items"
type textarea "employee_points"
click at [312, 220] on span "'bill_items'" at bounding box center [322, 217] width 42 height 7
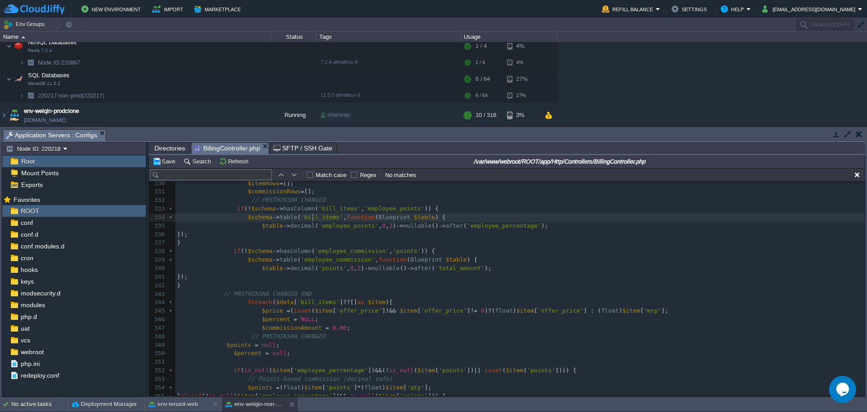
type textarea "bill_items"
click at [325, 229] on div "xxxxxxxxxx 319 $attachmentRows [] = [ 320 'document_id' => $documentId , 321 'c…" at bounding box center [520, 281] width 690 height 392
type textarea "employee_points"
type textarea "employee_percentage"
click at [340, 254] on span "'employee_commission'" at bounding box center [352, 251] width 74 height 7
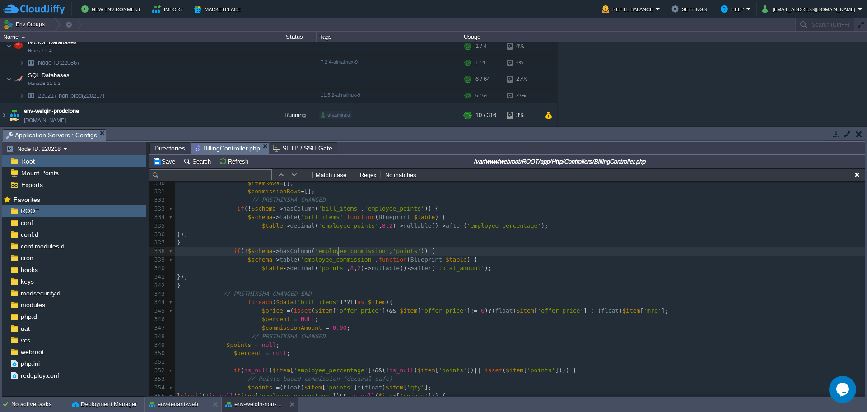
type textarea "employee_commission"
type textarea "points"
type textarea "employee_commission"
click at [393, 253] on span "'points'" at bounding box center [407, 251] width 28 height 7
click at [320, 262] on div "xxxxxxxxxx 319 $attachmentRows [] = [ 320 'document_id' => $documentId , 321 'c…" at bounding box center [520, 281] width 690 height 392
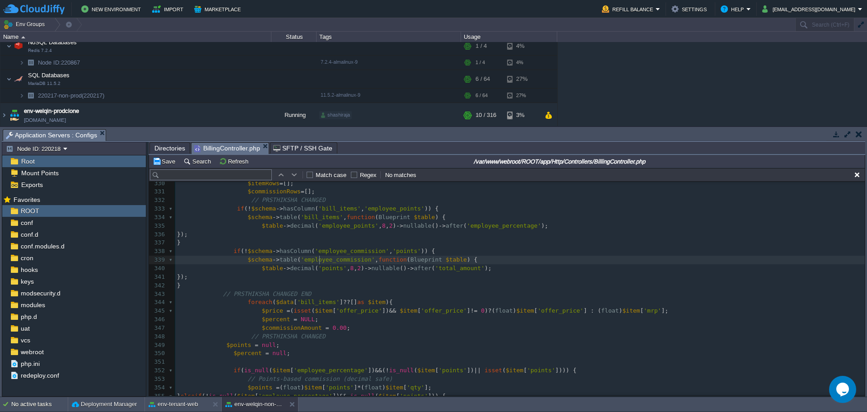
type textarea "employee_commission"
type textarea "nullable()->after('total_amount')"
drag, startPoint x: 360, startPoint y: 271, endPoint x: 463, endPoint y: 270, distance: 103.0
click at [310, 296] on pre "// PRSTHIKSHA CHANGED END" at bounding box center [520, 294] width 690 height 9
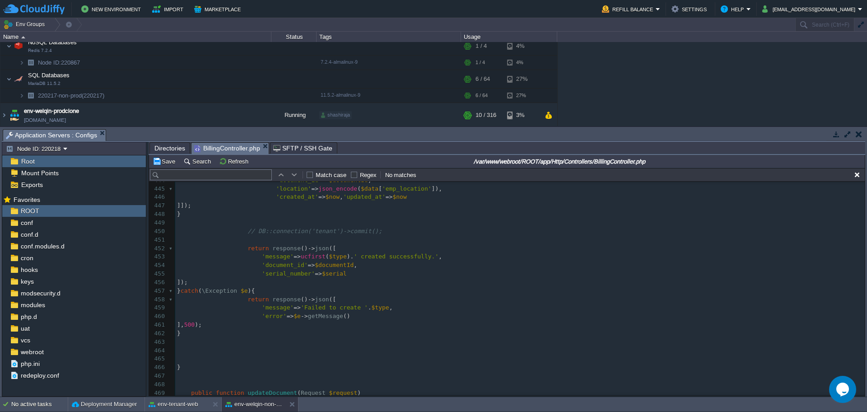
scroll to position [3711, 0]
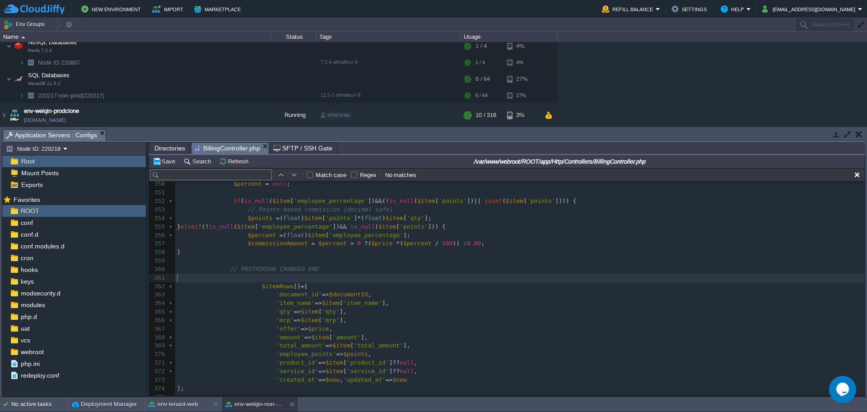
click at [249, 279] on pre "​" at bounding box center [520, 278] width 690 height 9
click at [248, 259] on pre "​" at bounding box center [520, 261] width 690 height 9
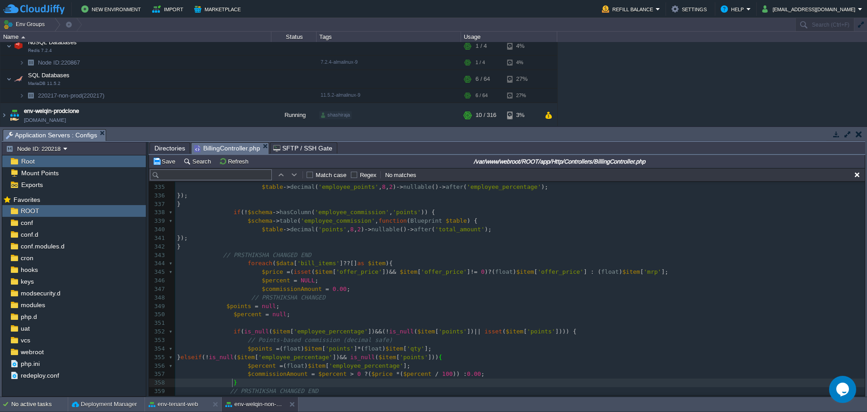
scroll to position [2861, 0]
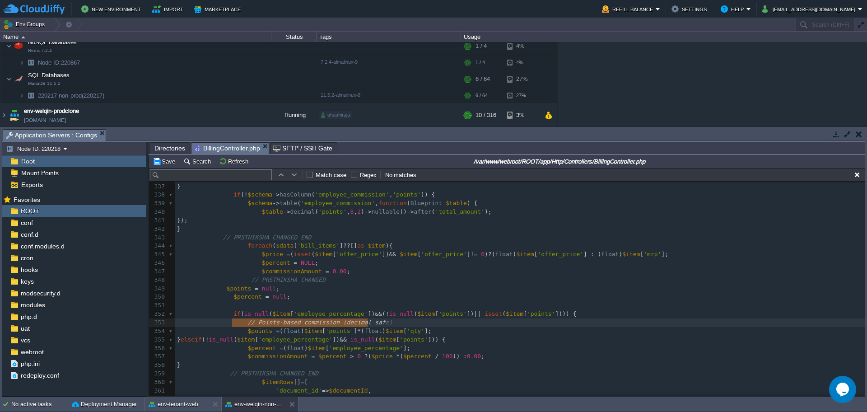
type textarea "// Points-based commission (decimal safe)"
drag, startPoint x: 234, startPoint y: 325, endPoint x: 371, endPoint y: 320, distance: 137.4
click at [221, 289] on span at bounding box center [202, 288] width 50 height 7
click at [228, 299] on span at bounding box center [205, 296] width 56 height 7
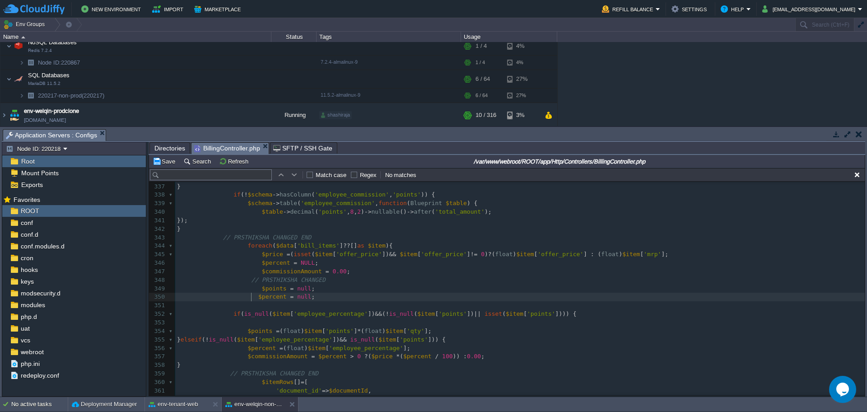
scroll to position [3, 26]
click at [229, 314] on div "xxxxxxxxxx // PRSTHIKSHA CHANGED END 320 'document_id' => $documentId , 321 'cu…" at bounding box center [520, 258] width 690 height 443
click at [232, 322] on div "xxxxxxxxxx // PRSTHIKSHA CHANGED END 320 'document_id' => $documentId , 321 'cu…" at bounding box center [520, 258] width 690 height 443
click at [186, 324] on span at bounding box center [209, 322] width 64 height 7
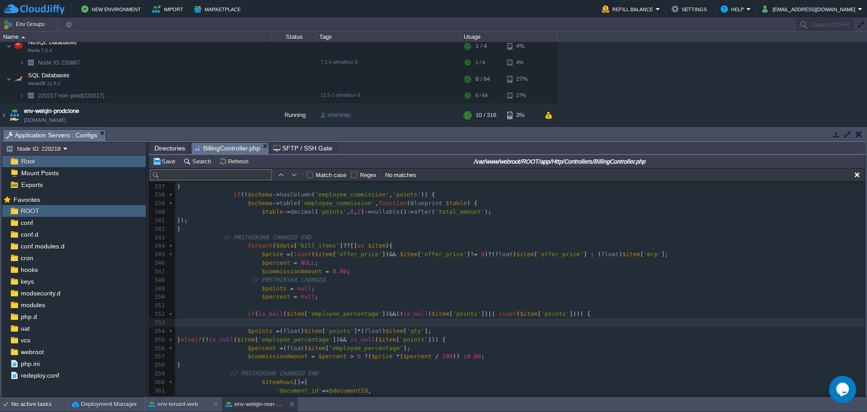
click at [181, 324] on div "xxxxxxxxxx // PRSTHIKSHA CHANGED END 320 'document_id' => $documentId , 321 'cu…" at bounding box center [520, 258] width 690 height 443
click at [181, 324] on span at bounding box center [209, 322] width 64 height 7
click at [177, 323] on div "xxxxxxxxxx // PRSTHIKSHA CHANGED END 320 'document_id' => $documentId , 321 'cu…" at bounding box center [520, 258] width 690 height 443
click at [258, 308] on pre "​" at bounding box center [520, 305] width 690 height 9
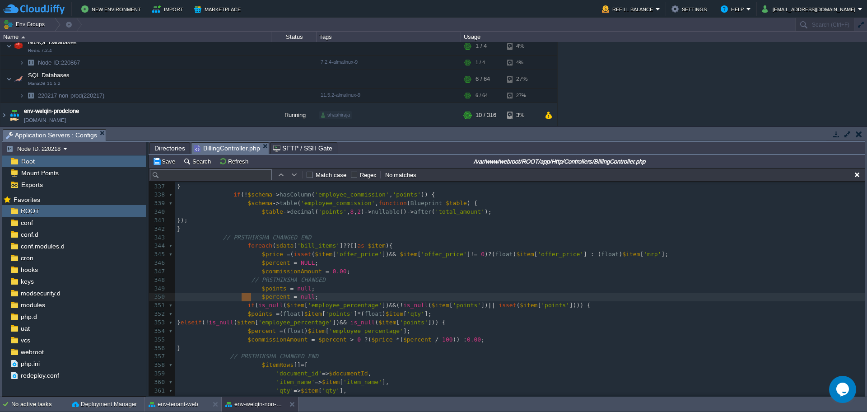
drag, startPoint x: 252, startPoint y: 298, endPoint x: 240, endPoint y: 302, distance: 12.9
drag, startPoint x: 254, startPoint y: 286, endPoint x: 248, endPoint y: 286, distance: 5.4
click at [240, 248] on span at bounding box center [212, 245] width 71 height 7
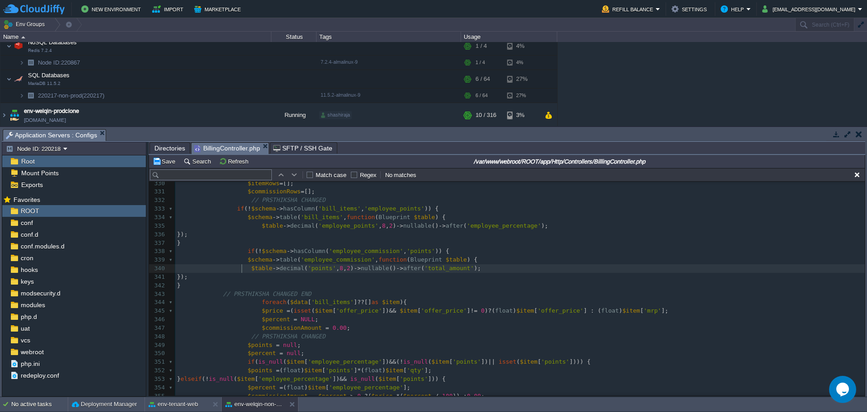
scroll to position [3, 3]
click at [228, 248] on span at bounding box center [212, 251] width 71 height 7
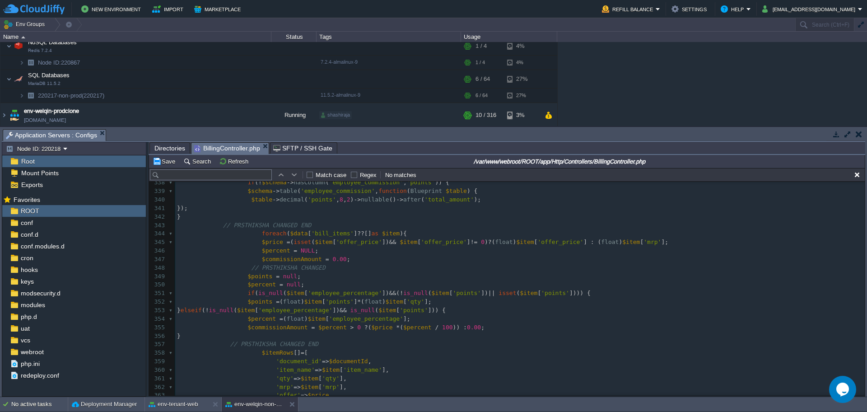
scroll to position [2861, 0]
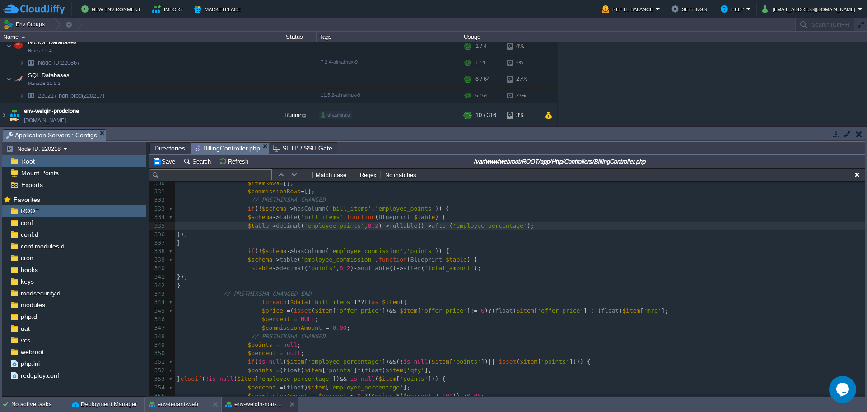
click at [319, 202] on pre "// PRSTHIKSHA CHANGED" at bounding box center [520, 200] width 690 height 9
type textarea "..........."
click at [219, 297] on div "xxxxxxxxxx // PRSTHIKSHA CHANGED END 313 if ( preg_match ( '/^data:image\/(\w+)…" at bounding box center [520, 285] width 690 height 502
click at [324, 295] on pre "// PRSTHIKSHA CHANGED END" at bounding box center [520, 294] width 690 height 9
type textarea "........."
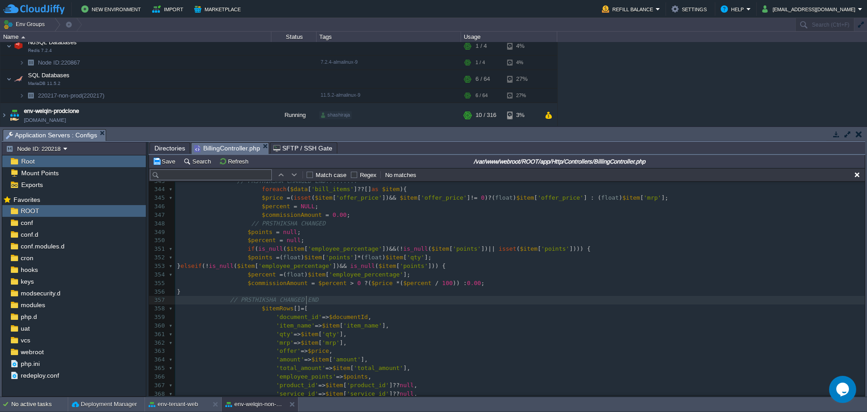
click at [313, 302] on pre "// PRSTHIKSHA CHANGED END" at bounding box center [520, 300] width 690 height 9
type textarea "......."
click at [318, 224] on pre "// PRSTHIKSHA CHANGED" at bounding box center [520, 224] width 690 height 9
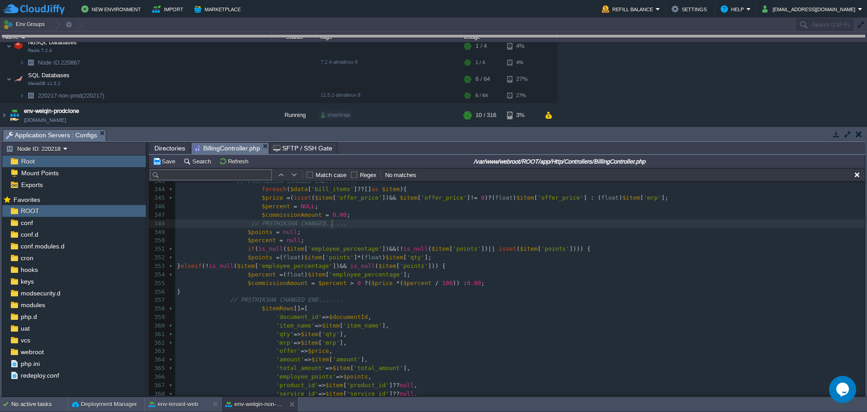
drag, startPoint x: 439, startPoint y: 141, endPoint x: 436, endPoint y: 31, distance: 110.3
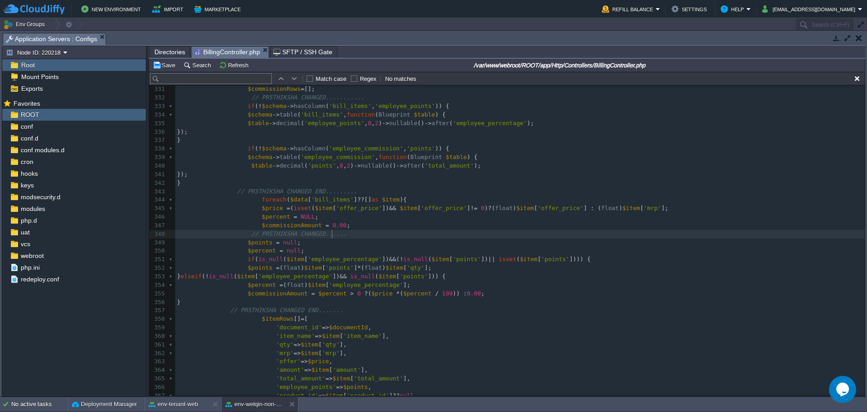
scroll to position [2805, 0]
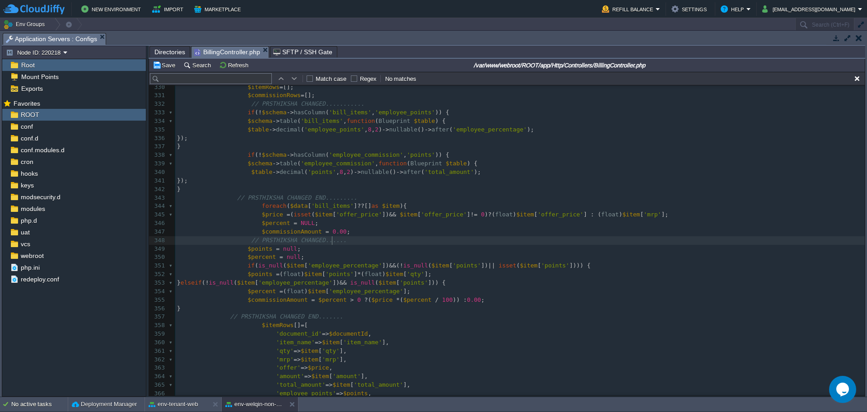
type textarea "......"
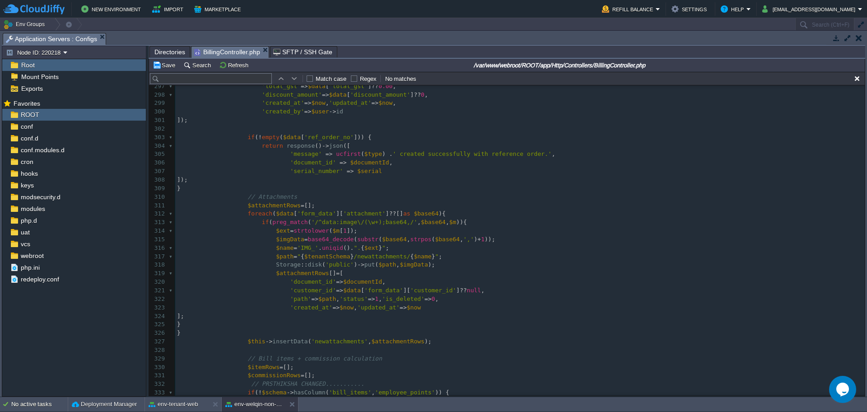
scroll to position [2523, 0]
click at [517, 204] on pre "$attachmentRows = [];" at bounding box center [520, 208] width 690 height 9
click at [801, 13] on button "[EMAIL_ADDRESS][DOMAIN_NAME]" at bounding box center [810, 9] width 96 height 11
click at [789, 43] on link "Sign out" at bounding box center [817, 48] width 94 height 10
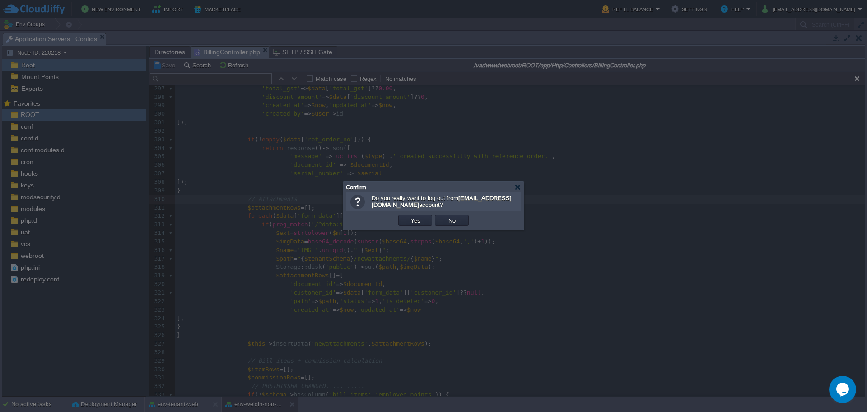
click at [258, 67] on div at bounding box center [433, 206] width 867 height 412
click at [460, 218] on td "No" at bounding box center [452, 220] width 34 height 11
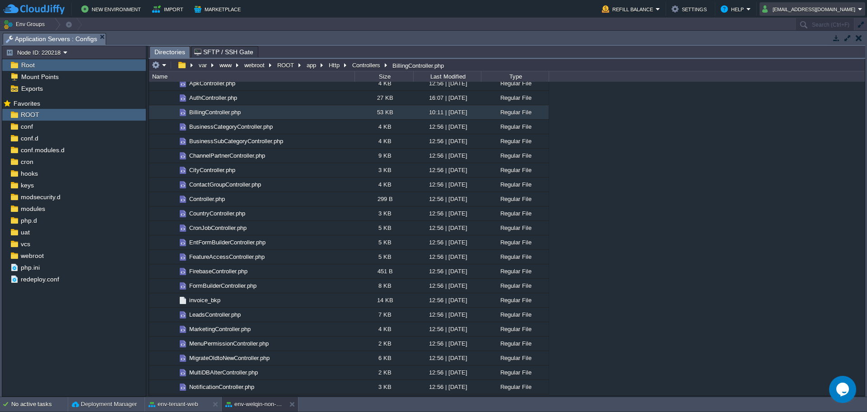
click at [784, 8] on button "[EMAIL_ADDRESS][DOMAIN_NAME]" at bounding box center [810, 9] width 96 height 11
click at [803, 51] on span "Sign out" at bounding box center [793, 47] width 22 height 7
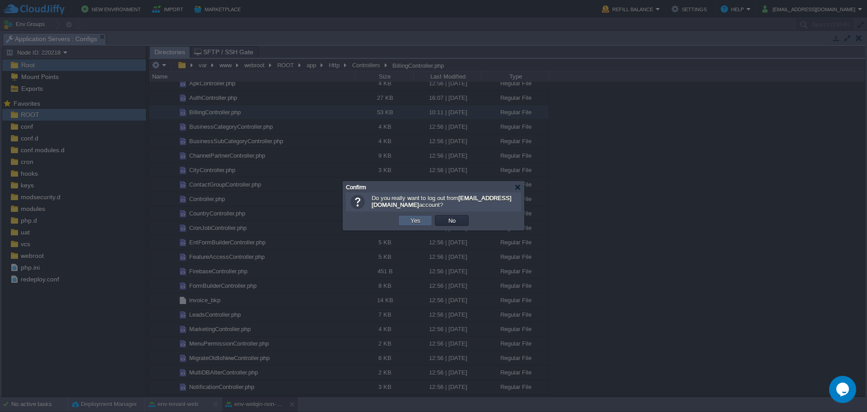
click at [418, 224] on button "Yes" at bounding box center [415, 220] width 15 height 8
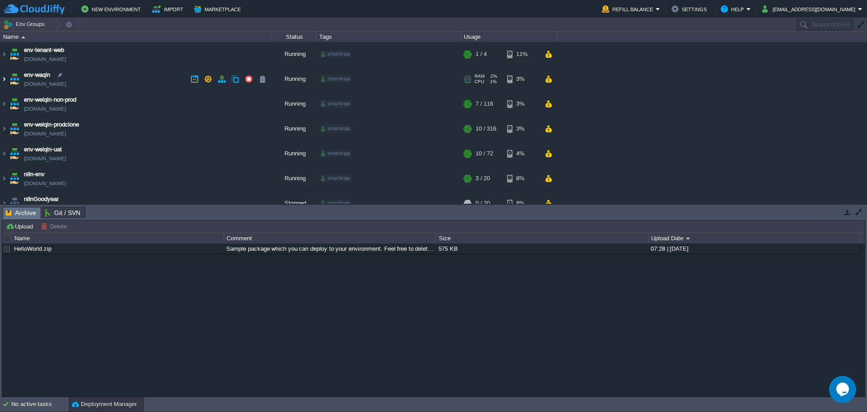
click at [1, 81] on img at bounding box center [3, 79] width 7 height 24
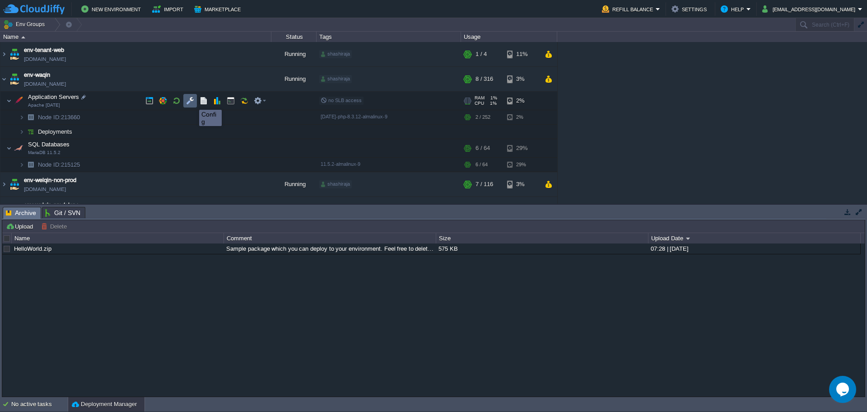
click at [192, 102] on button "button" at bounding box center [190, 101] width 8 height 8
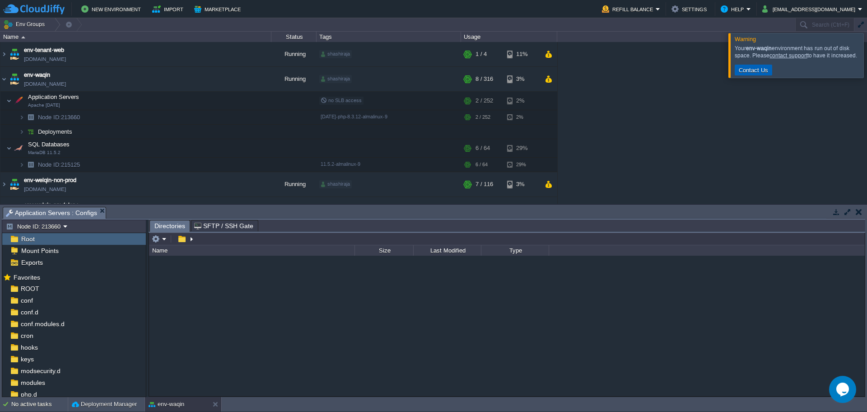
click at [750, 70] on button "Contact Us" at bounding box center [753, 70] width 35 height 8
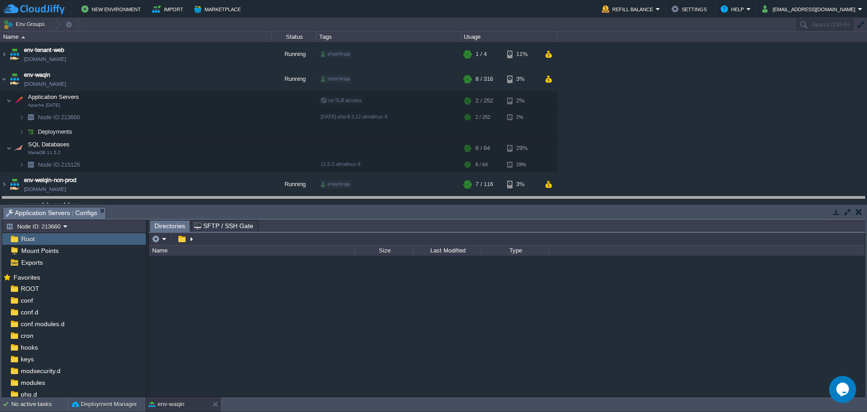
drag, startPoint x: 278, startPoint y: 218, endPoint x: 278, endPoint y: 169, distance: 48.8
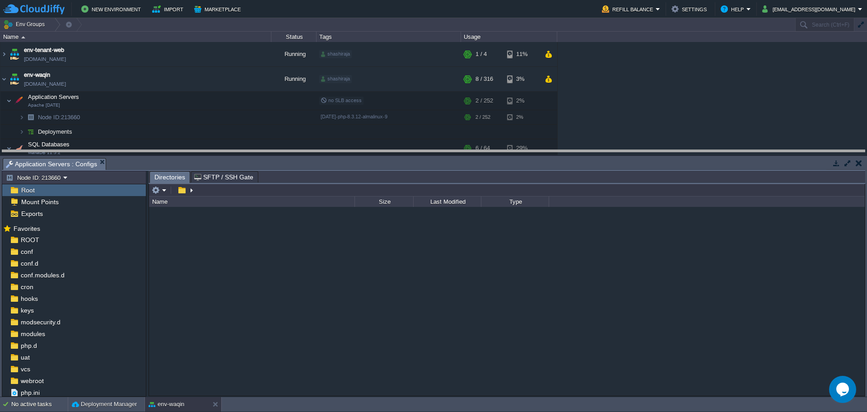
drag, startPoint x: 309, startPoint y: 170, endPoint x: 302, endPoint y: 101, distance: 69.4
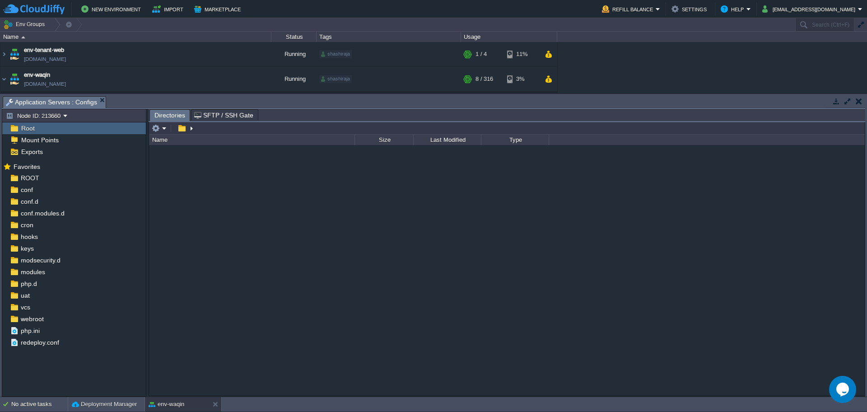
click at [171, 143] on div "Name" at bounding box center [252, 140] width 205 height 10
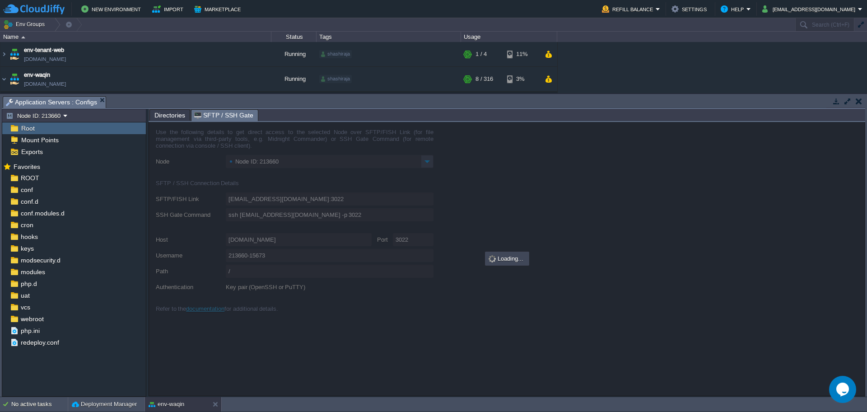
click at [207, 110] on span "SFTP / SSH Gate" at bounding box center [223, 115] width 59 height 11
click at [168, 117] on span "Directories" at bounding box center [169, 115] width 31 height 11
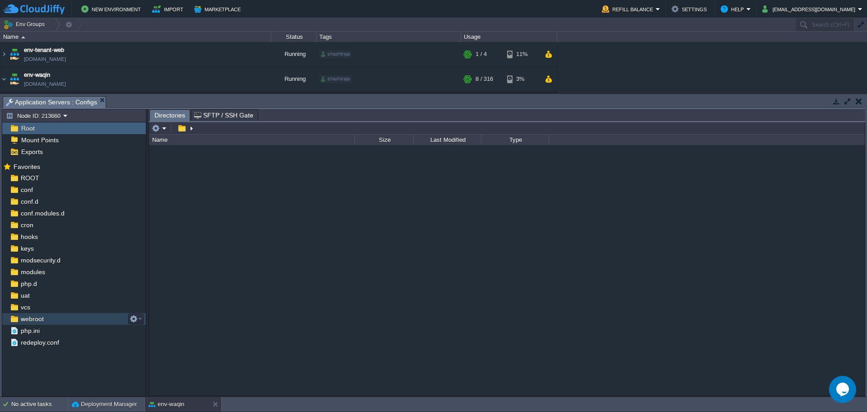
click at [65, 321] on div "webroot" at bounding box center [74, 319] width 144 height 12
